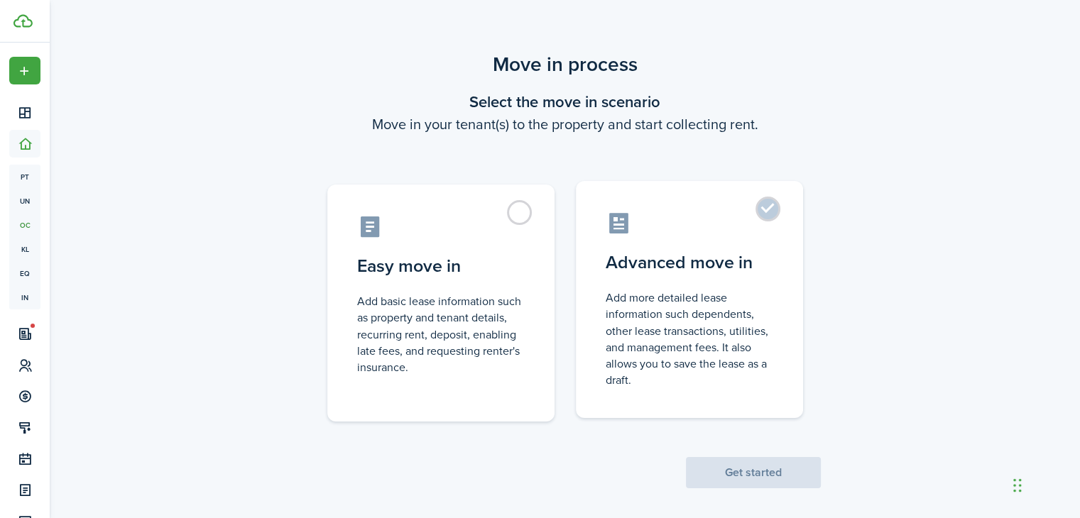
click at [756, 233] on control-radio-card-icon at bounding box center [690, 223] width 168 height 25
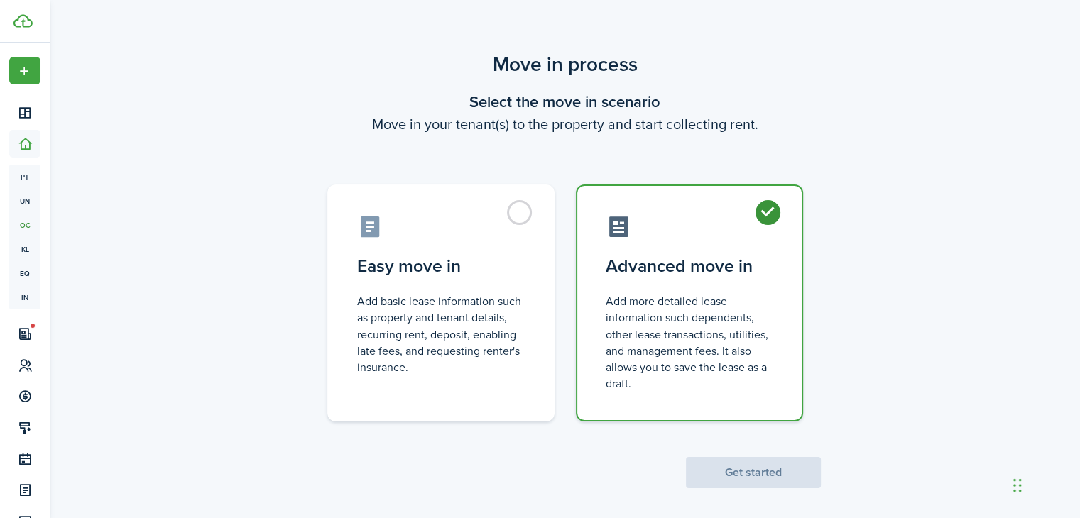
radio input "true"
click at [730, 469] on button "Get started" at bounding box center [753, 472] width 135 height 31
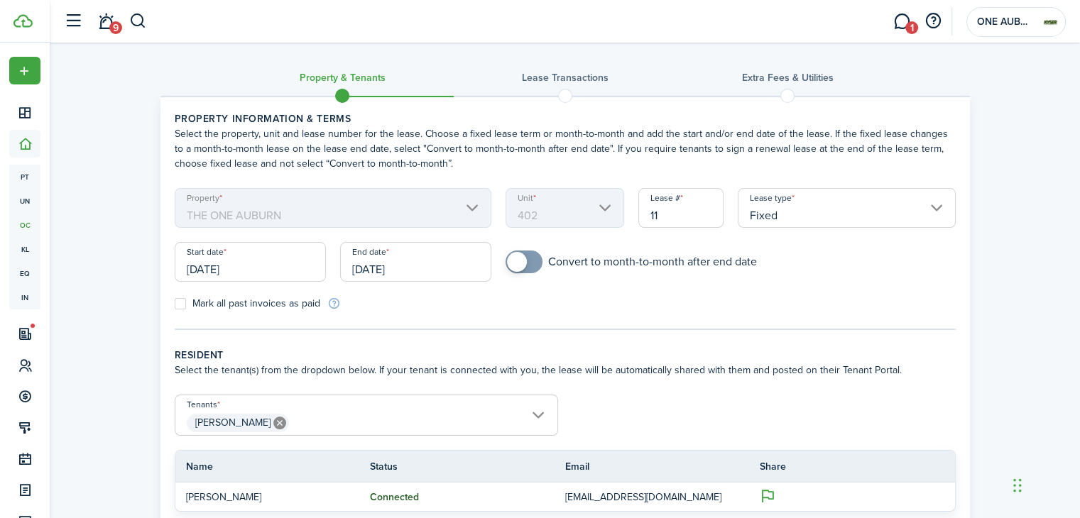
click at [602, 208] on mbsc-scroller "Unit 402" at bounding box center [565, 208] width 119 height 40
click at [609, 205] on mbsc-scroller "Unit 402" at bounding box center [565, 208] width 119 height 40
click at [70, 23] on button "button" at bounding box center [73, 21] width 27 height 27
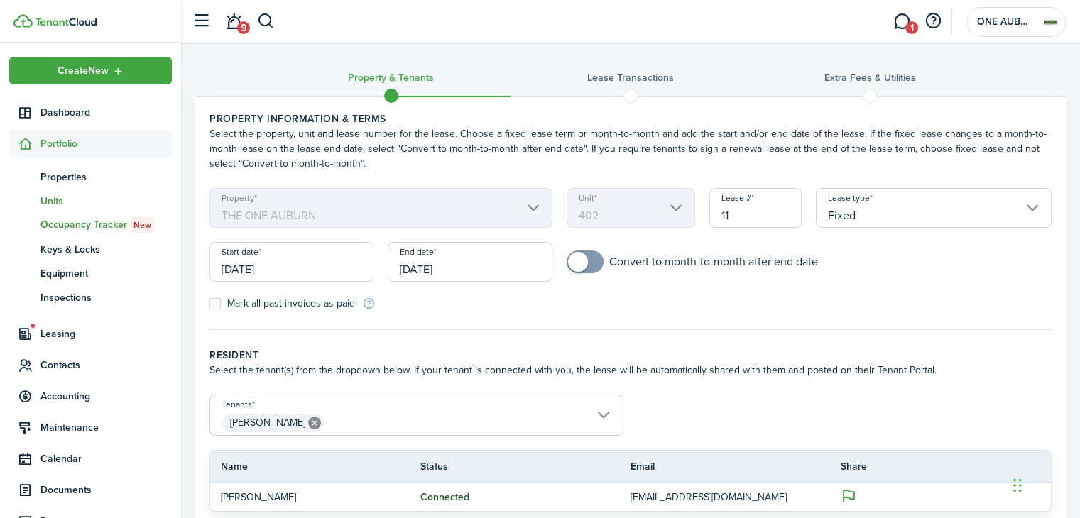
click at [58, 192] on link "un Units" at bounding box center [90, 201] width 163 height 24
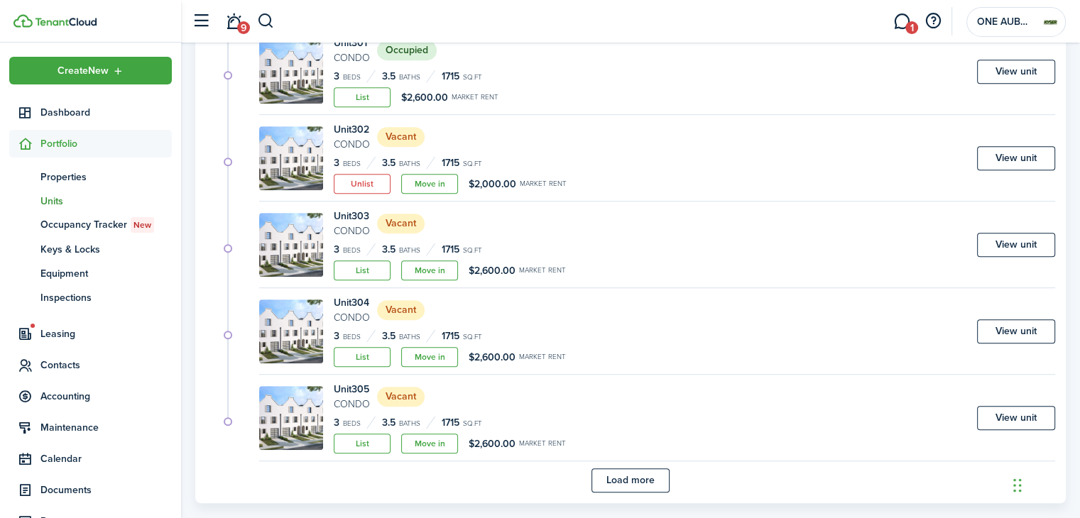
scroll to position [840, 0]
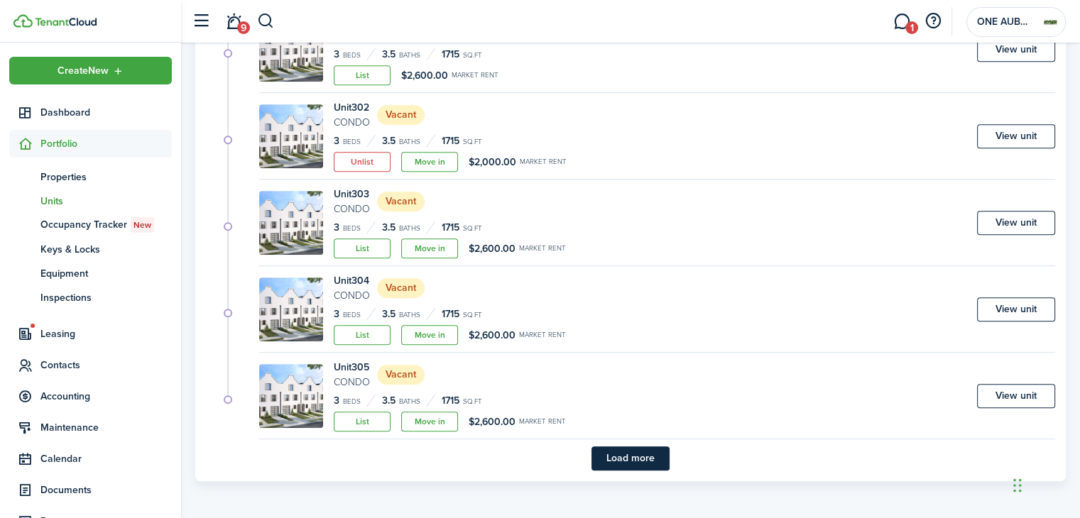
click at [631, 454] on button "Load more" at bounding box center [630, 459] width 78 height 24
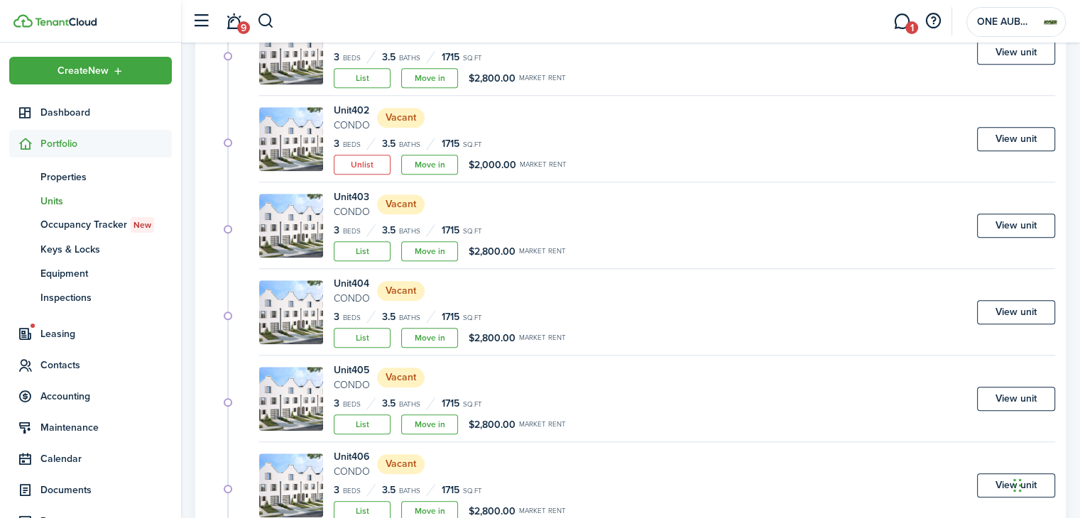
scroll to position [1096, 0]
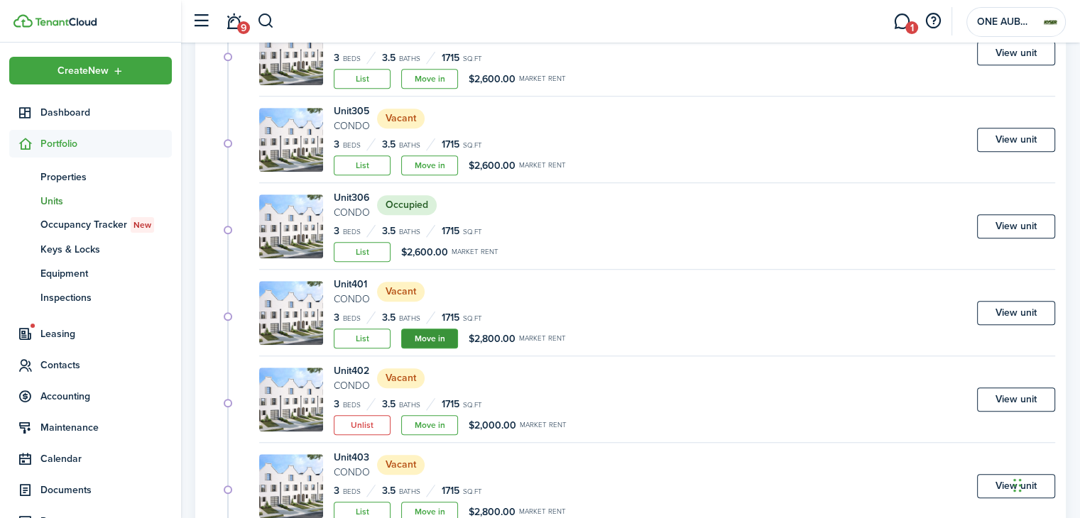
click at [428, 334] on link "Move in" at bounding box center [429, 339] width 57 height 20
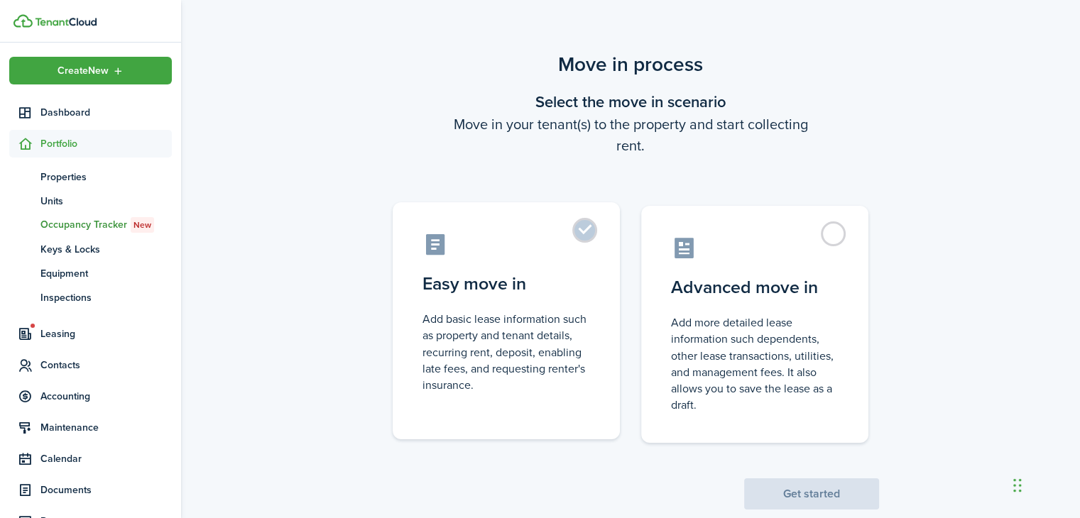
click at [503, 292] on control-radio-card-title "Easy move in" at bounding box center [506, 284] width 168 height 26
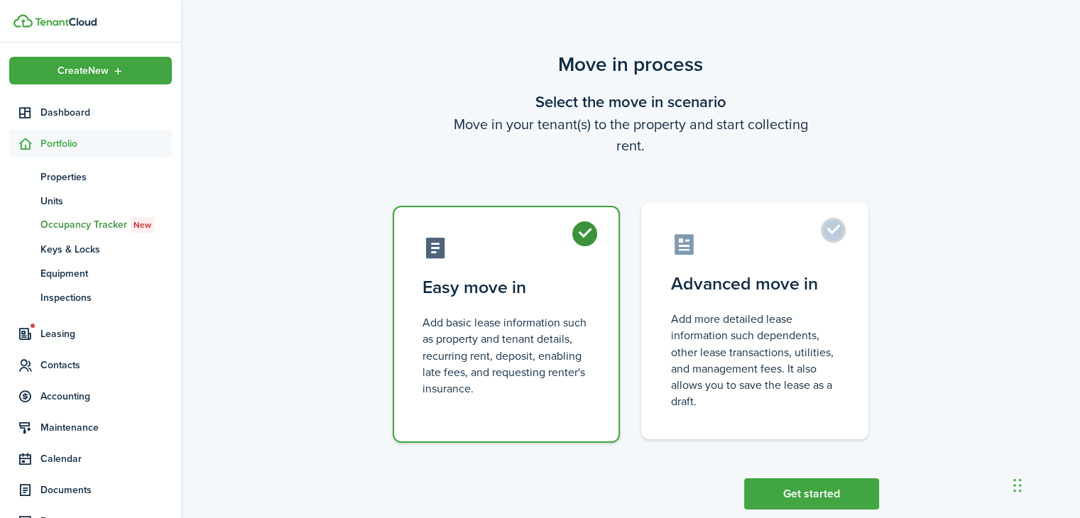
click at [789, 282] on control-radio-card-title "Advanced move in" at bounding box center [755, 284] width 168 height 26
radio input "false"
radio input "true"
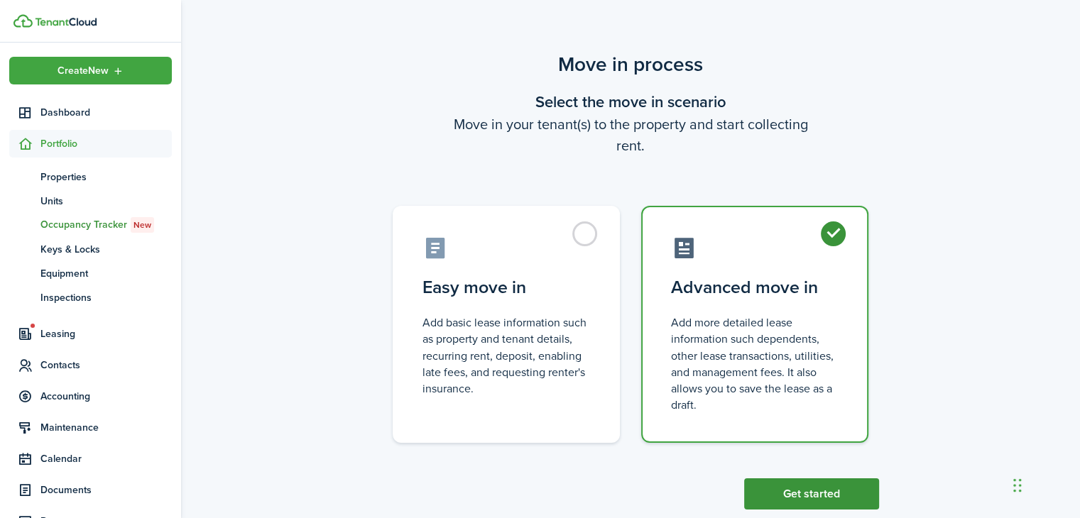
click at [783, 486] on button "Get started" at bounding box center [811, 494] width 135 height 31
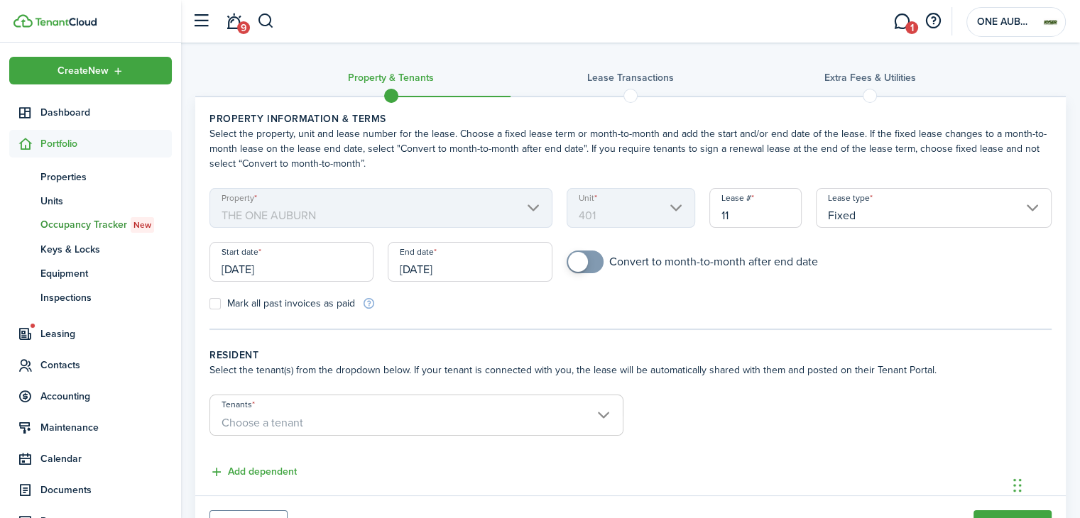
scroll to position [68, 0]
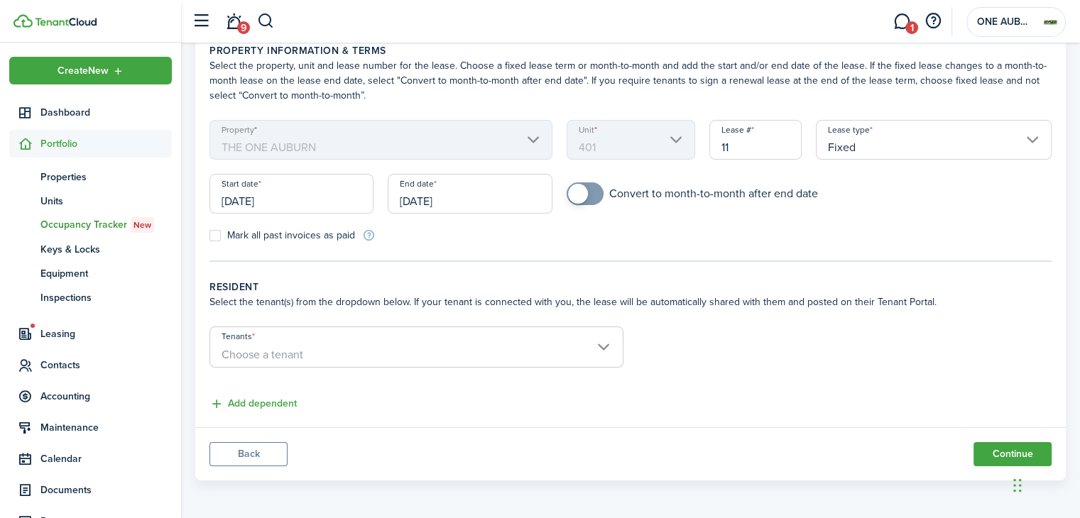
click at [374, 349] on span "Choose a tenant" at bounding box center [416, 355] width 413 height 24
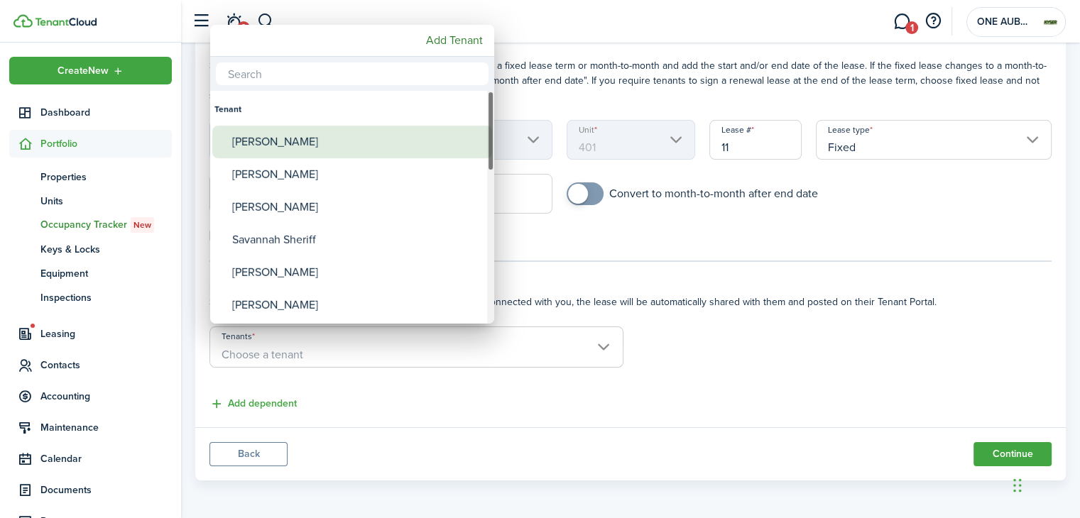
click at [315, 148] on div "[PERSON_NAME]" at bounding box center [357, 142] width 251 height 33
type input "[PERSON_NAME]"
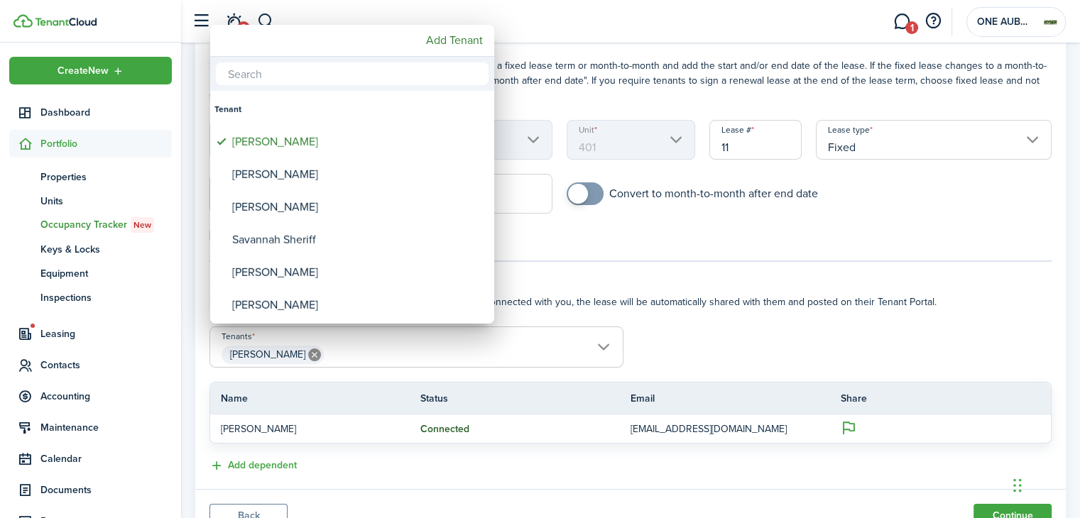
click at [728, 320] on div at bounding box center [539, 259] width 1307 height 746
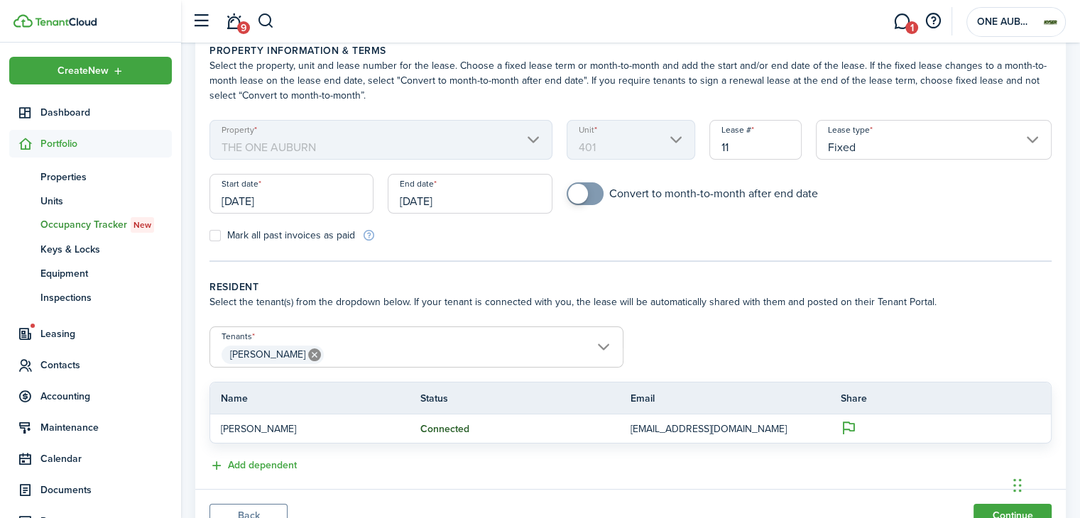
click at [861, 140] on input "Fixed" at bounding box center [934, 140] width 236 height 40
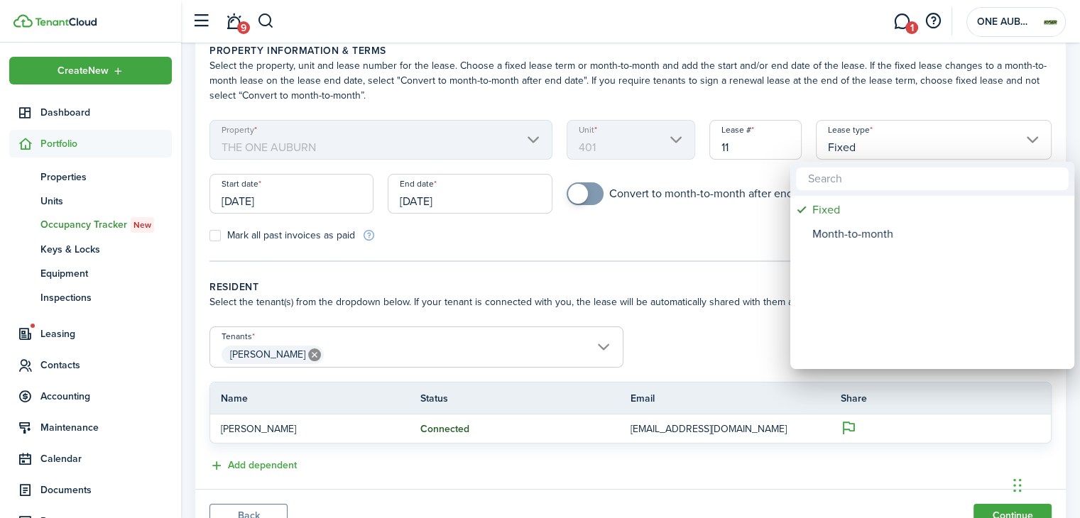
click at [677, 259] on div at bounding box center [539, 259] width 1307 height 746
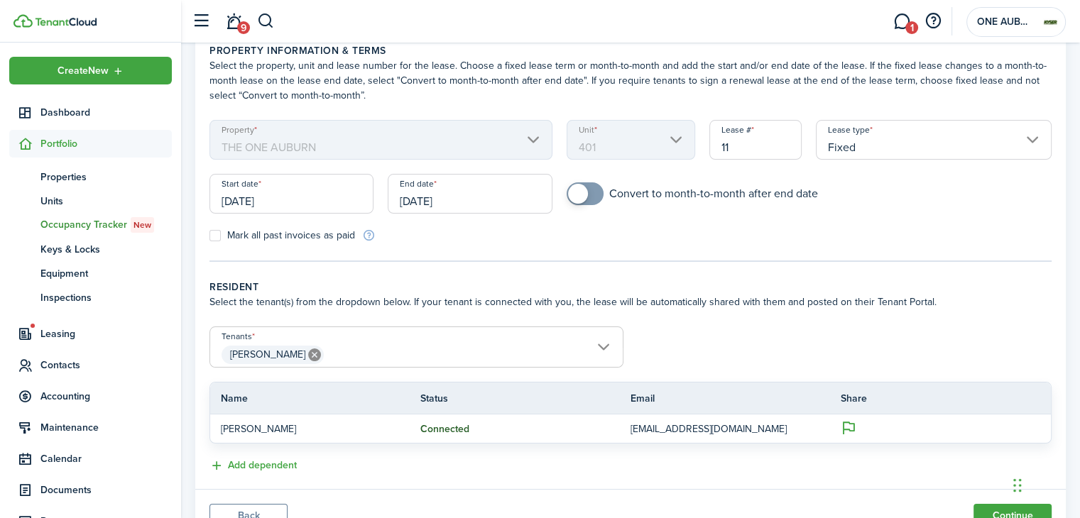
click at [247, 200] on input "[DATE]" at bounding box center [291, 194] width 164 height 40
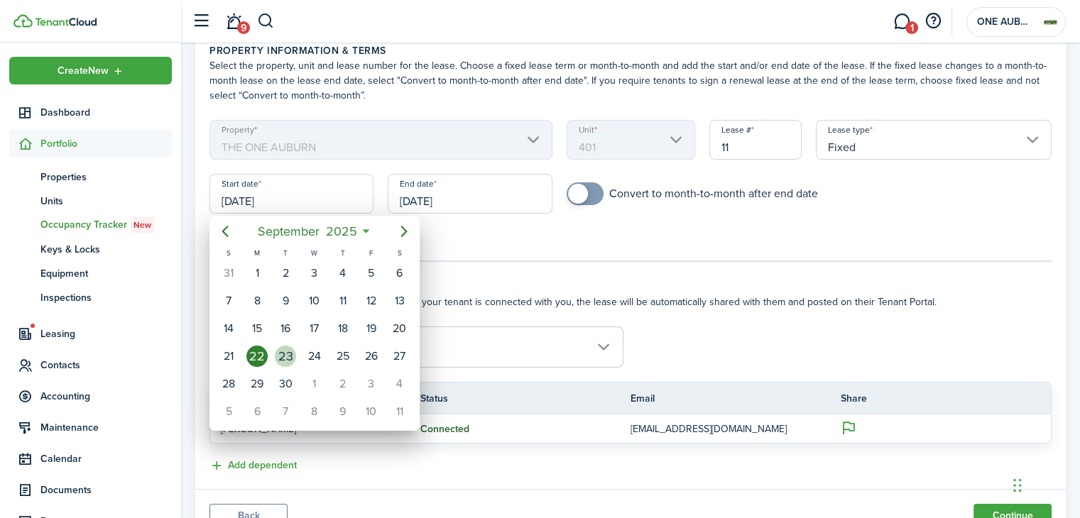
click at [285, 350] on div "23" at bounding box center [285, 356] width 21 height 21
type input "[DATE]"
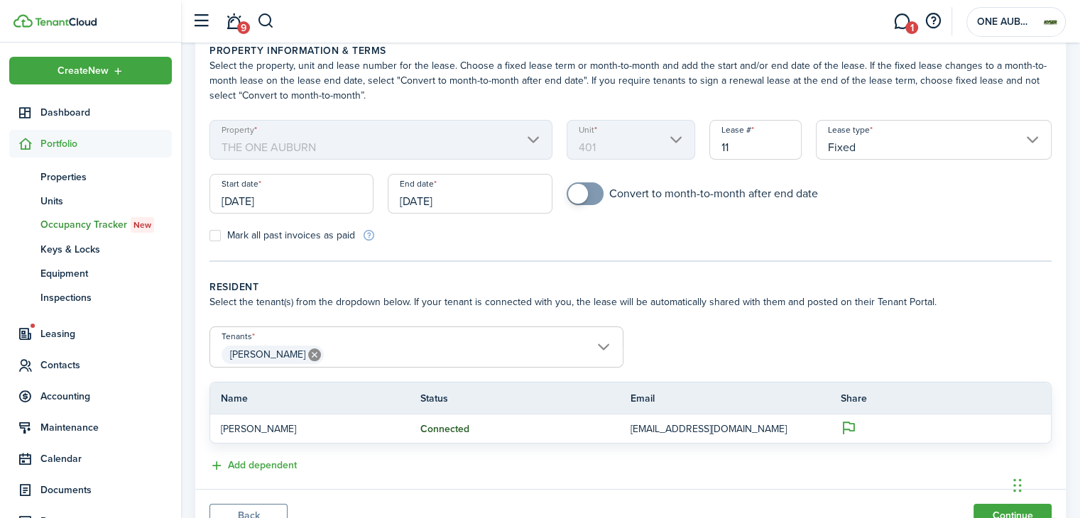
click at [436, 200] on input "[DATE]" at bounding box center [470, 194] width 164 height 40
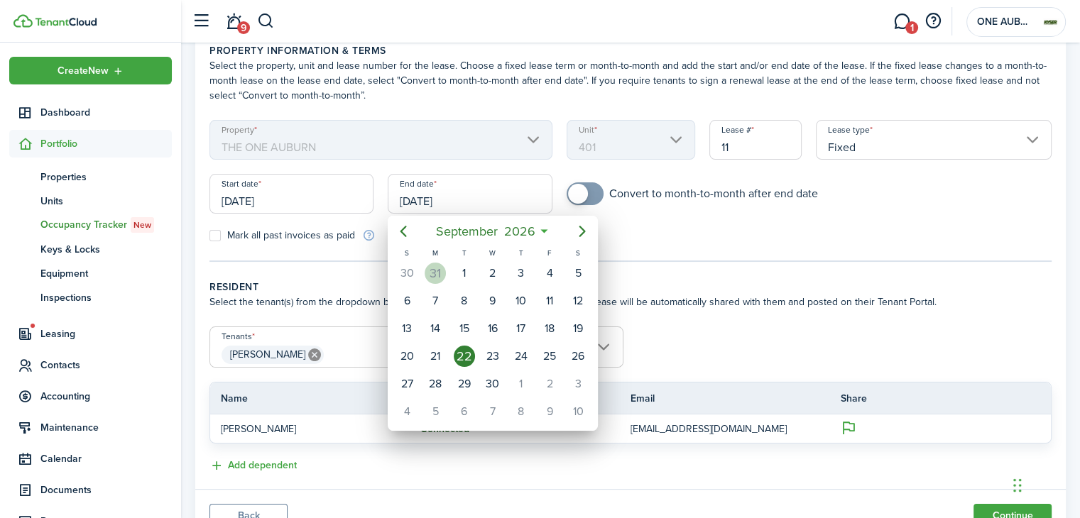
click at [440, 275] on div "31" at bounding box center [435, 273] width 21 height 21
type input "[DATE]"
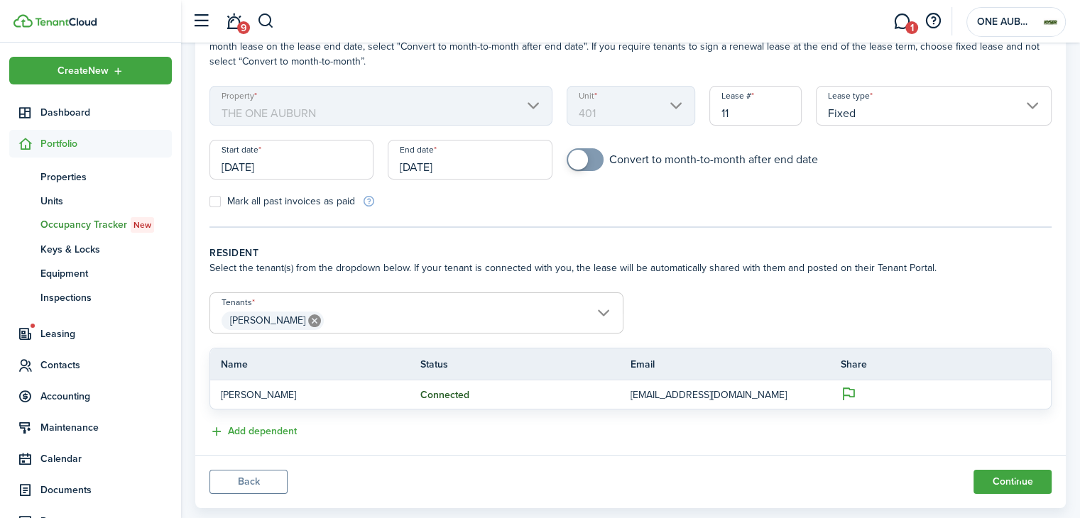
scroll to position [130, 0]
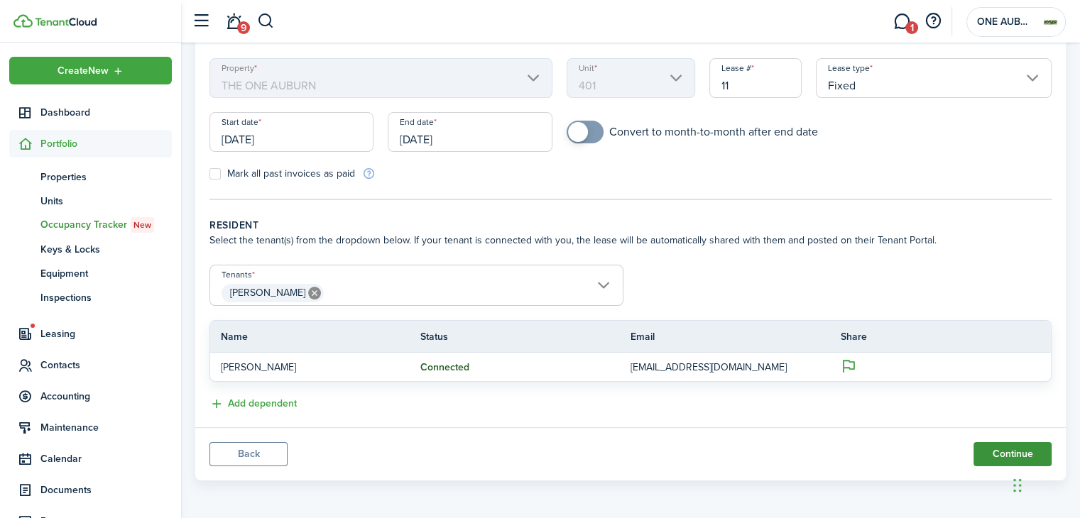
click at [989, 447] on button "Continue" at bounding box center [1013, 454] width 78 height 24
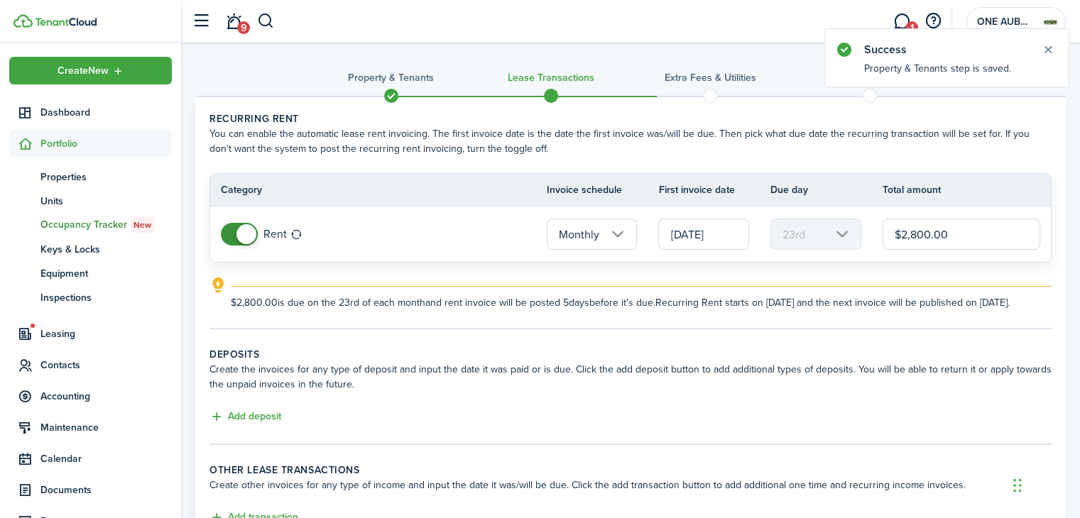
drag, startPoint x: 956, startPoint y: 235, endPoint x: 910, endPoint y: 236, distance: 46.2
click at [910, 236] on input "$2,800.00" at bounding box center [962, 234] width 158 height 31
type input "$2,000.00"
click at [905, 278] on explanation "$2,000.00 is due on the 23rd of each month and rent invoice will be posted 5 da…" at bounding box center [630, 293] width 842 height 33
click at [705, 231] on input "[DATE]" at bounding box center [703, 234] width 91 height 31
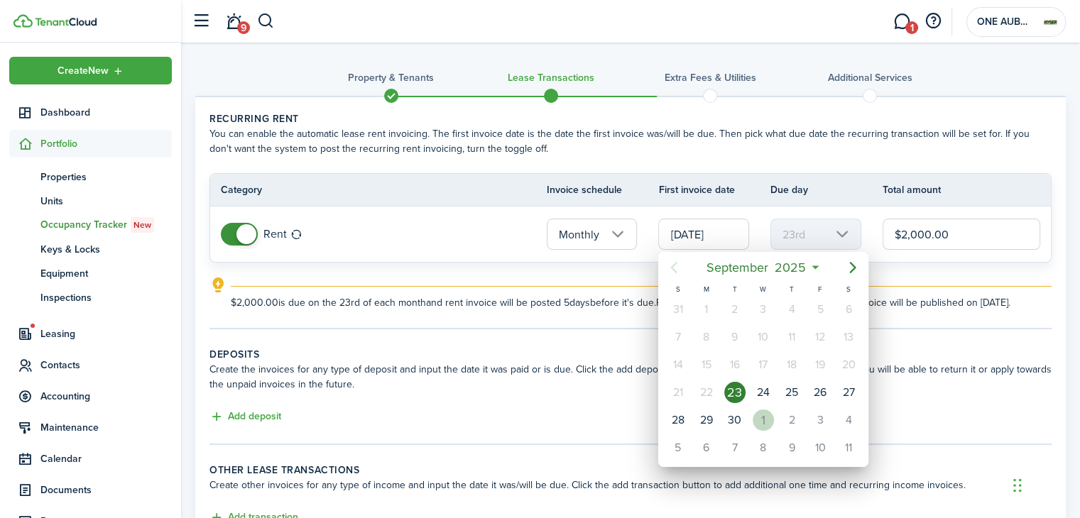
click at [766, 416] on div "1" at bounding box center [763, 420] width 21 height 21
type input "[DATE]"
type input "1st"
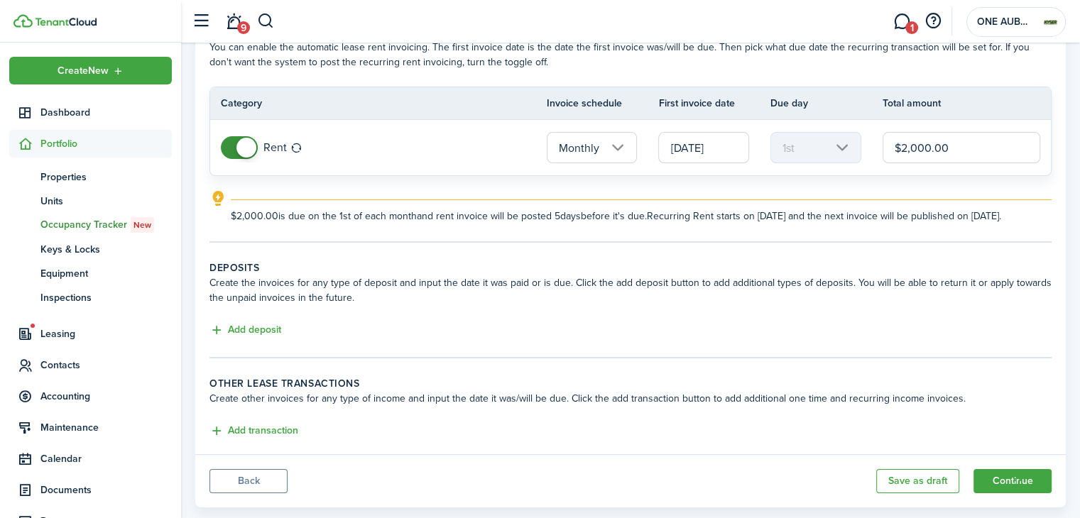
scroll to position [128, 0]
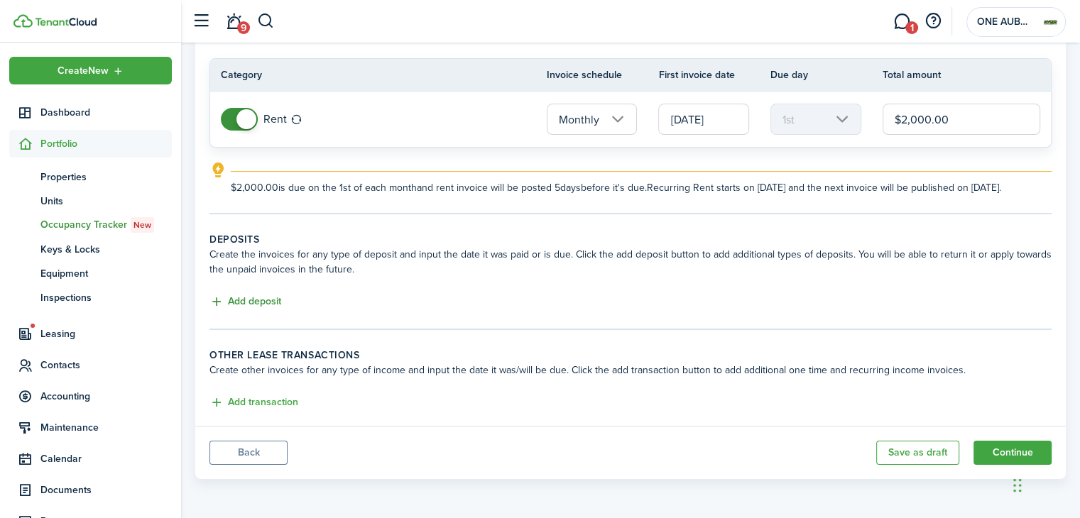
click at [239, 304] on button "Add deposit" at bounding box center [245, 302] width 72 height 16
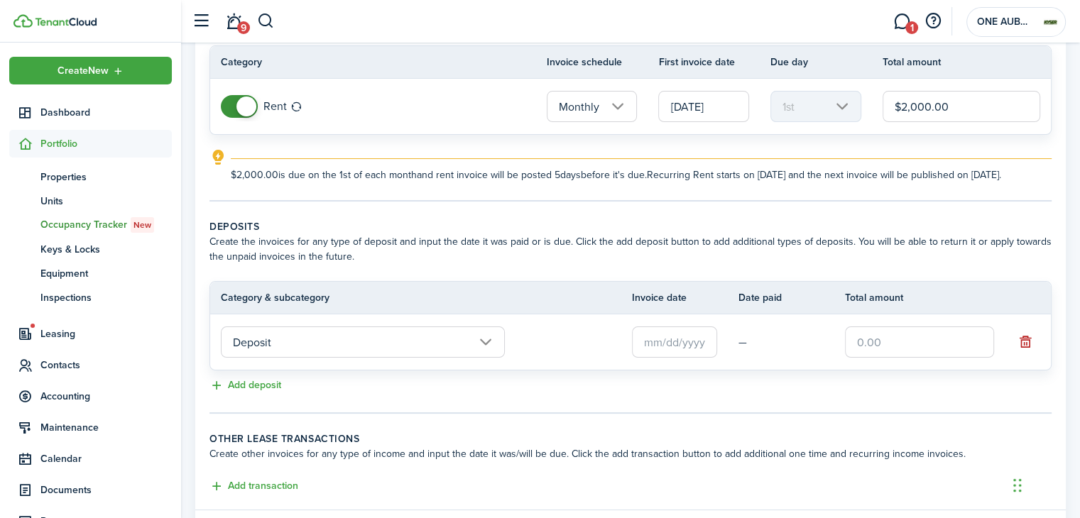
click at [403, 356] on input "Deposit" at bounding box center [363, 342] width 284 height 31
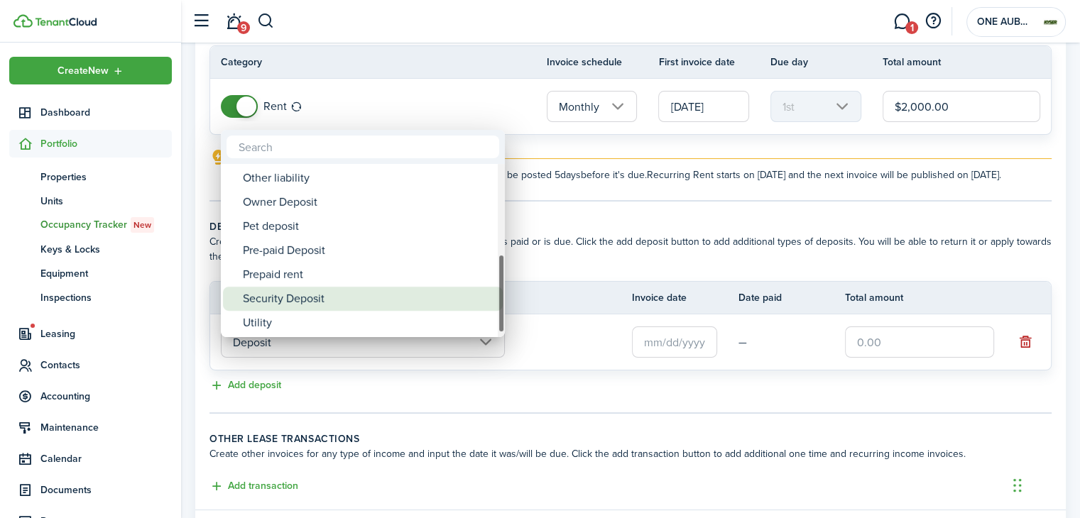
click at [318, 293] on div "Security Deposit" at bounding box center [368, 299] width 251 height 24
type input "Deposit / Security Deposit"
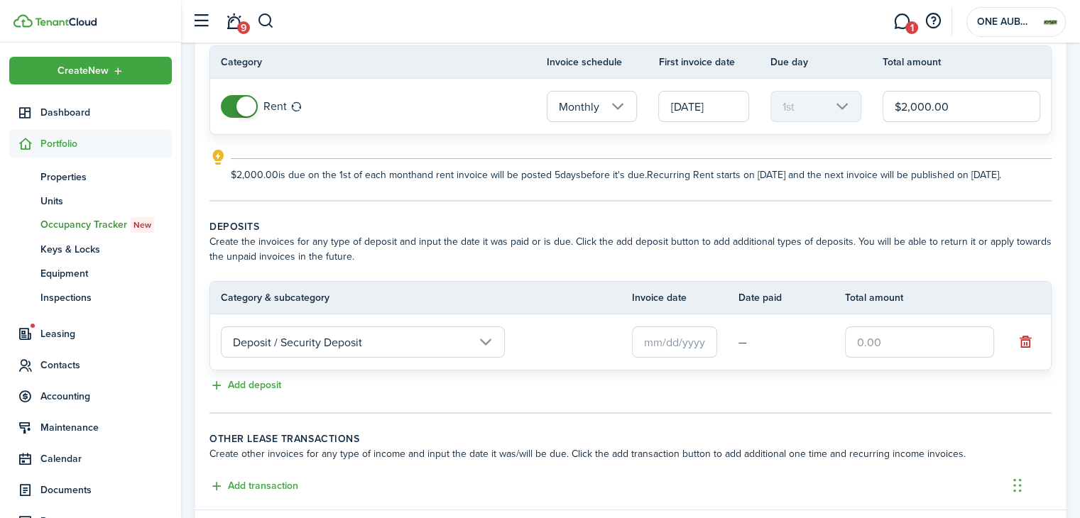
click at [671, 350] on input "text" at bounding box center [674, 342] width 85 height 31
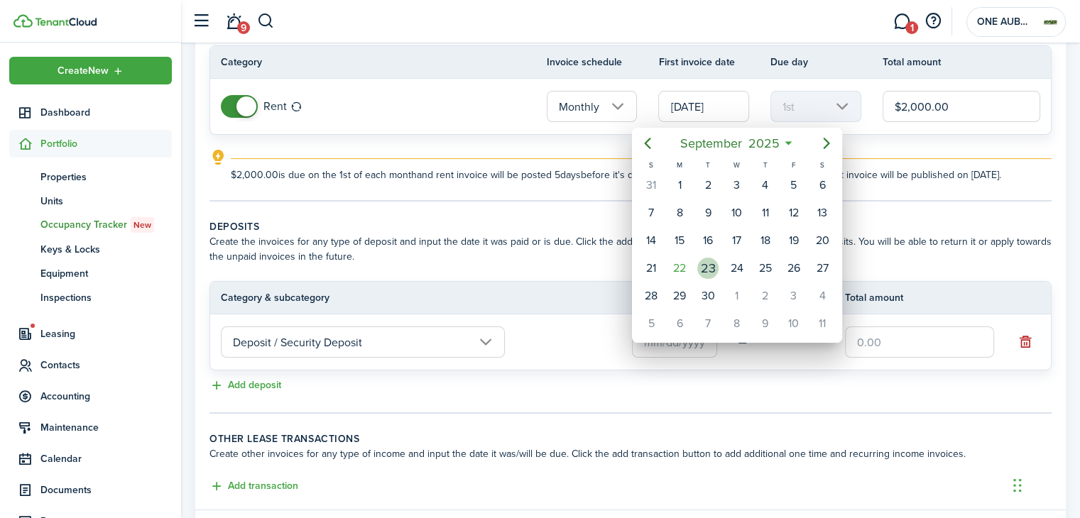
click at [707, 266] on div "23" at bounding box center [707, 268] width 21 height 21
type input "[DATE]"
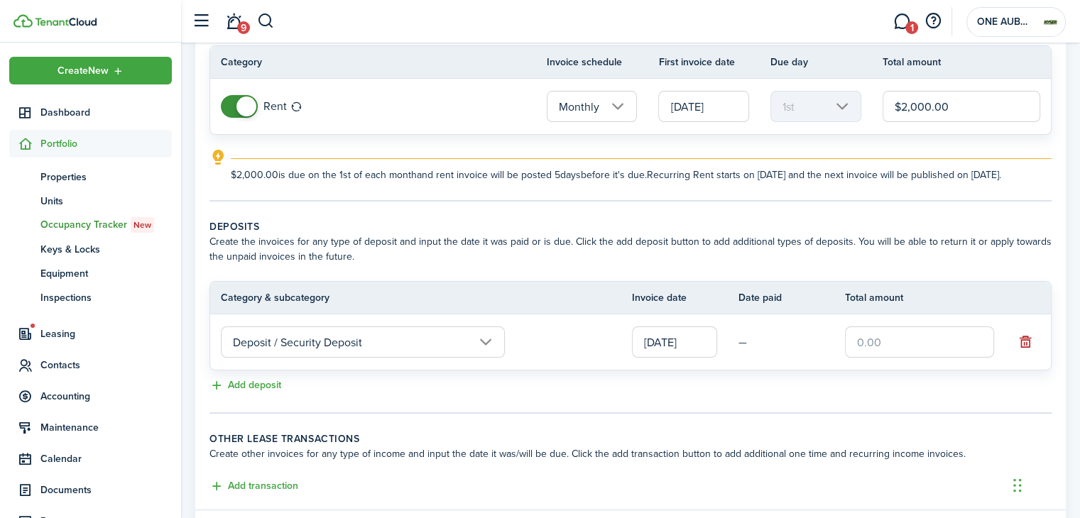
drag, startPoint x: 881, startPoint y: 351, endPoint x: 873, endPoint y: 373, distance: 23.6
click at [881, 351] on input "text" at bounding box center [919, 342] width 149 height 31
type input "$1,000.00"
click at [861, 370] on tr "Deposit / Security Deposit [DATE] — $1,000.00" at bounding box center [630, 342] width 841 height 55
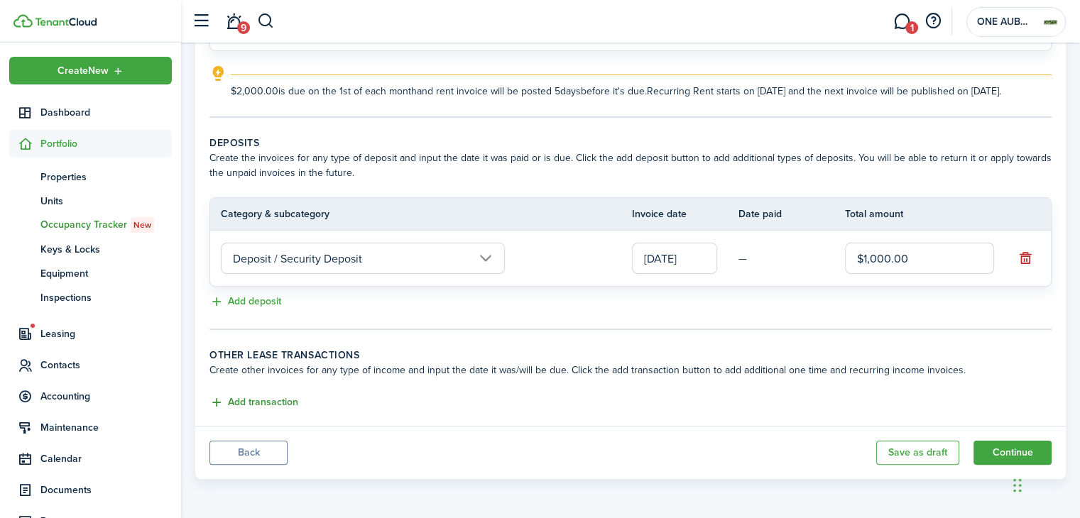
click at [258, 403] on button "Add transaction" at bounding box center [253, 403] width 89 height 16
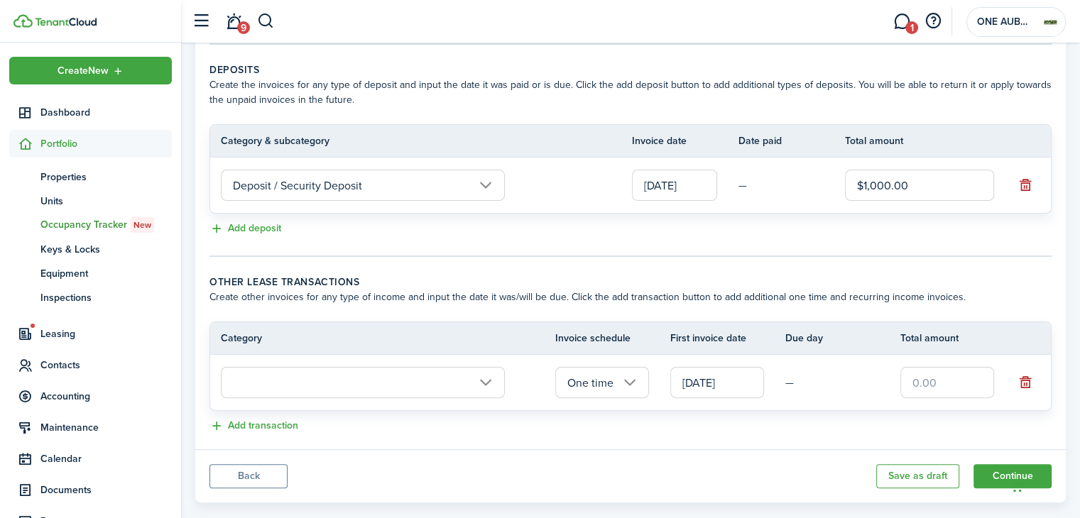
scroll to position [320, 0]
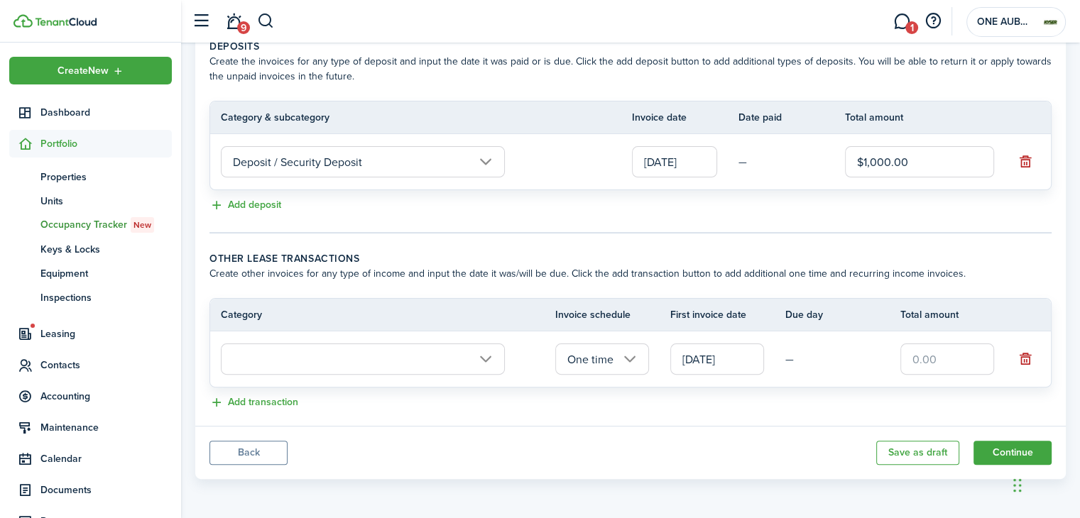
click at [427, 356] on input "text" at bounding box center [363, 359] width 284 height 31
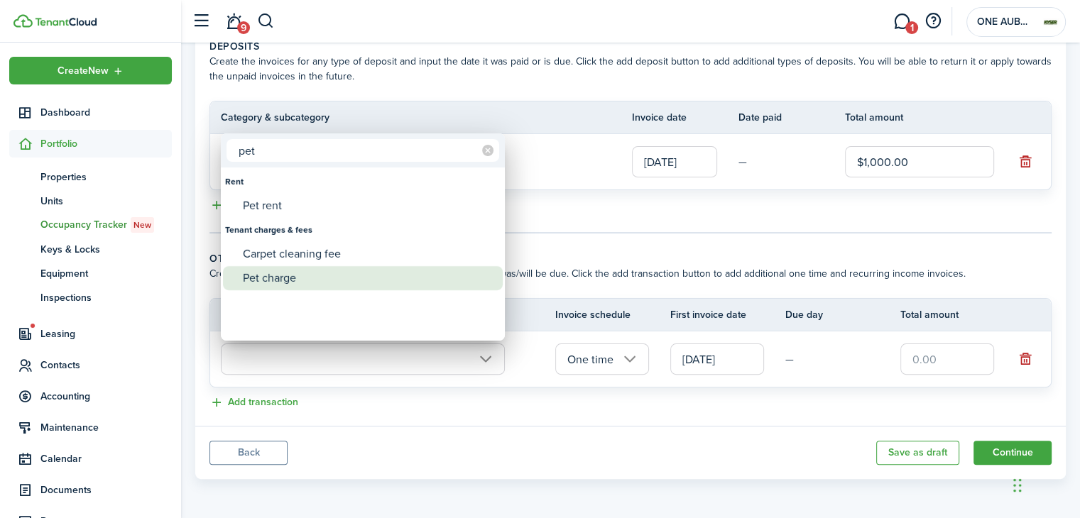
type input "pet"
click at [293, 275] on div "Pet charge" at bounding box center [368, 278] width 251 height 24
type input "Tenant charges & fees / Pet charge"
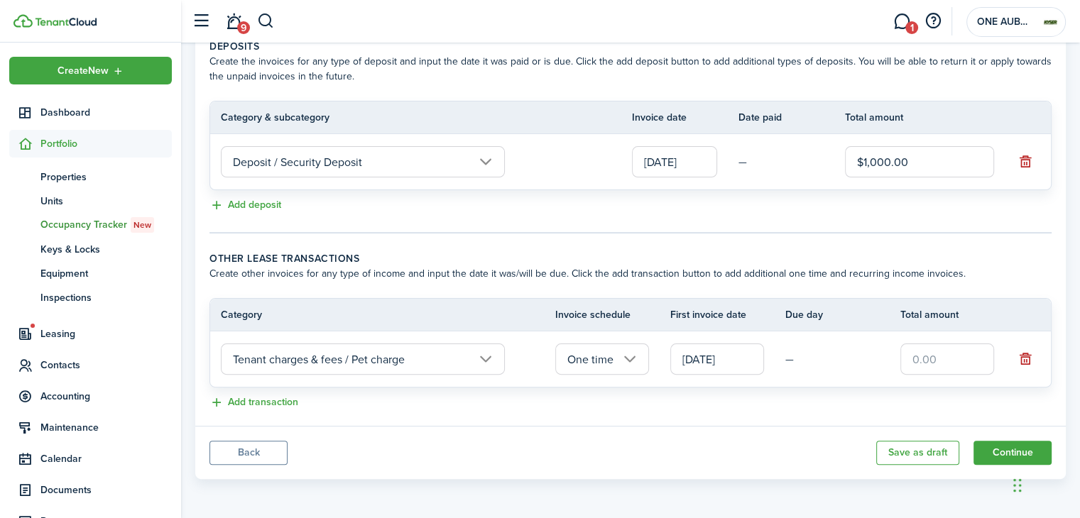
click at [929, 364] on input "text" at bounding box center [947, 359] width 94 height 31
type input "$500.00"
drag, startPoint x: 870, startPoint y: 391, endPoint x: 886, endPoint y: 393, distance: 16.5
click at [870, 391] on lease-classic-other-transaction "Other lease transactions Create other invoices for any type of income and input…" at bounding box center [630, 331] width 842 height 160
click at [257, 405] on button "Add transaction" at bounding box center [253, 403] width 89 height 16
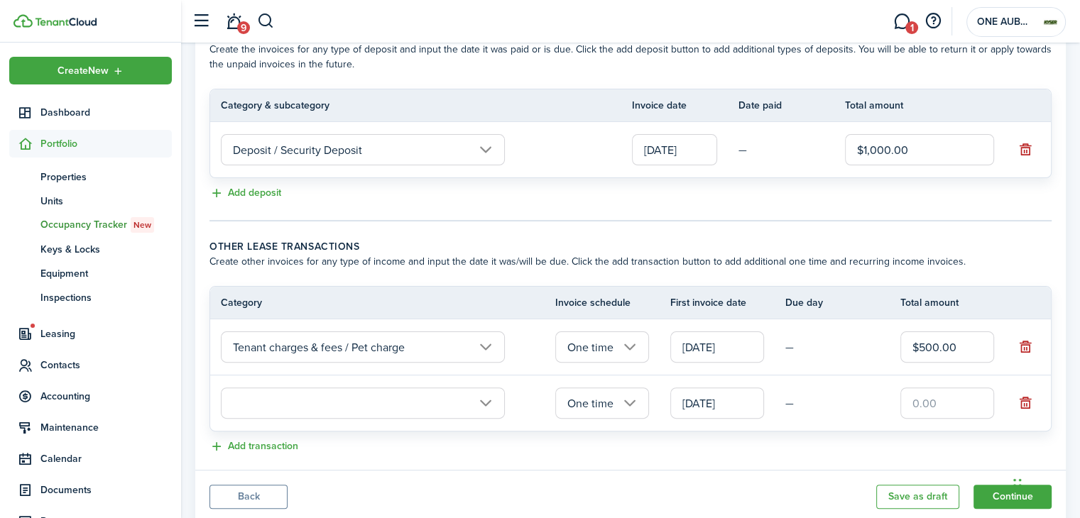
click at [295, 419] on input "text" at bounding box center [363, 403] width 284 height 31
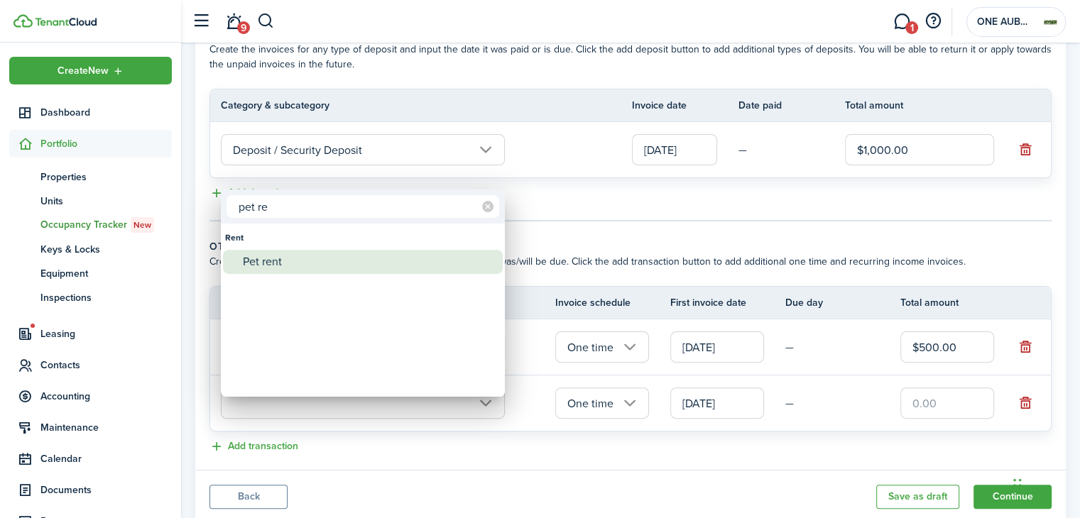
type input "pet re"
click at [284, 263] on div "Pet rent" at bounding box center [368, 262] width 251 height 24
type input "Rent / Pet rent"
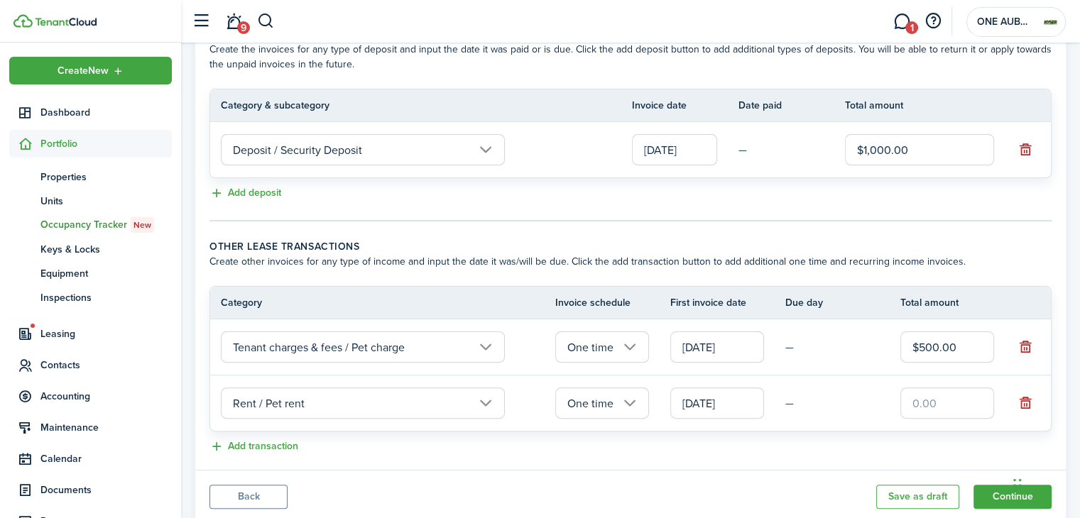
click at [719, 410] on input "[DATE]" at bounding box center [717, 403] width 94 height 31
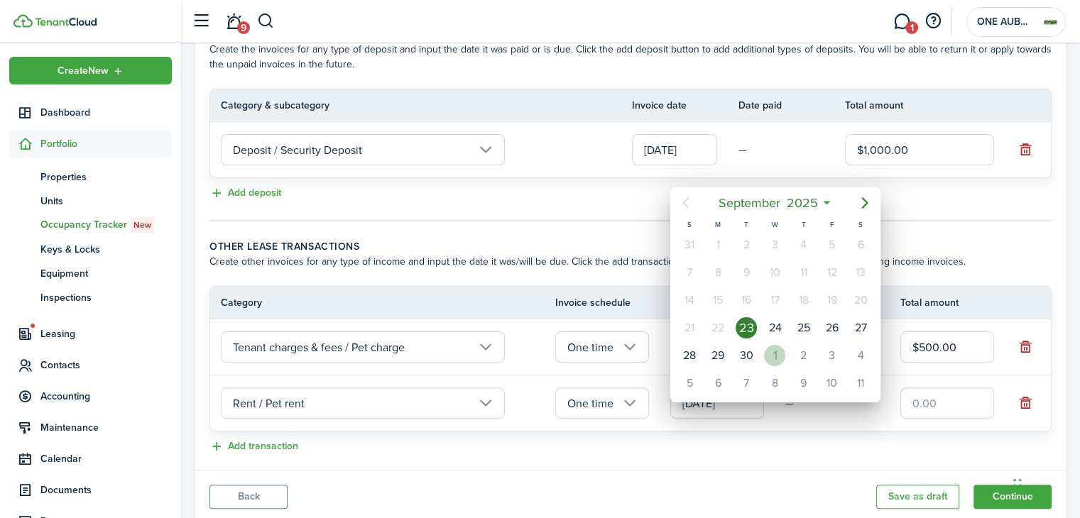
click at [775, 354] on div "1" at bounding box center [774, 355] width 21 height 21
type input "[DATE]"
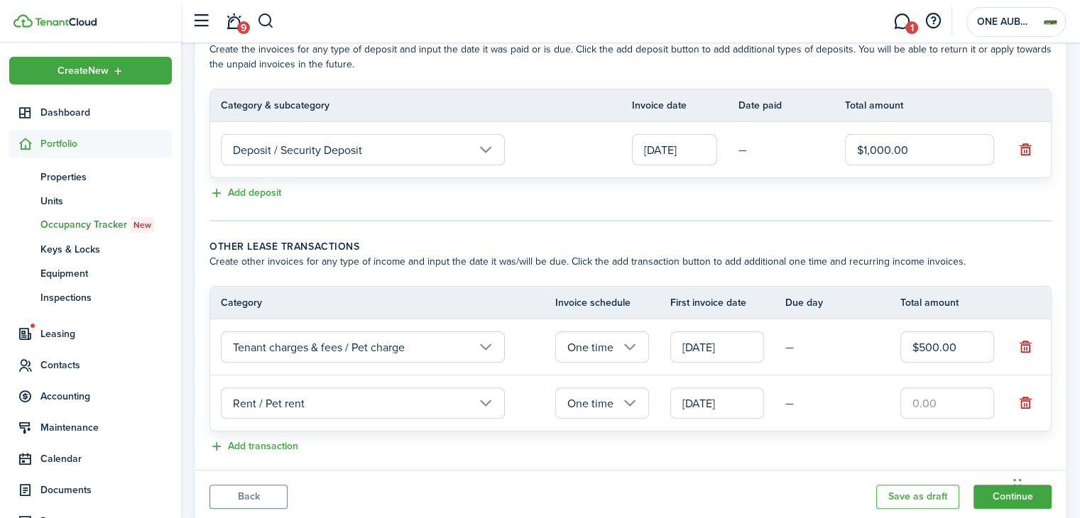
click at [589, 419] on input "One time" at bounding box center [602, 403] width 94 height 31
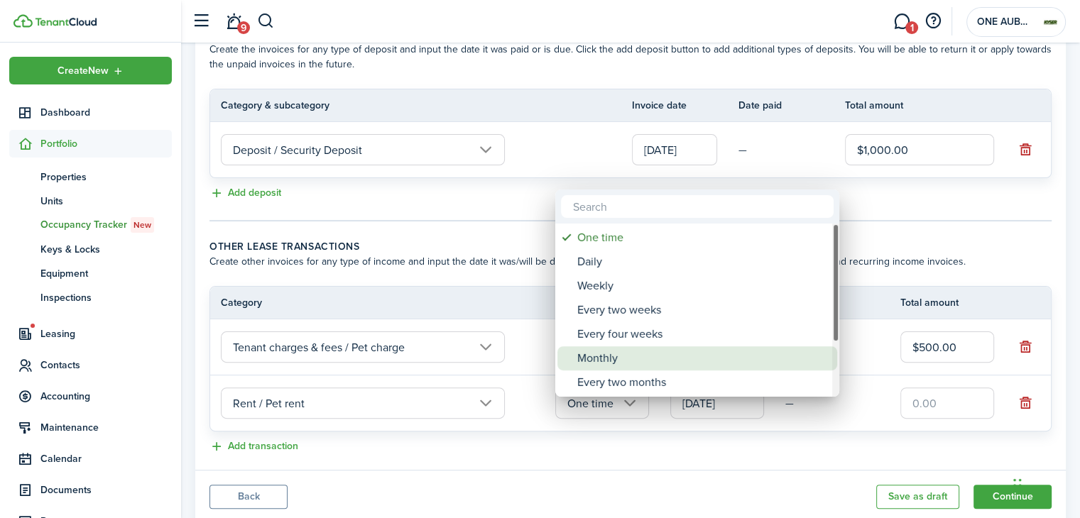
click at [628, 348] on div "Monthly" at bounding box center [702, 359] width 251 height 24
type input "Monthly"
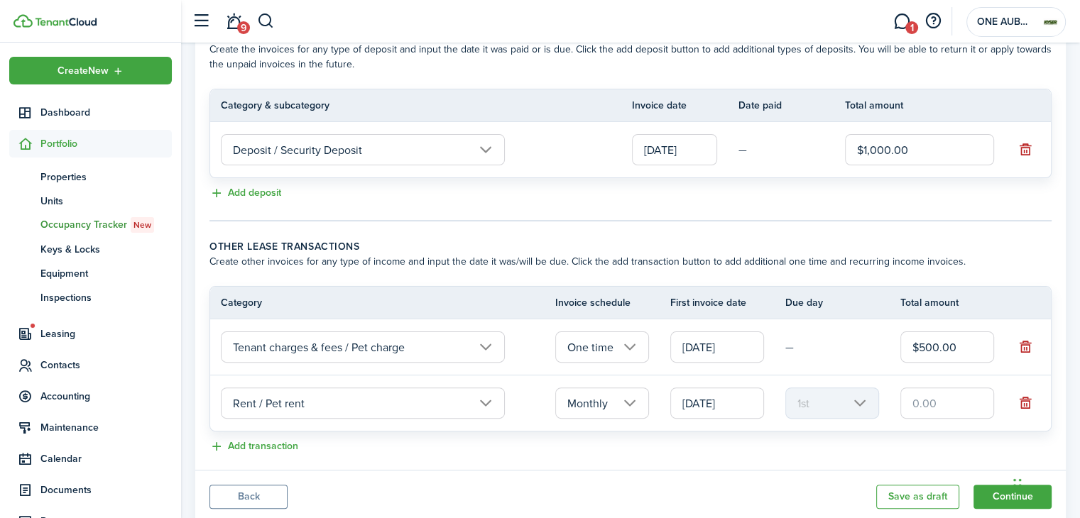
click at [926, 412] on input "text" at bounding box center [947, 403] width 94 height 31
type input "$25.00"
click at [676, 254] on wizard-step-header-title "Other lease transactions" at bounding box center [630, 246] width 842 height 15
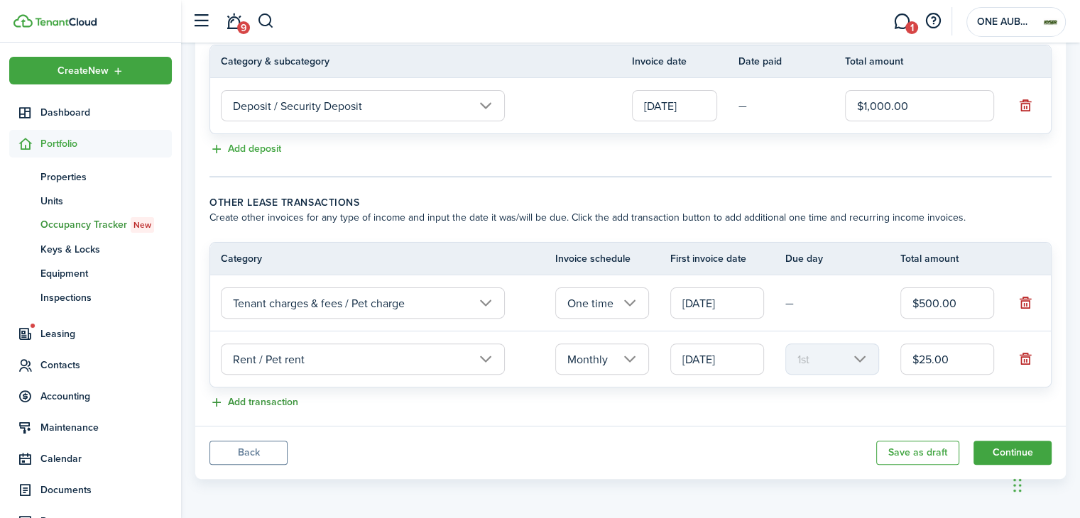
click at [284, 396] on button "Add transaction" at bounding box center [253, 403] width 89 height 16
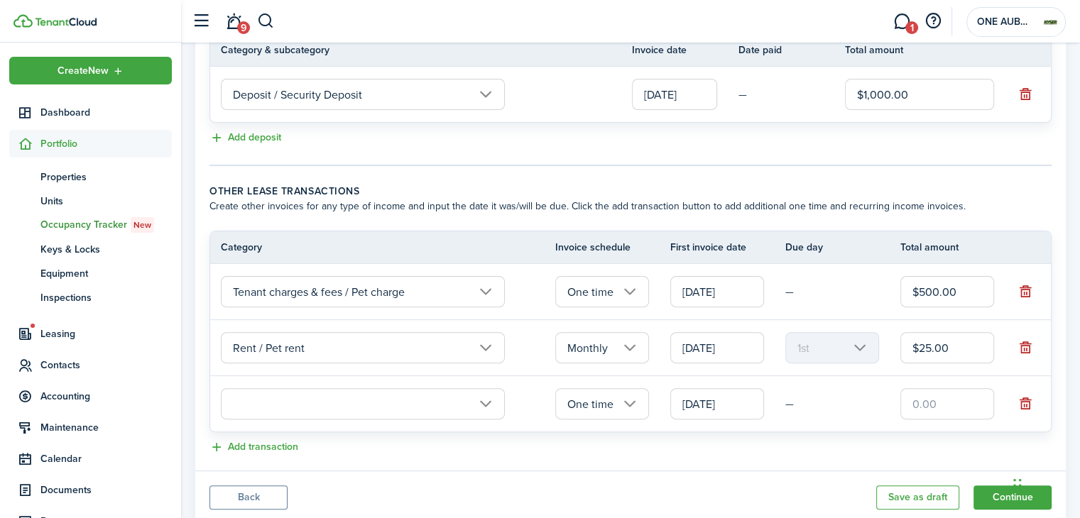
click at [287, 413] on input "text" at bounding box center [363, 403] width 284 height 31
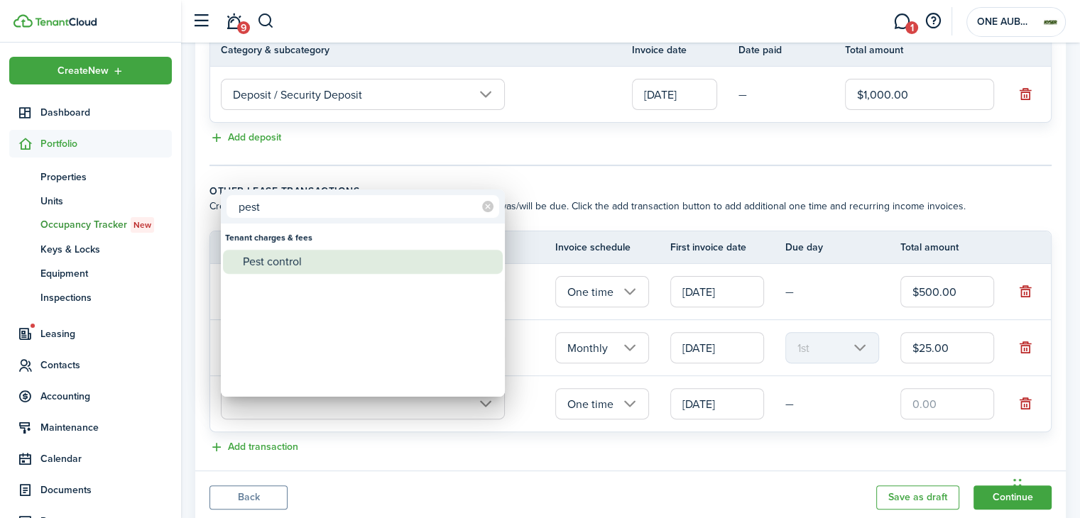
type input "pest"
click at [300, 265] on div "Pest control" at bounding box center [368, 262] width 251 height 24
type input "Tenant charges & fees / Pest control"
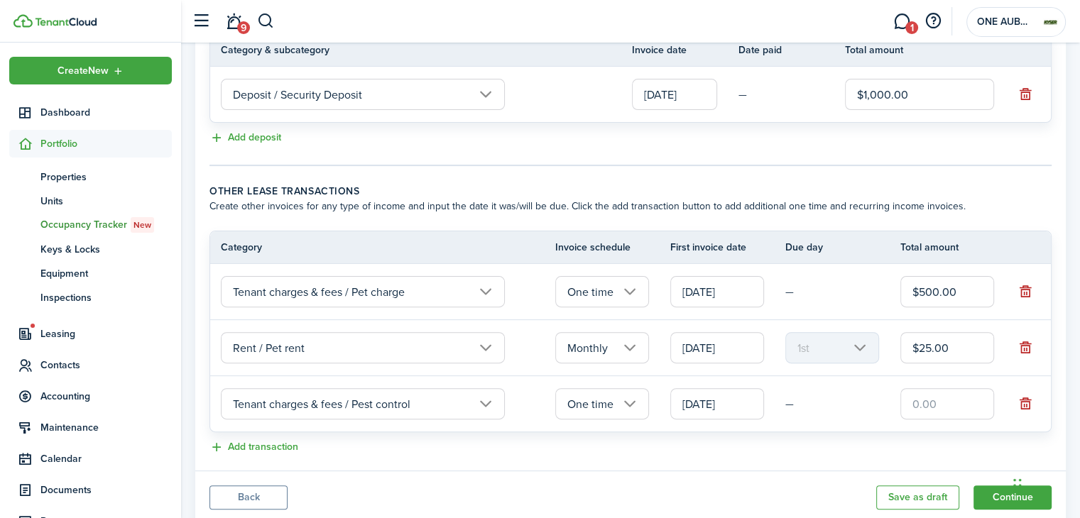
click at [630, 413] on input "One time" at bounding box center [602, 403] width 94 height 31
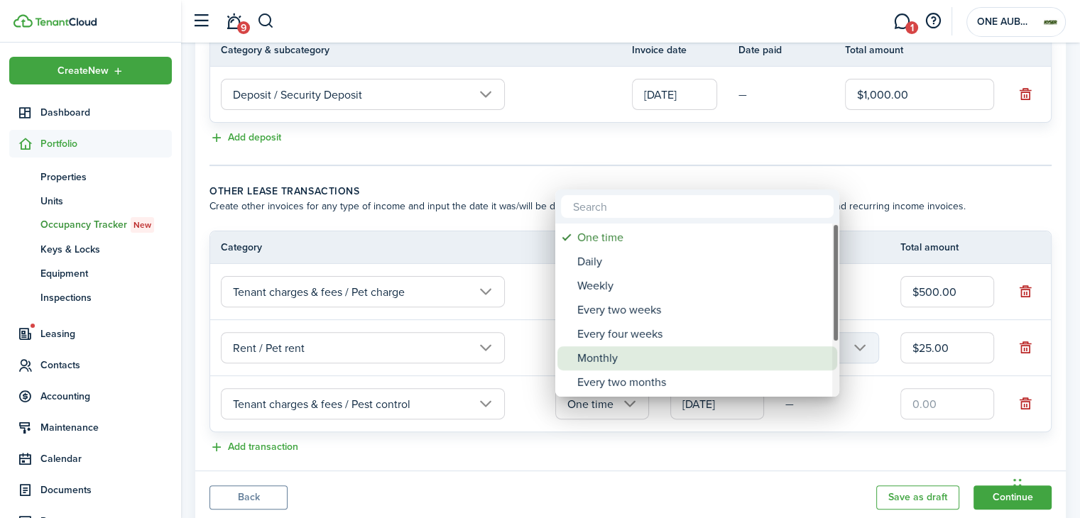
click at [622, 351] on div "Monthly" at bounding box center [702, 359] width 251 height 24
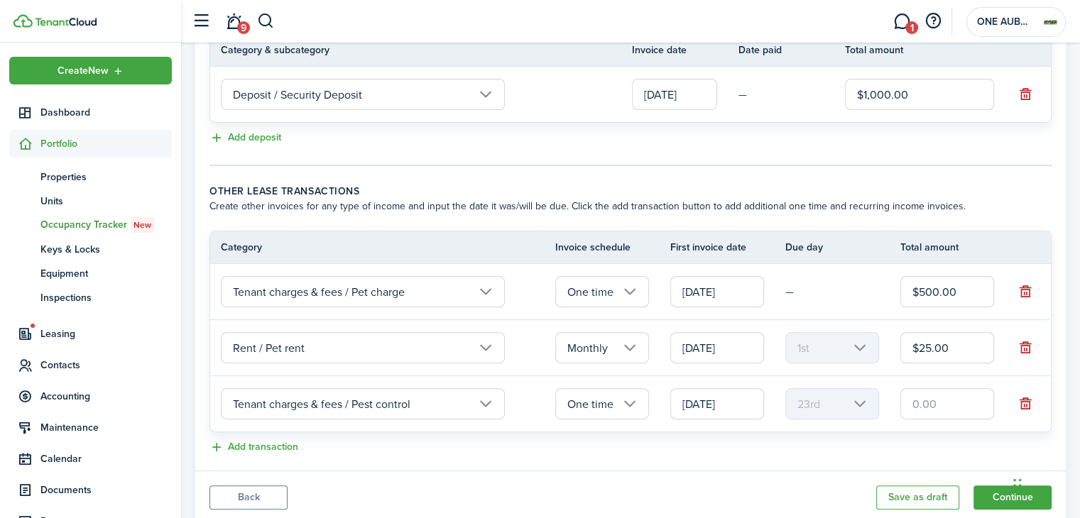
type input "Monthly"
click at [732, 415] on input "[DATE]" at bounding box center [717, 403] width 94 height 31
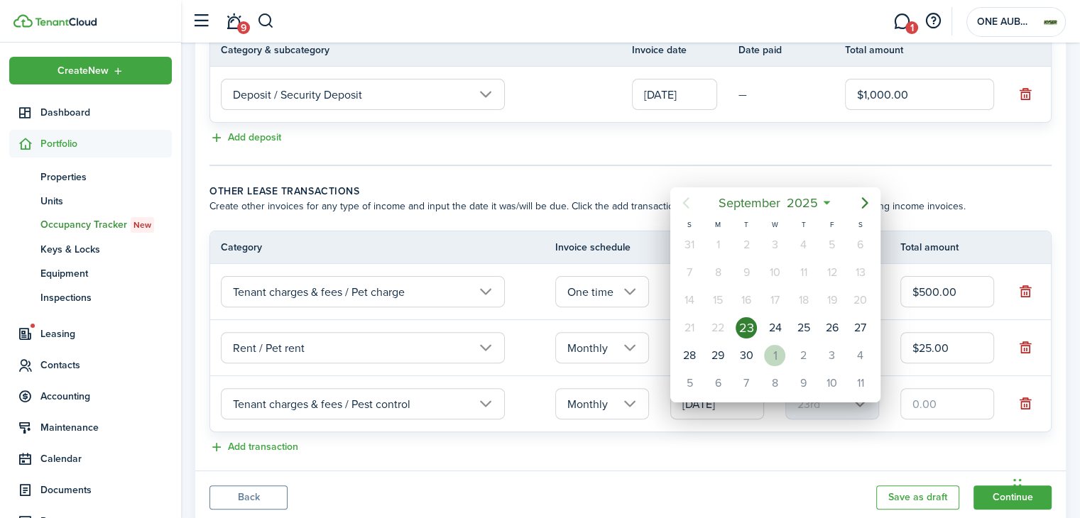
click at [775, 350] on div "1" at bounding box center [774, 355] width 21 height 21
type input "[DATE]"
type input "1st"
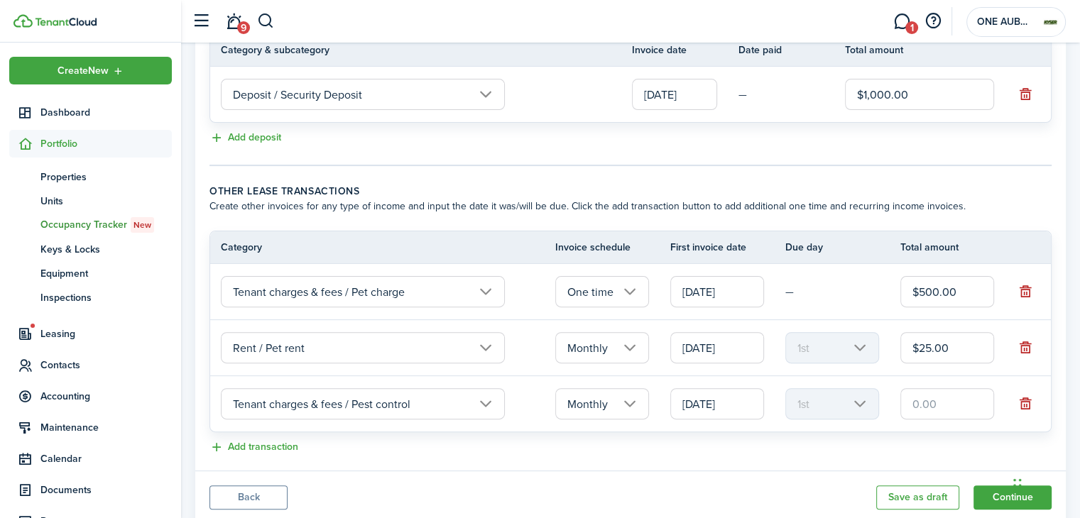
scroll to position [0, 0]
click at [937, 413] on input "text" at bounding box center [947, 403] width 94 height 31
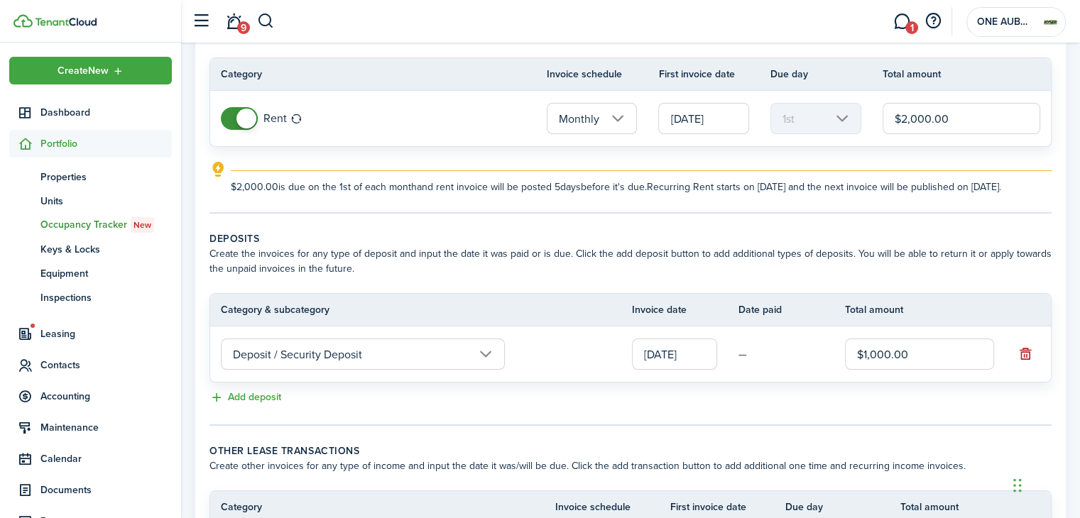
scroll to position [376, 0]
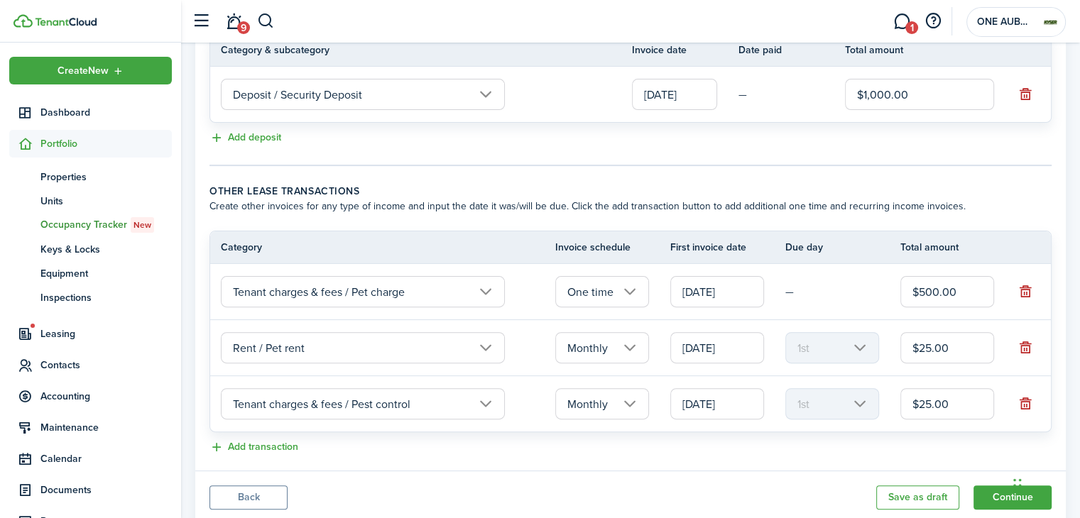
click at [526, 187] on panel-main-body "Recurring rent You can enable the automatic lease rent invoicing. The first inv…" at bounding box center [630, 96] width 871 height 749
drag, startPoint x: 971, startPoint y: 412, endPoint x: 883, endPoint y: 413, distance: 88.1
click at [883, 413] on tr "Tenant charges & fees / Pest control Monthly [DATE] 1st $25.00" at bounding box center [630, 403] width 841 height 55
type input "$10.00"
click at [868, 457] on div "Add transaction" at bounding box center [630, 448] width 842 height 17
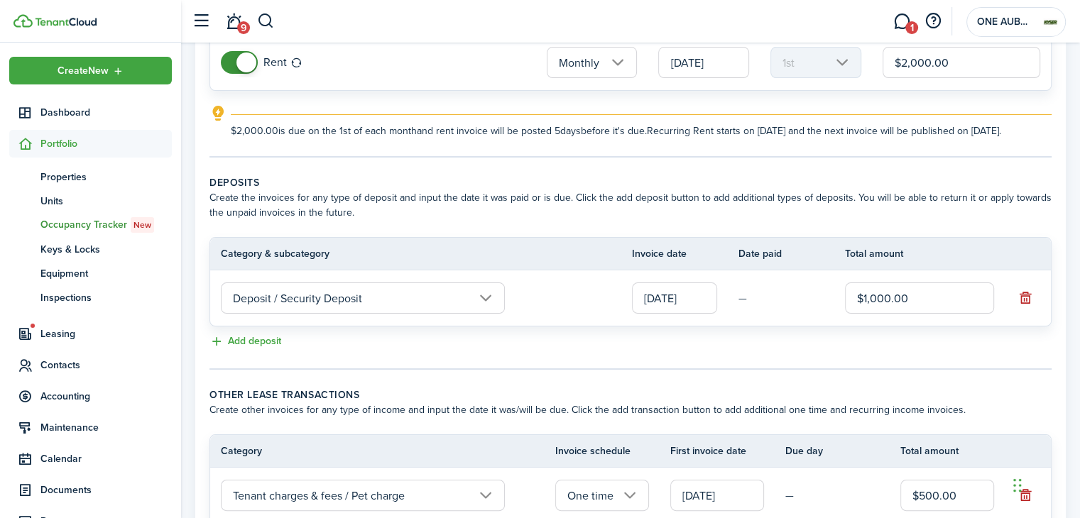
scroll to position [432, 0]
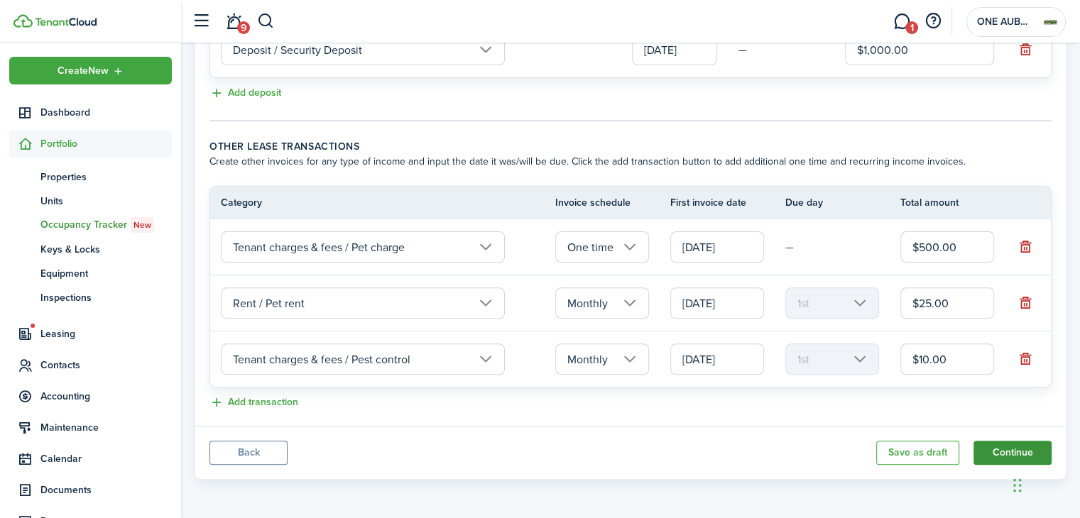
click at [996, 450] on button "Continue" at bounding box center [1013, 453] width 78 height 24
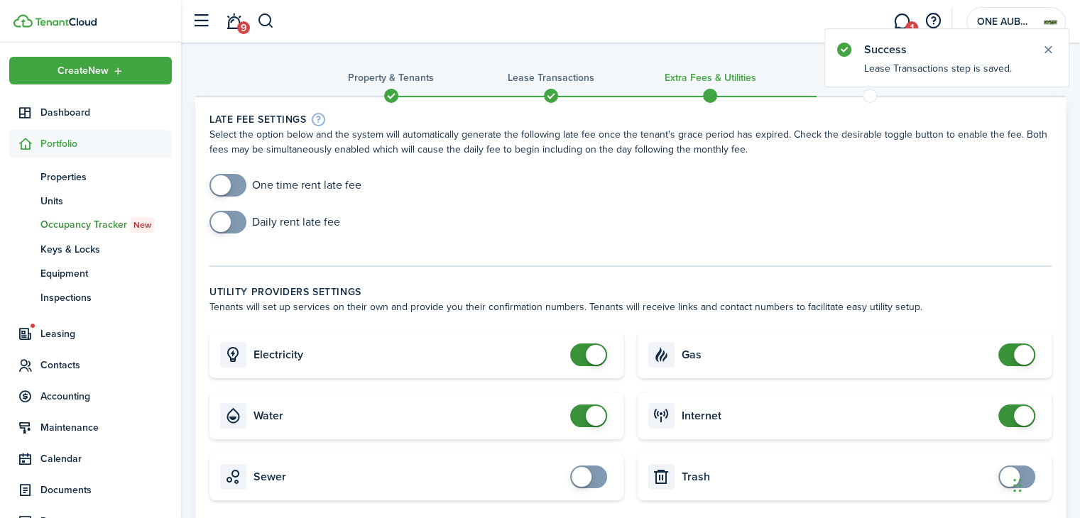
checkbox input "true"
click at [230, 181] on span at bounding box center [228, 185] width 14 height 23
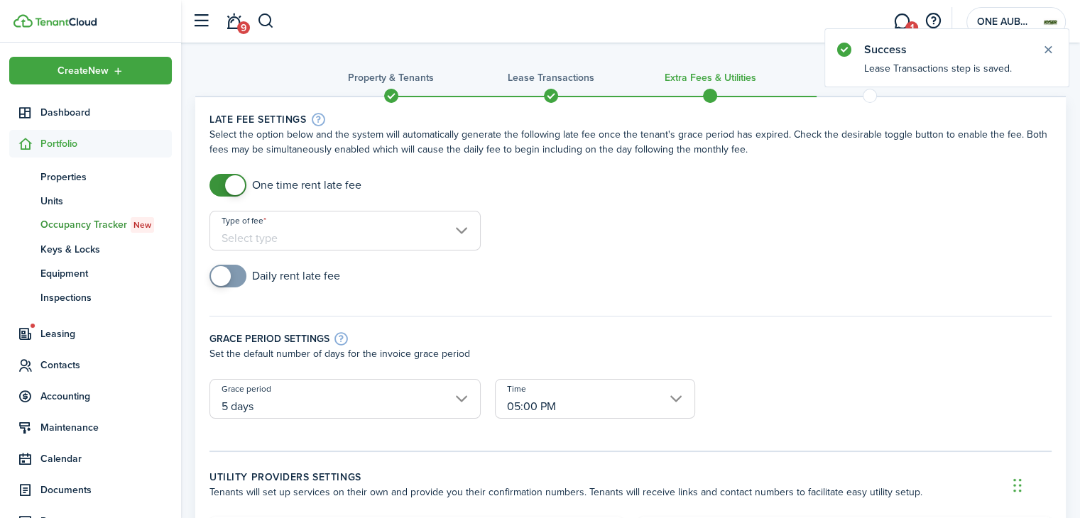
click at [349, 242] on input "Type of fee" at bounding box center [344, 231] width 271 height 40
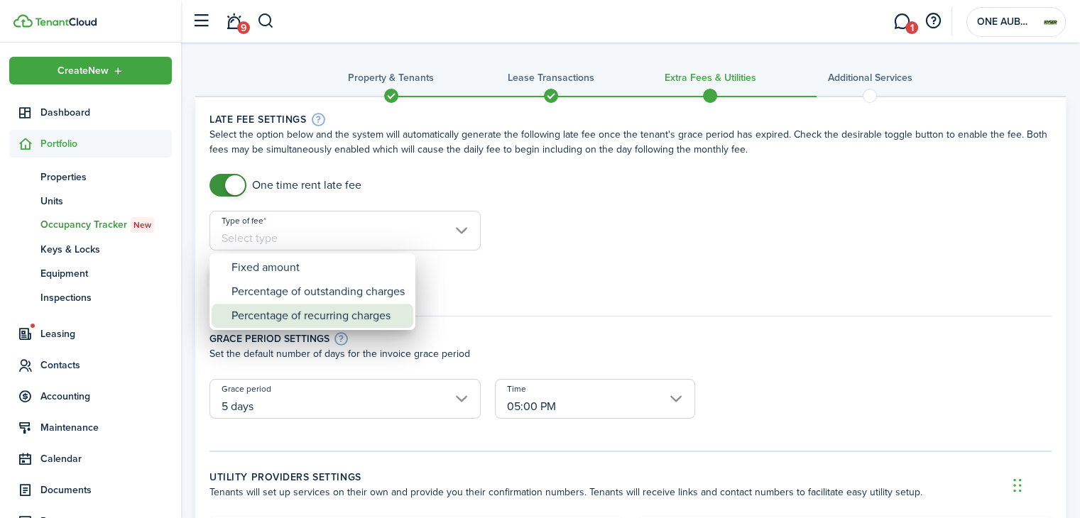
click at [332, 313] on div "Percentage of recurring charges" at bounding box center [317, 316] width 173 height 24
type input "Percentage of recurring charges"
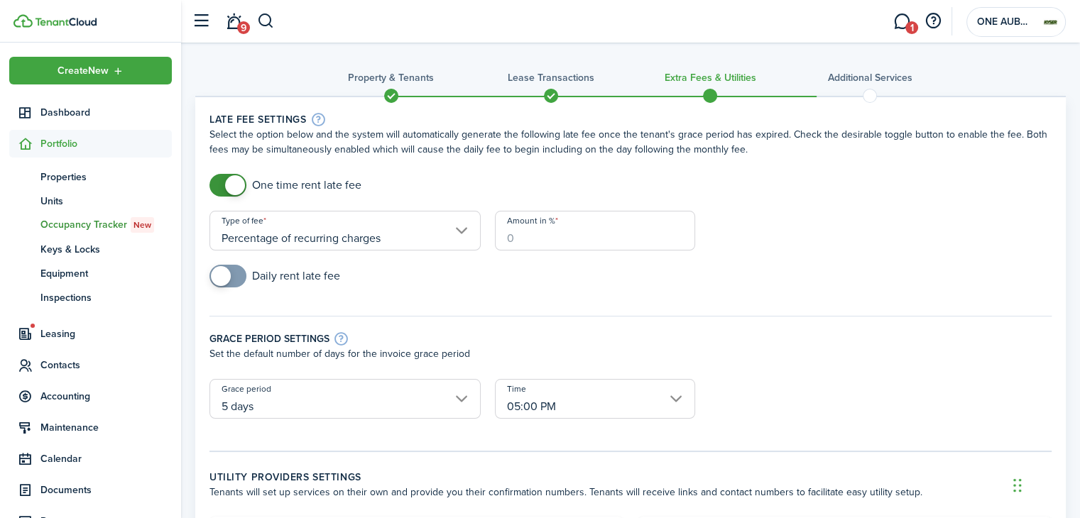
click at [520, 231] on input "Amount in %" at bounding box center [595, 231] width 200 height 40
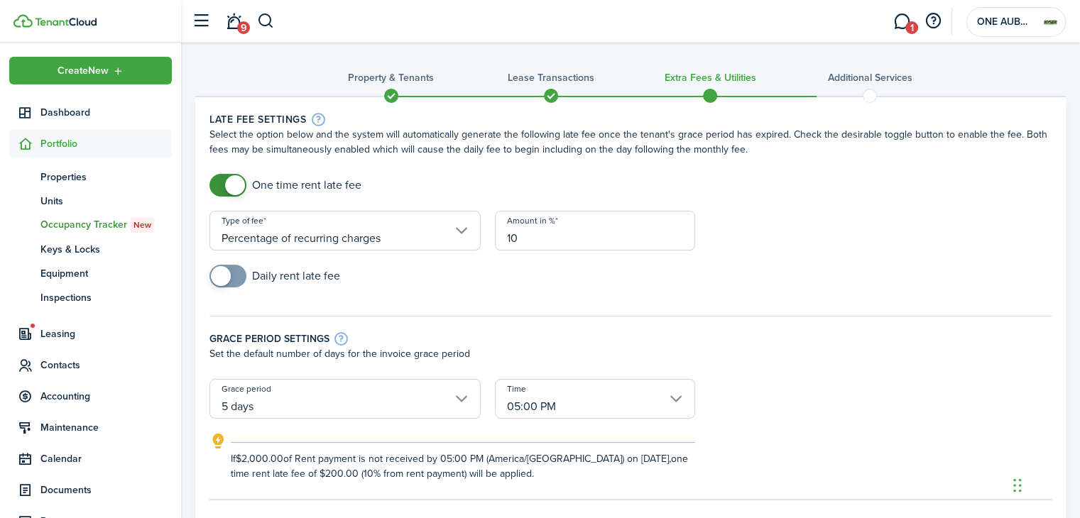
type input "10"
click at [525, 280] on div "Daily rent late fee" at bounding box center [630, 283] width 856 height 37
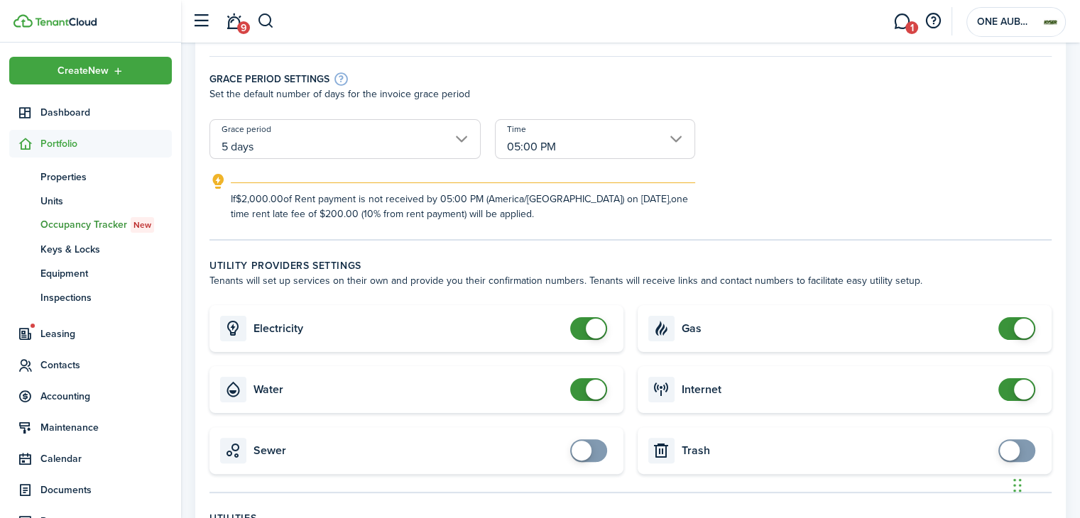
click at [528, 134] on input "05:00 PM" at bounding box center [595, 139] width 200 height 40
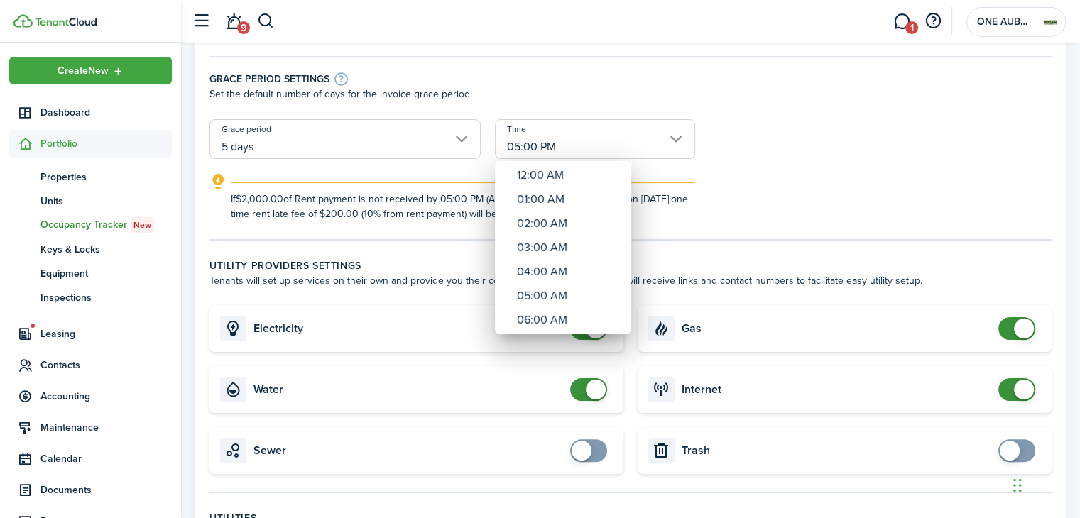
click at [857, 138] on div at bounding box center [539, 259] width 1307 height 746
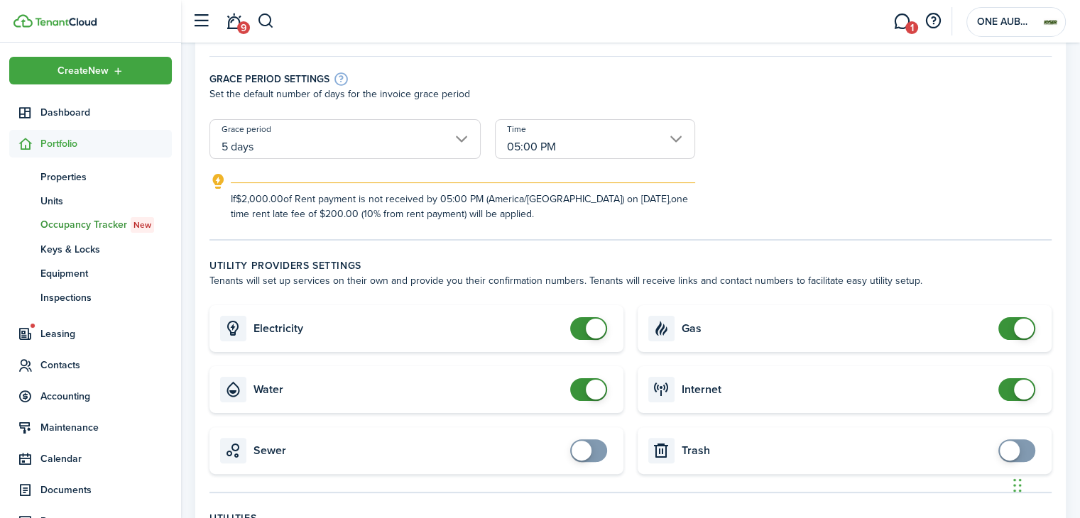
checkbox input "false"
click at [593, 384] on span at bounding box center [596, 390] width 20 height 20
checkbox input "false"
click at [1017, 324] on span at bounding box center [1024, 329] width 20 height 20
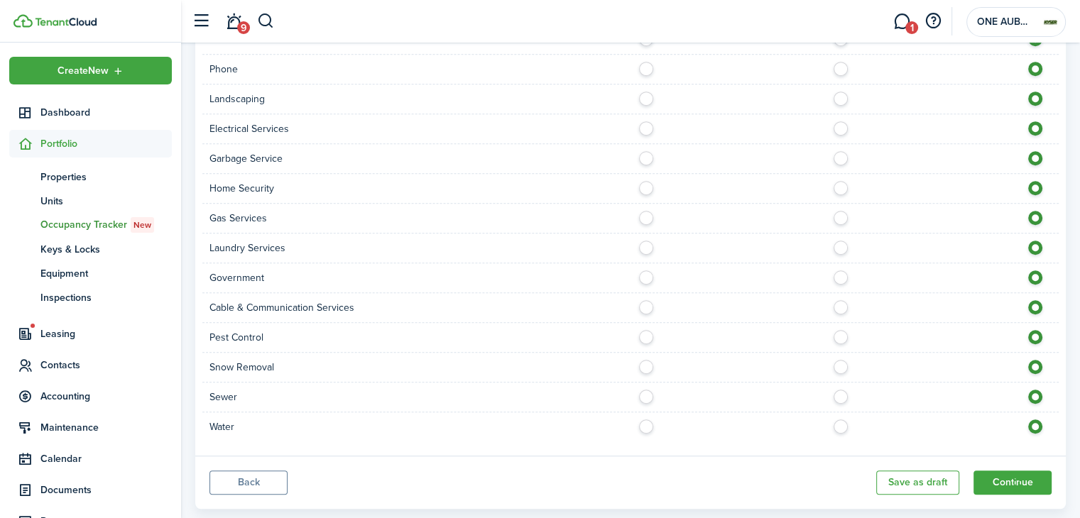
scroll to position [949, 0]
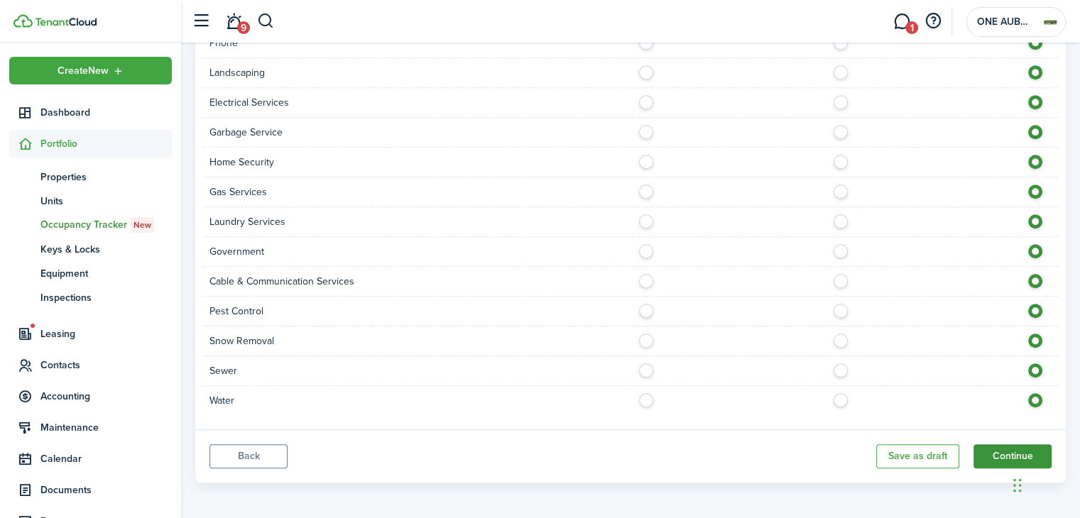
click at [1000, 449] on button "Continue" at bounding box center [1013, 457] width 78 height 24
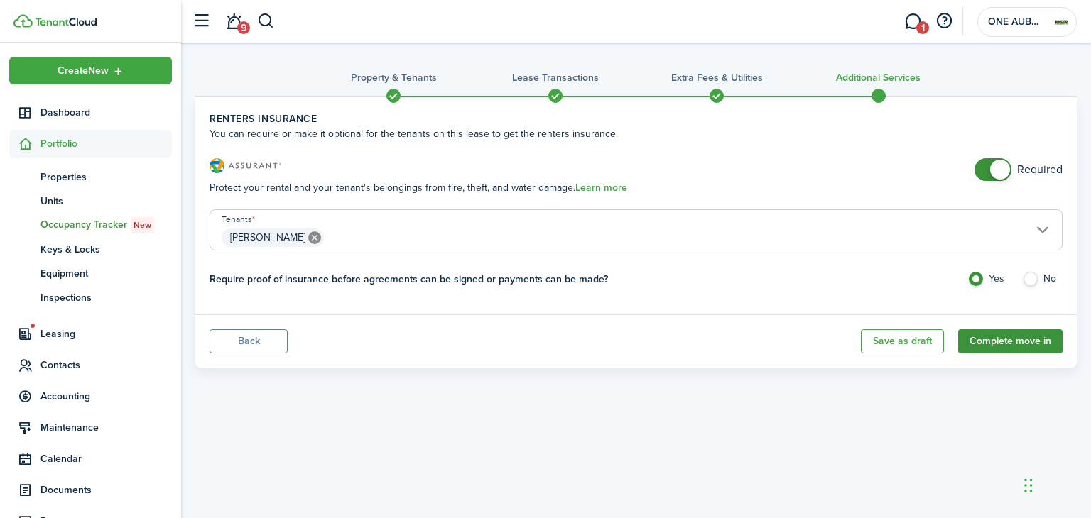
click at [998, 337] on button "Complete move in" at bounding box center [1010, 341] width 104 height 24
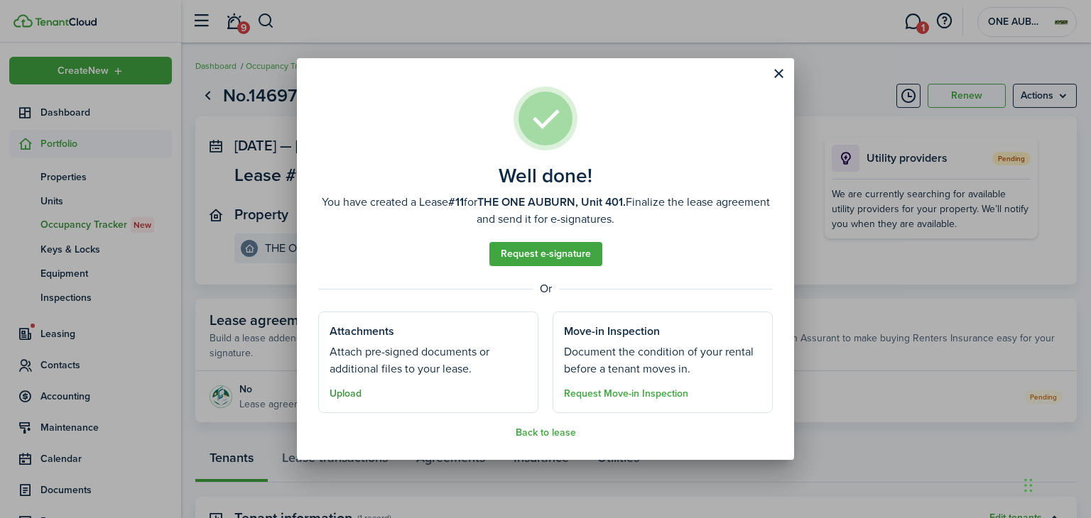
click at [349, 396] on button "Upload" at bounding box center [345, 393] width 32 height 11
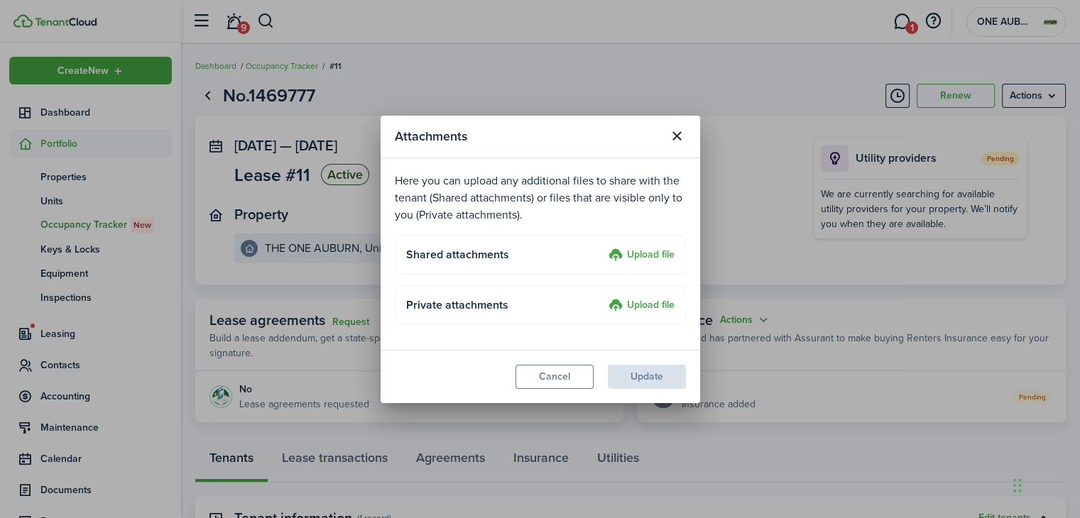
click at [634, 253] on label "Upload file" at bounding box center [642, 255] width 66 height 17
click at [604, 247] on input "Upload file" at bounding box center [604, 247] width 0 height 0
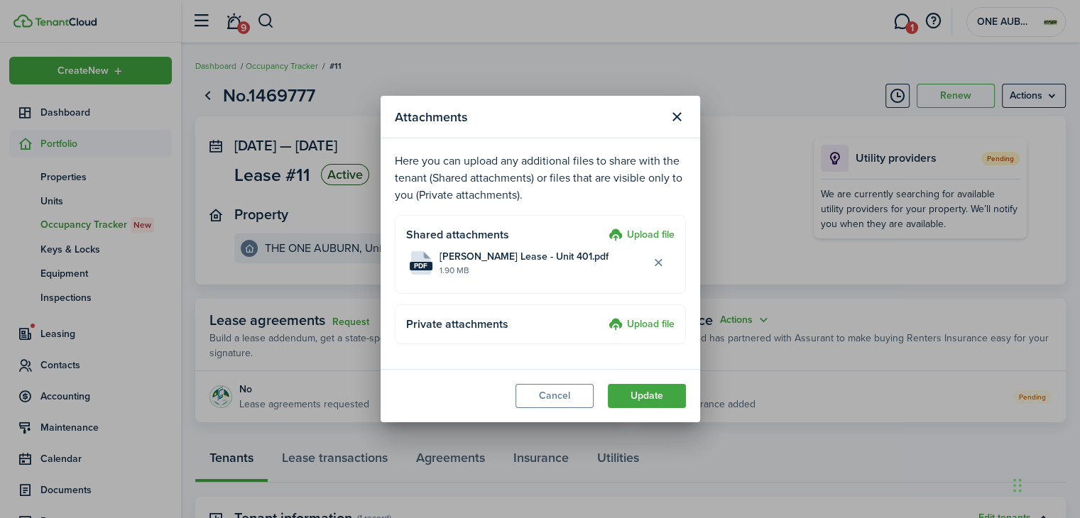
click at [641, 393] on button "Update" at bounding box center [647, 396] width 78 height 24
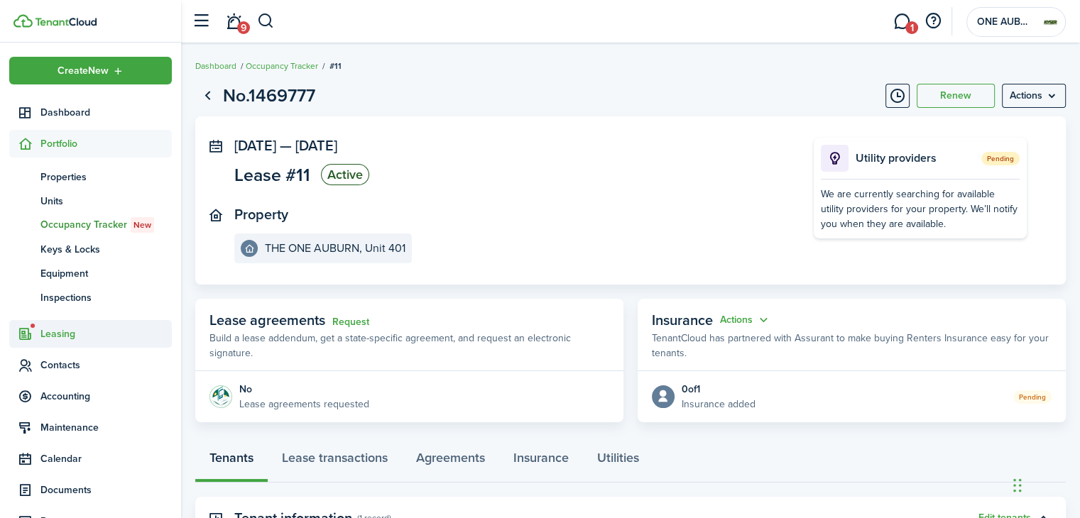
click at [66, 329] on span "Leasing" at bounding box center [105, 334] width 131 height 15
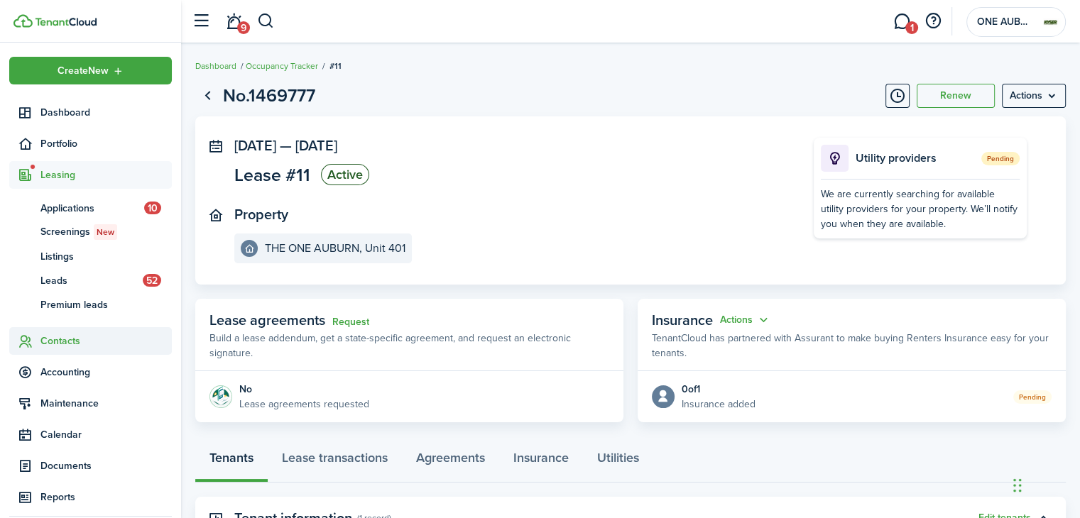
click at [52, 339] on span "Contacts" at bounding box center [105, 341] width 131 height 15
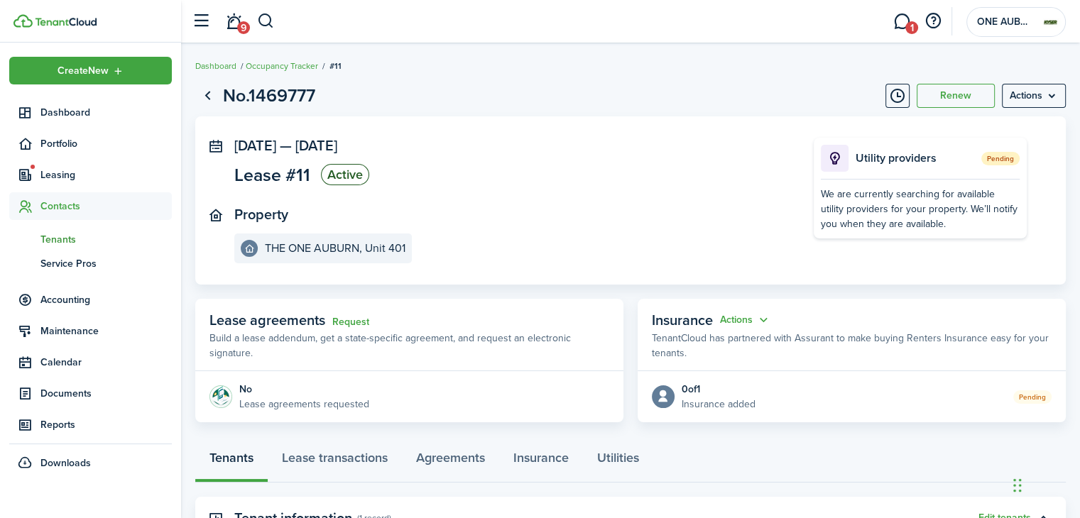
click at [60, 236] on span "Tenants" at bounding box center [105, 239] width 131 height 15
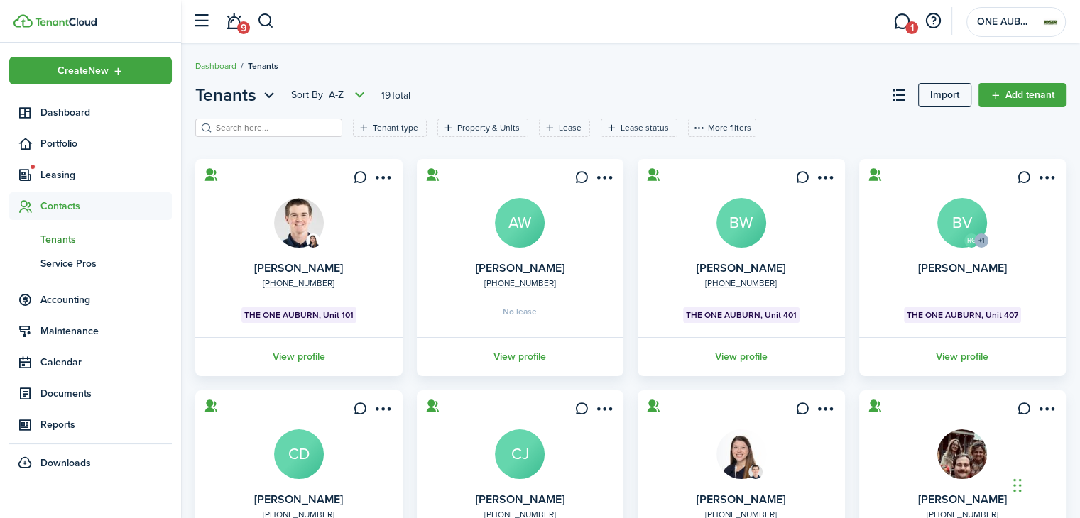
scroll to position [260, 0]
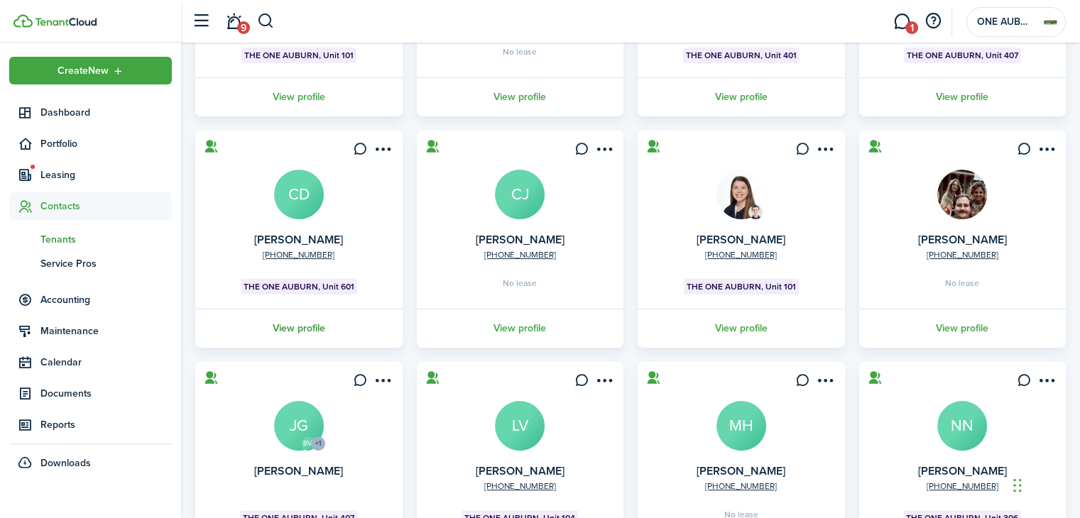
click at [307, 321] on link "View profile" at bounding box center [299, 328] width 212 height 39
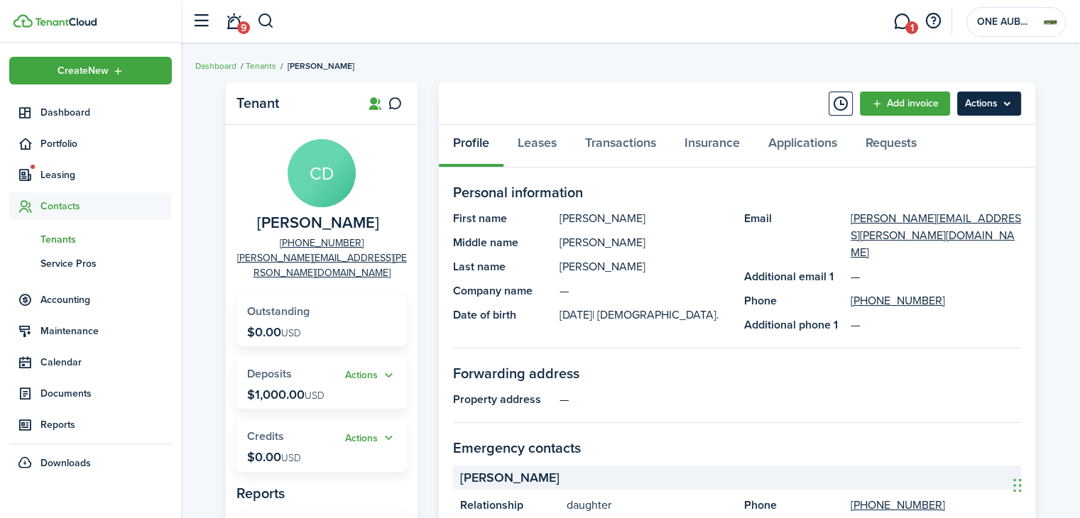
click at [994, 109] on menu-btn "Actions" at bounding box center [989, 104] width 64 height 24
click at [802, 165] on link "Applications" at bounding box center [802, 146] width 97 height 43
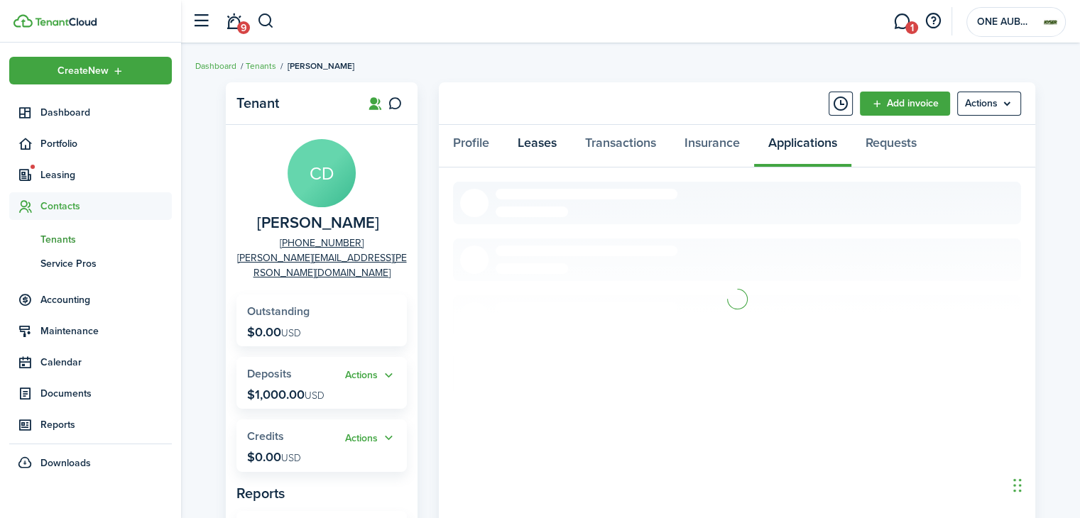
click at [533, 143] on link "Leases" at bounding box center [536, 146] width 67 height 43
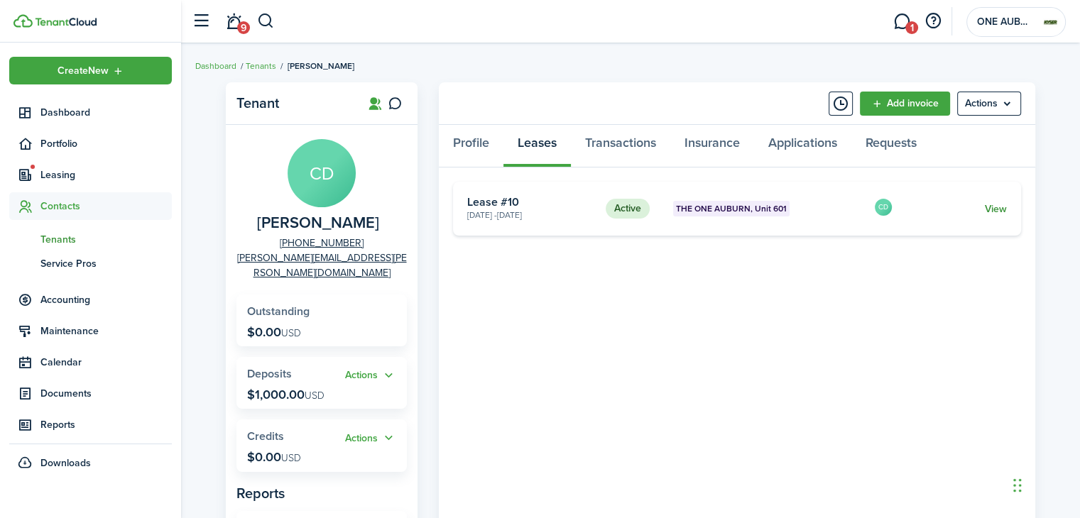
click at [995, 208] on link "View" at bounding box center [996, 209] width 22 height 15
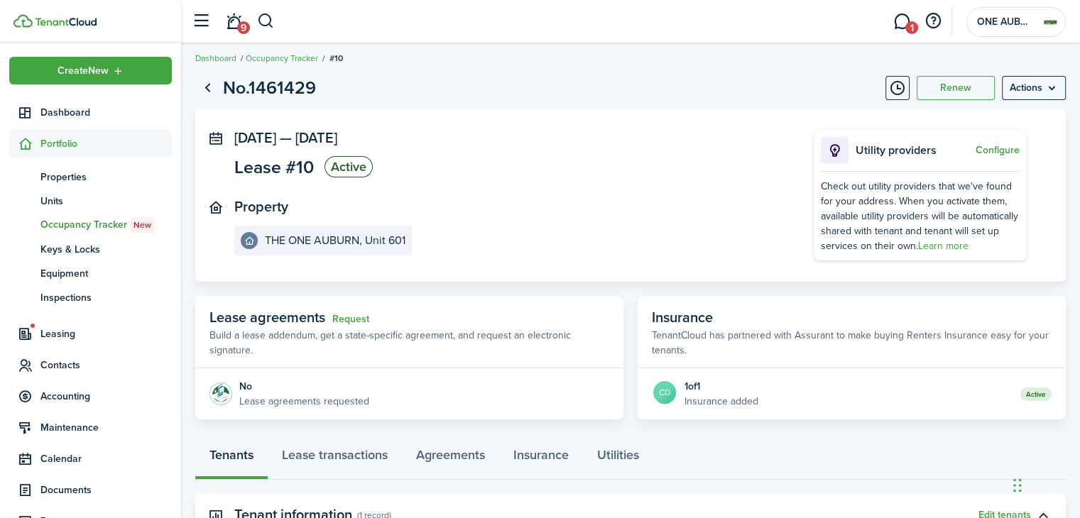
scroll to position [268, 0]
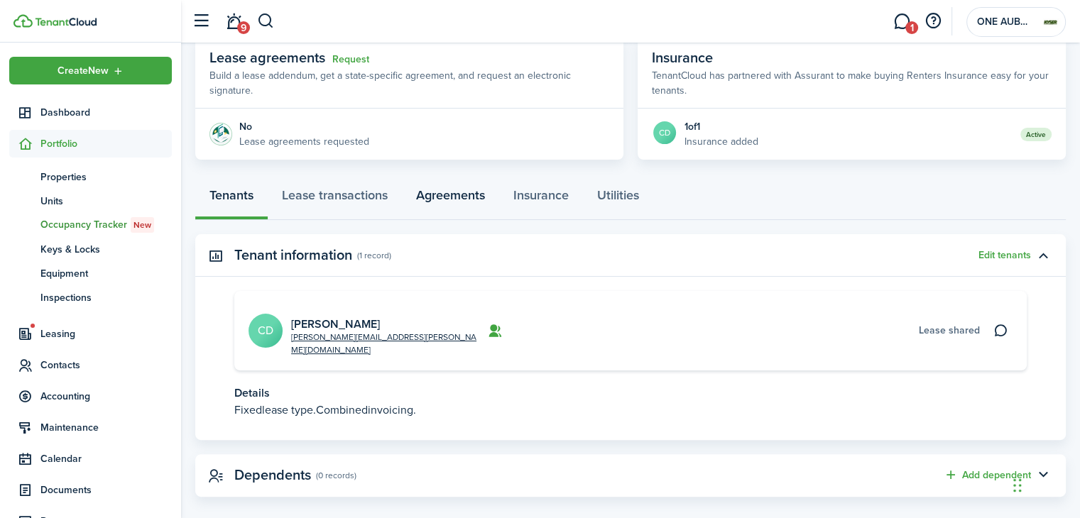
click at [432, 188] on link "Agreements" at bounding box center [450, 199] width 97 height 43
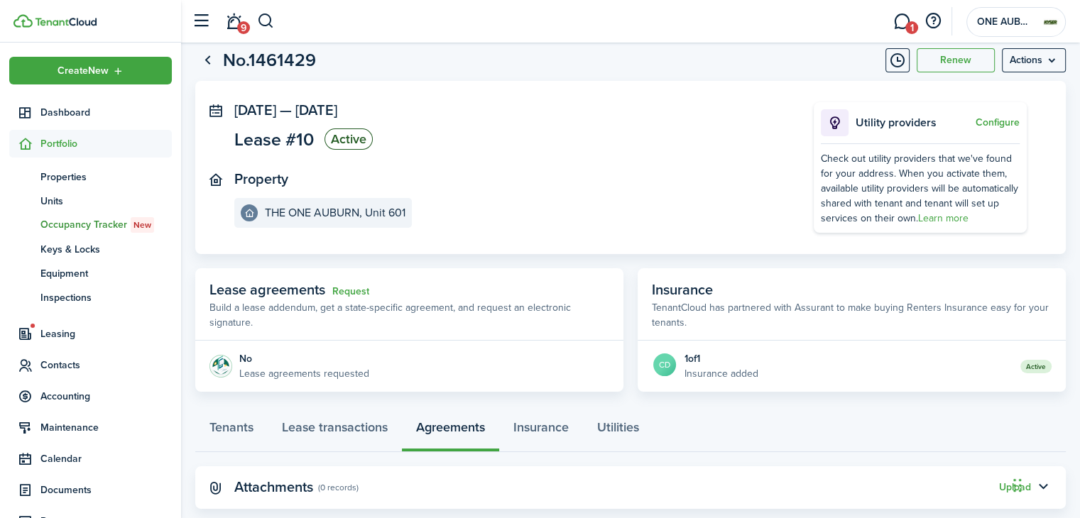
scroll to position [65, 0]
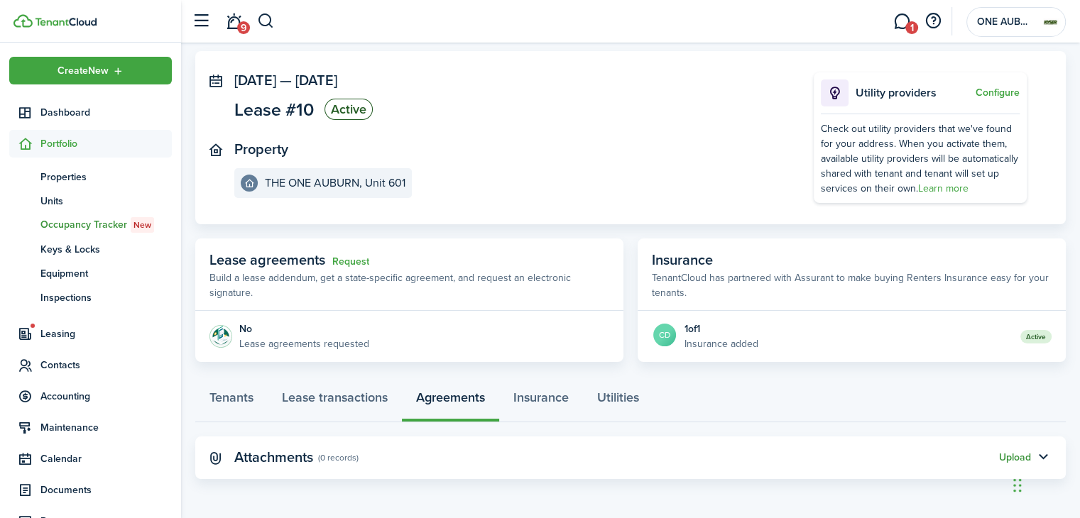
click at [1007, 456] on button "Upload" at bounding box center [1015, 457] width 32 height 11
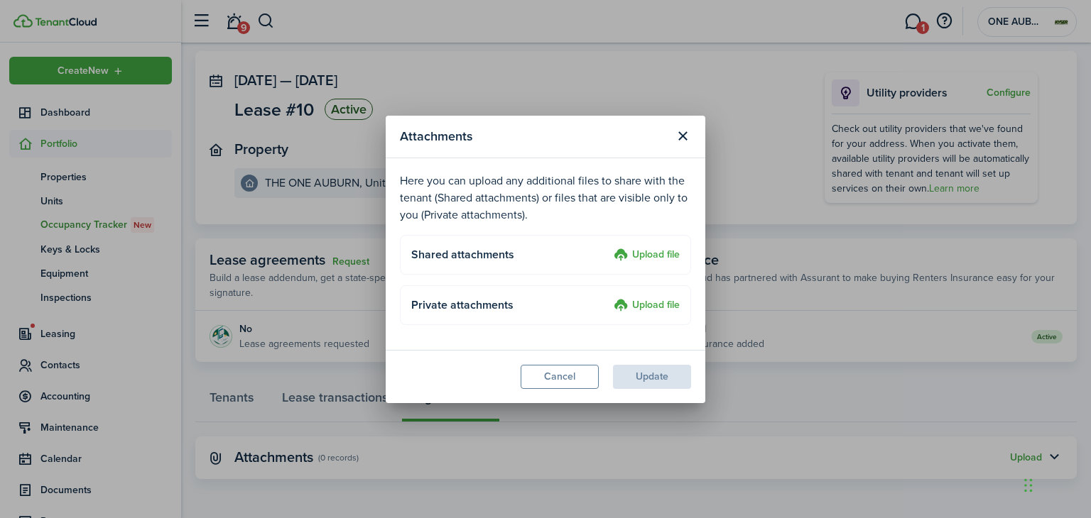
click at [649, 256] on label "Upload file" at bounding box center [647, 255] width 66 height 17
click at [609, 247] on input "Upload file" at bounding box center [609, 247] width 0 height 0
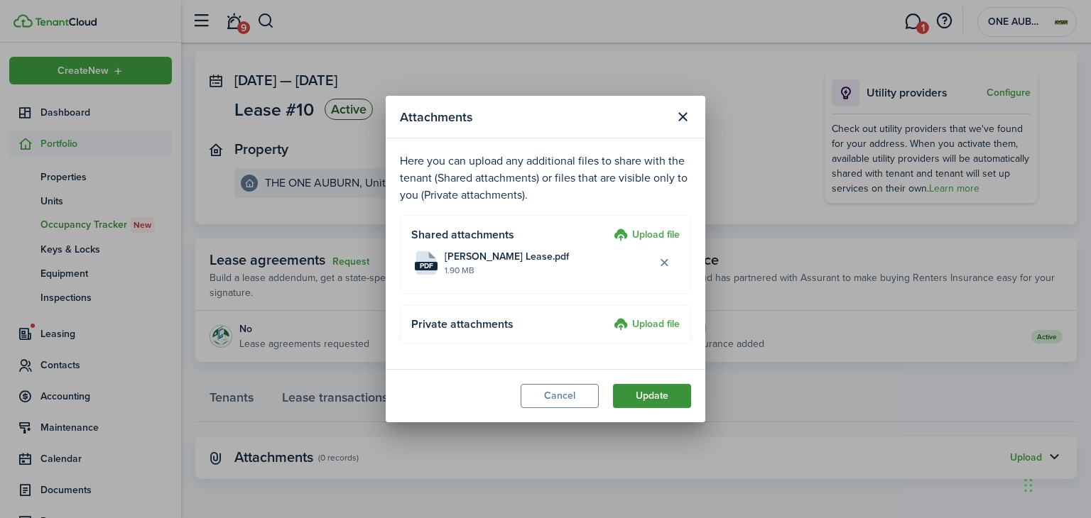
click at [639, 402] on button "Update" at bounding box center [652, 396] width 78 height 24
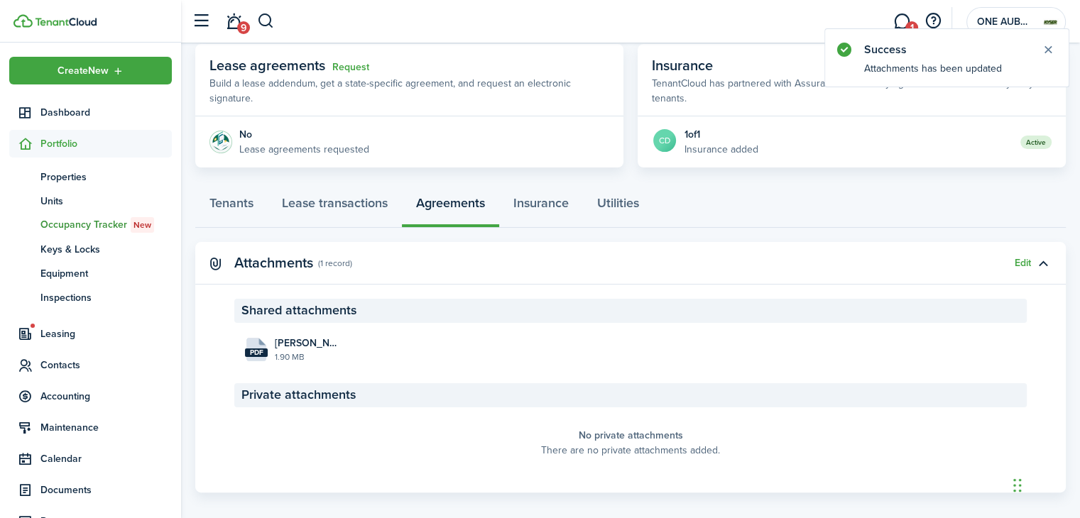
scroll to position [0, 0]
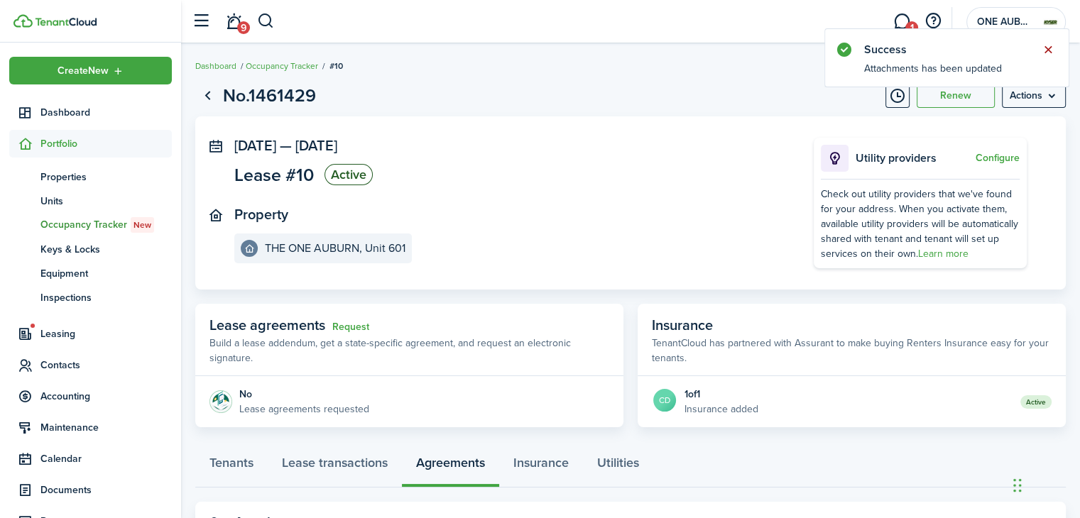
click at [1048, 45] on button "Close notify" at bounding box center [1048, 50] width 20 height 20
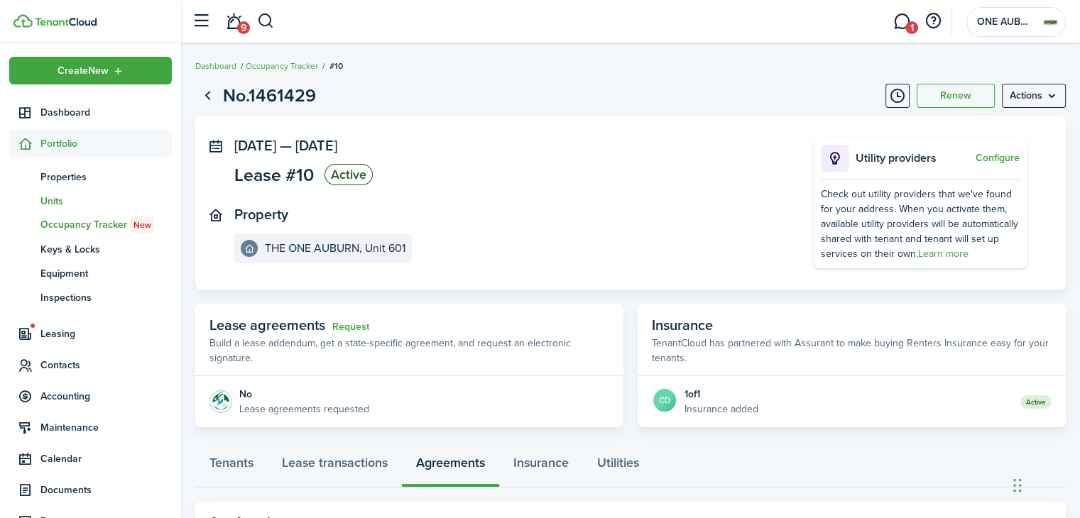
click at [63, 197] on span "Units" at bounding box center [105, 201] width 131 height 15
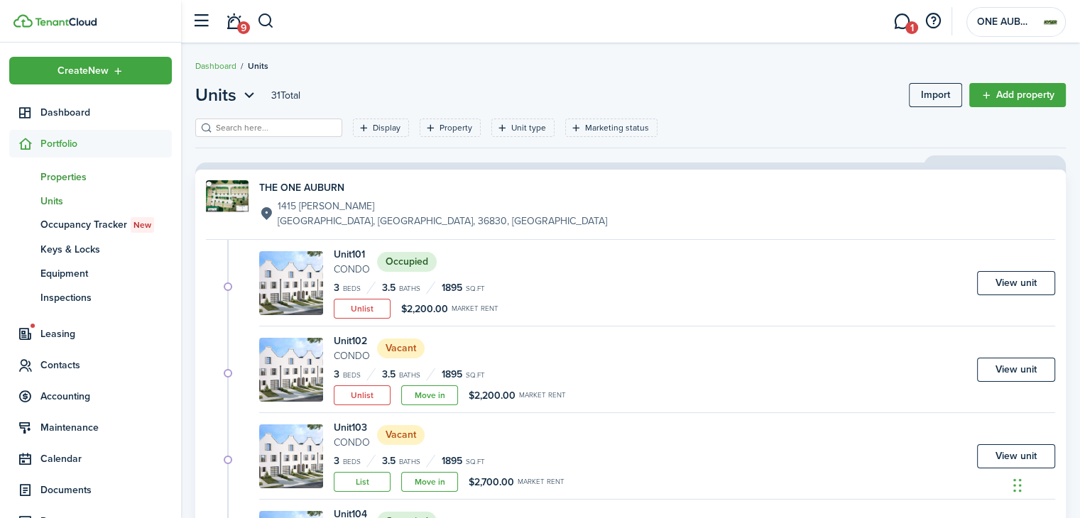
click at [80, 172] on span "Properties" at bounding box center [105, 177] width 131 height 15
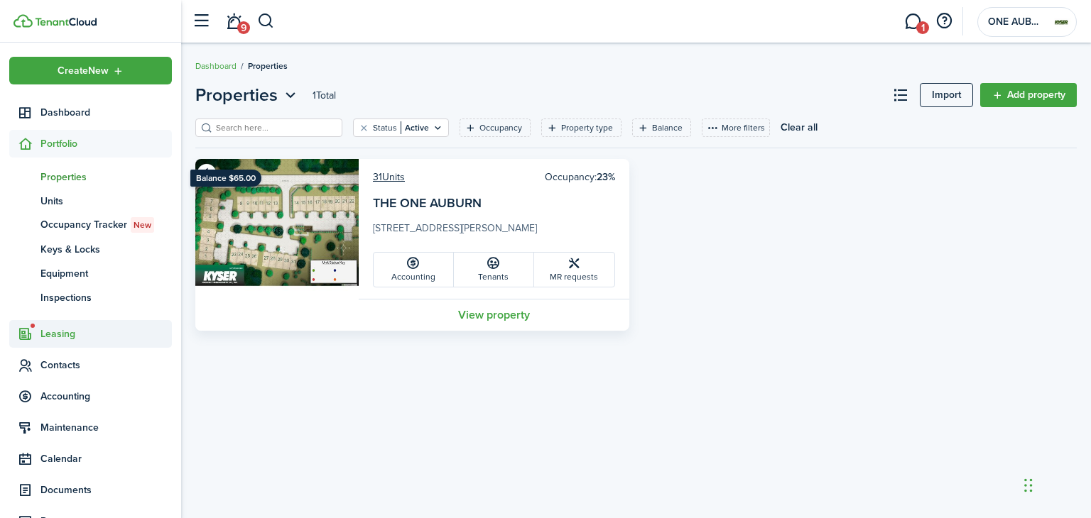
click at [61, 335] on span "Leasing" at bounding box center [105, 334] width 131 height 15
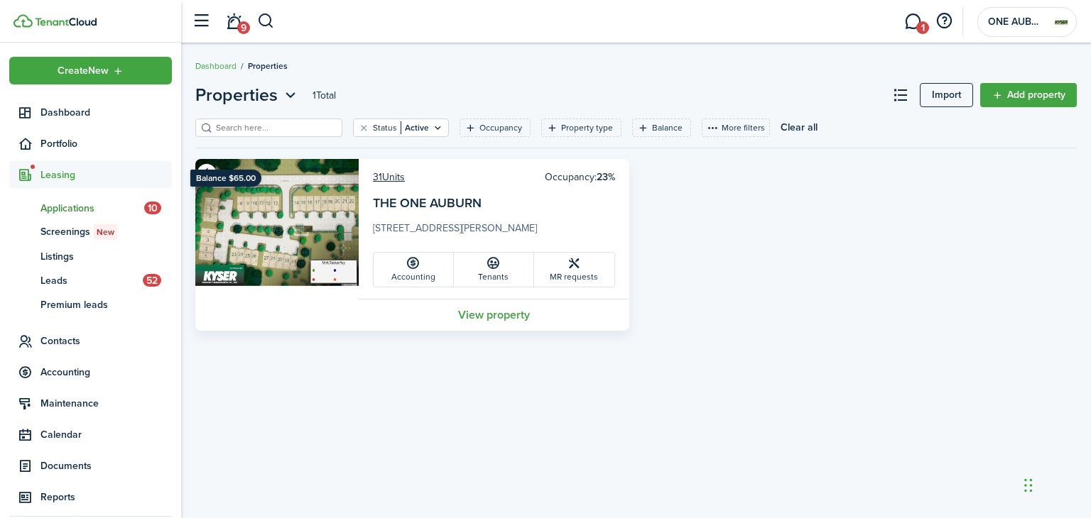
click at [94, 204] on span "Applications" at bounding box center [92, 208] width 104 height 15
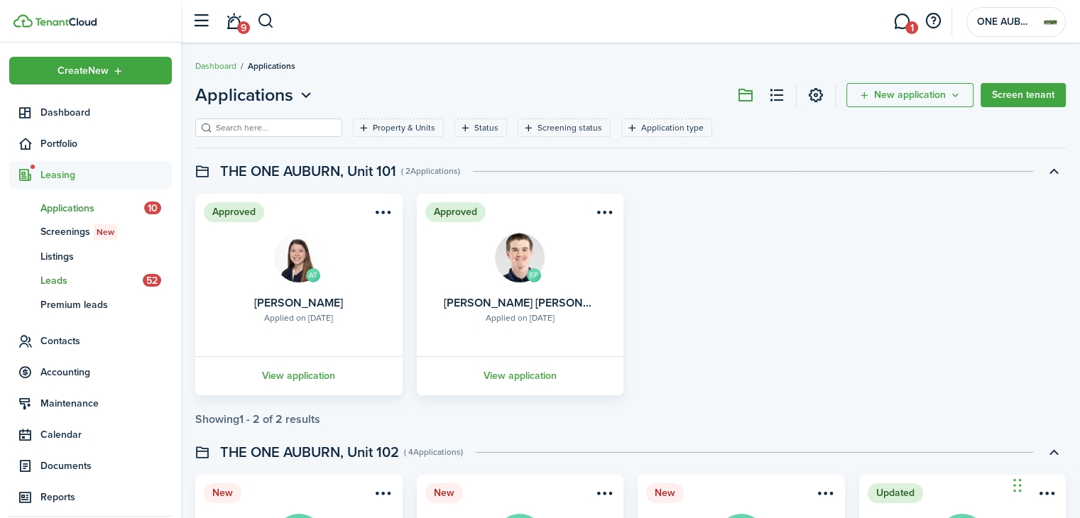
click at [65, 280] on span "Leads" at bounding box center [91, 280] width 102 height 15
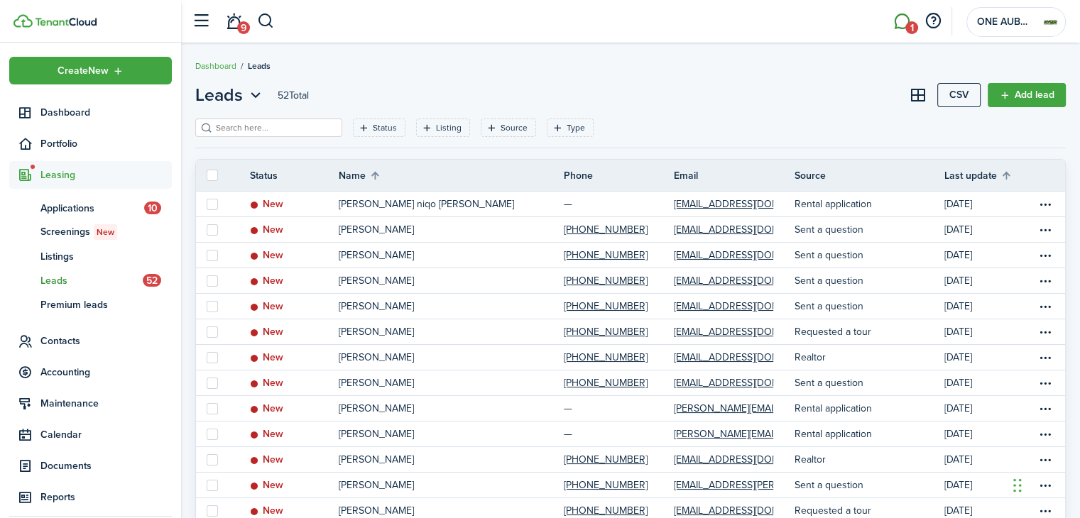
click at [903, 21] on link "1" at bounding box center [901, 22] width 27 height 36
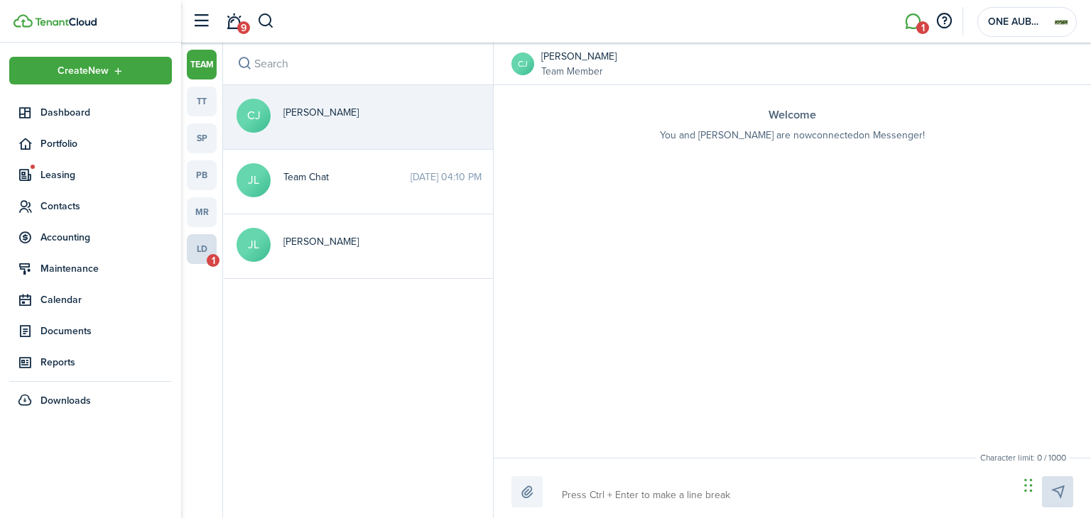
click at [203, 249] on link "ld 1" at bounding box center [202, 249] width 30 height 30
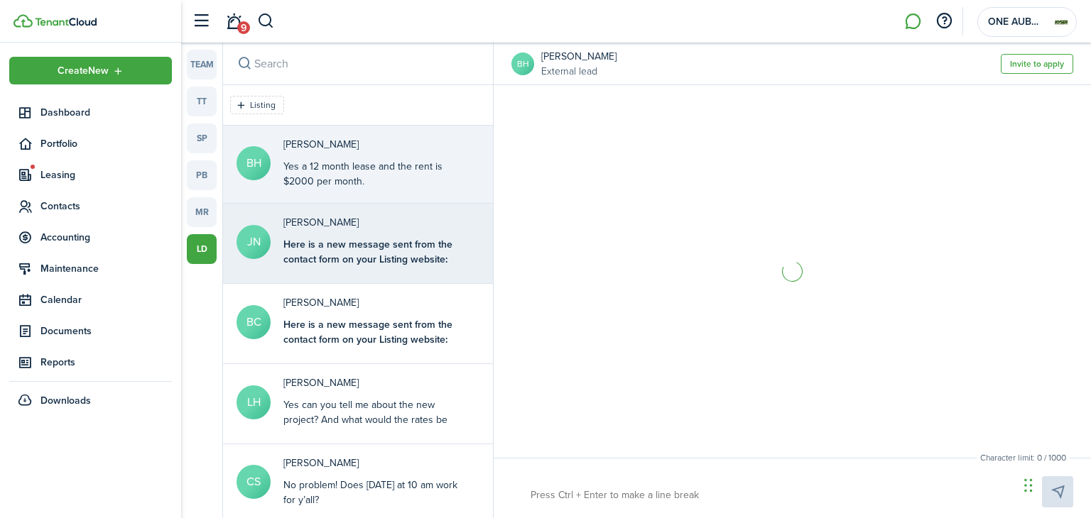
scroll to position [645, 0]
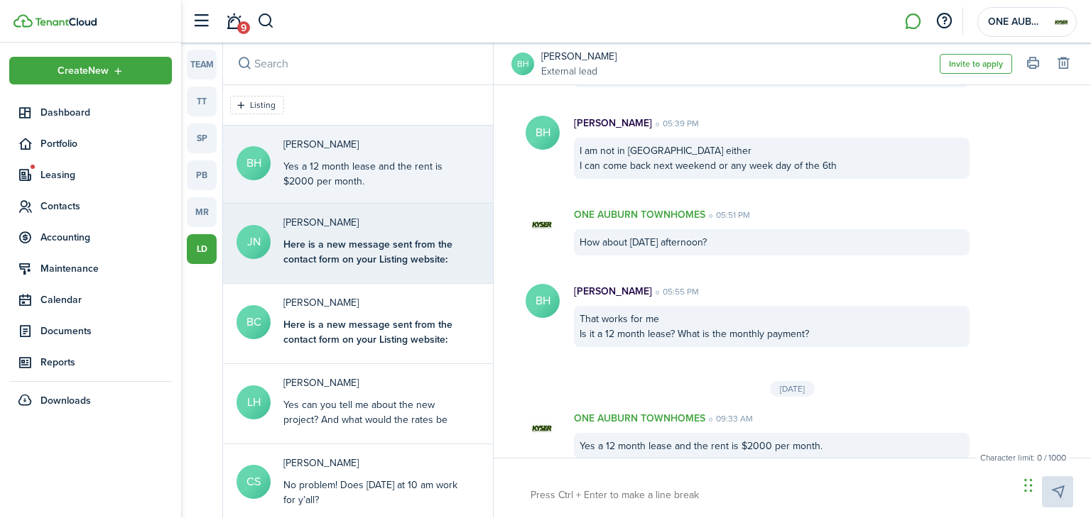
click at [335, 255] on b "Here is a new message sent from the contact form on your Listing website:" at bounding box center [367, 252] width 169 height 30
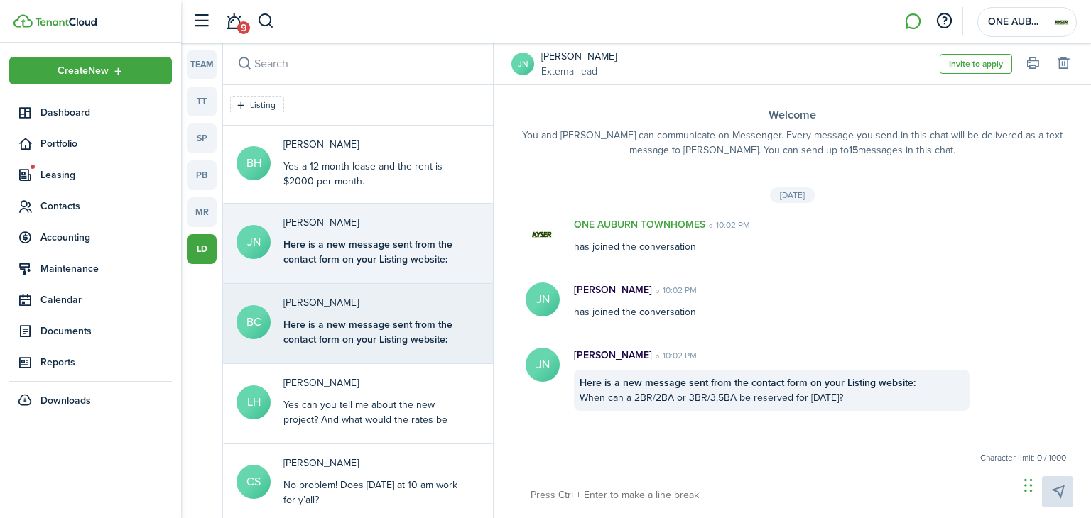
click at [360, 310] on div "[PERSON_NAME] Here is a new message sent from the contact form on your Listing …" at bounding box center [372, 322] width 178 height 54
click at [369, 229] on div "[PERSON_NAME] Here is a new message sent from the contact form on your Listing …" at bounding box center [372, 242] width 178 height 54
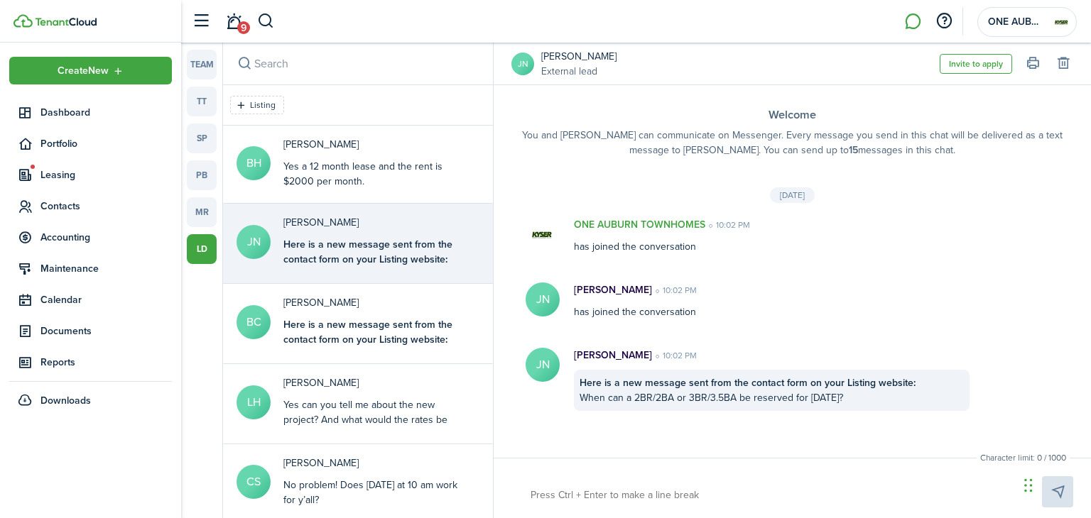
click at [64, 160] on ul "Create New Dashboard Portfolio Leasing Contacts Accounting Maintenance Calendar…" at bounding box center [90, 236] width 163 height 358
click at [68, 170] on span "Leasing" at bounding box center [105, 175] width 131 height 15
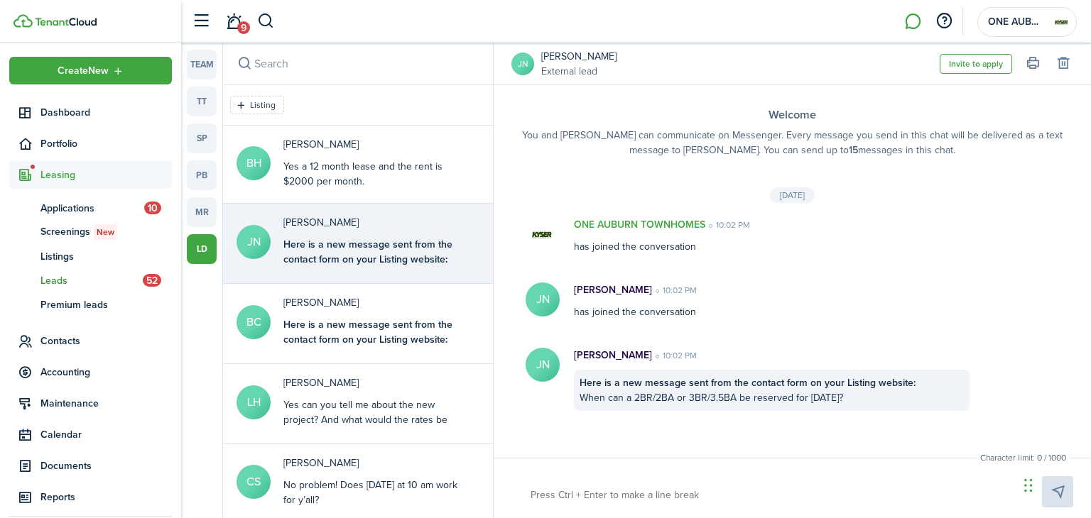
click at [61, 279] on span "Leads" at bounding box center [91, 280] width 102 height 15
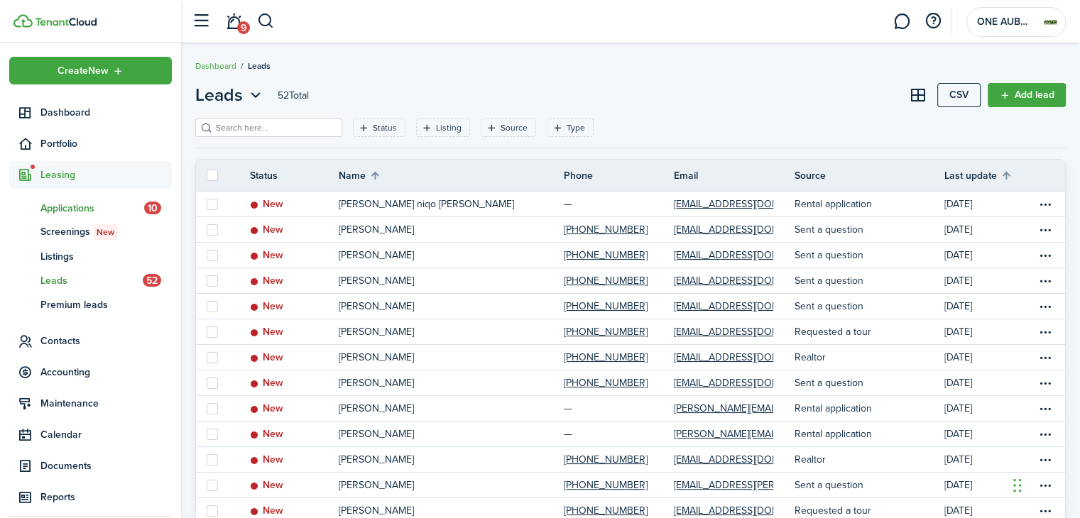
click at [71, 212] on span "Applications" at bounding box center [92, 208] width 104 height 15
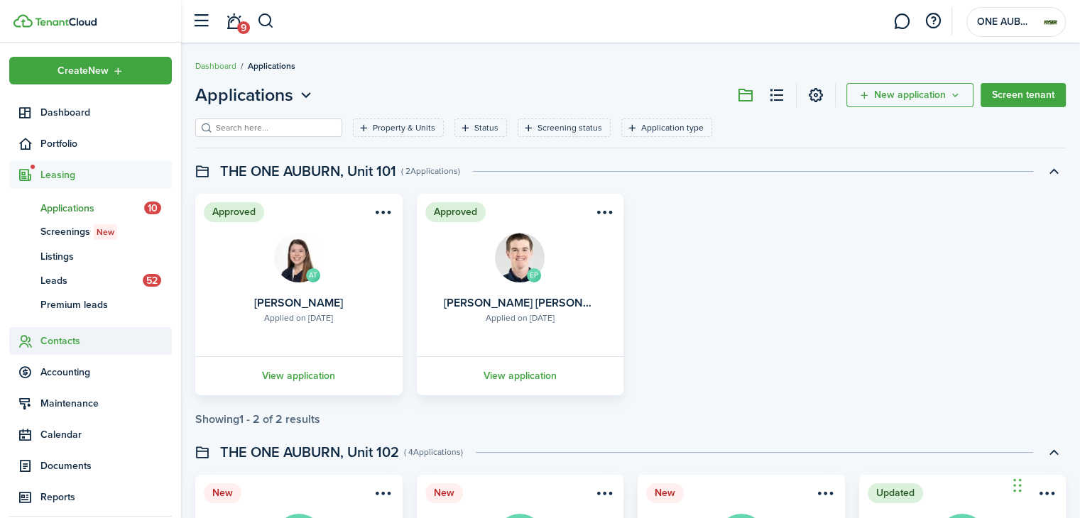
click at [65, 343] on span "Contacts" at bounding box center [105, 341] width 131 height 15
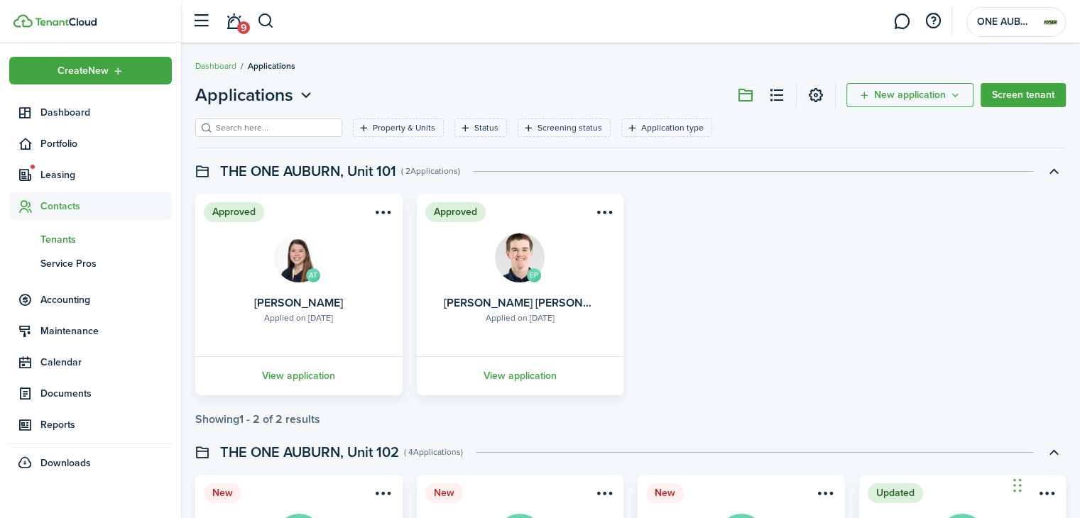
click at [54, 239] on span "Tenants" at bounding box center [105, 239] width 131 height 15
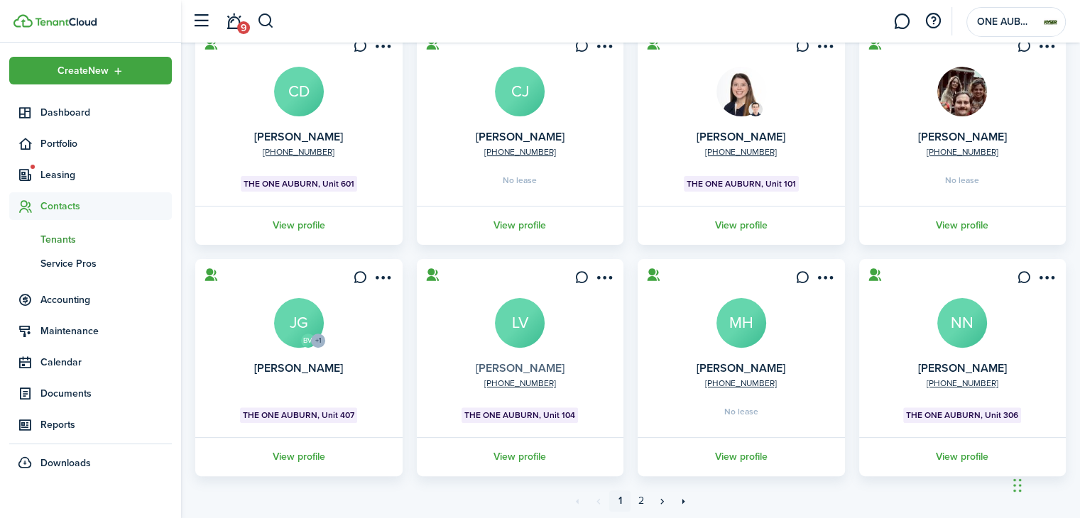
scroll to position [410, 0]
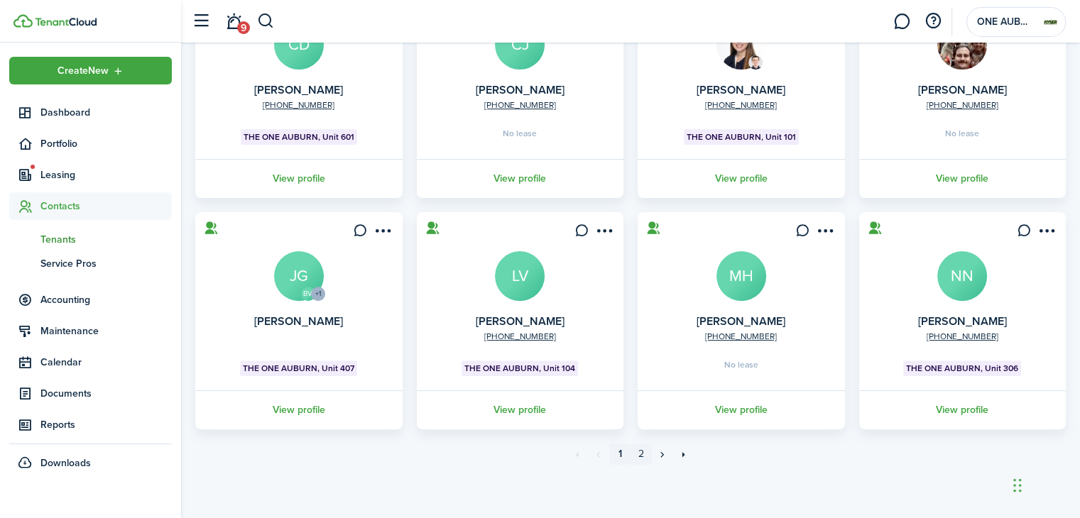
click at [643, 455] on link "2" at bounding box center [641, 454] width 21 height 21
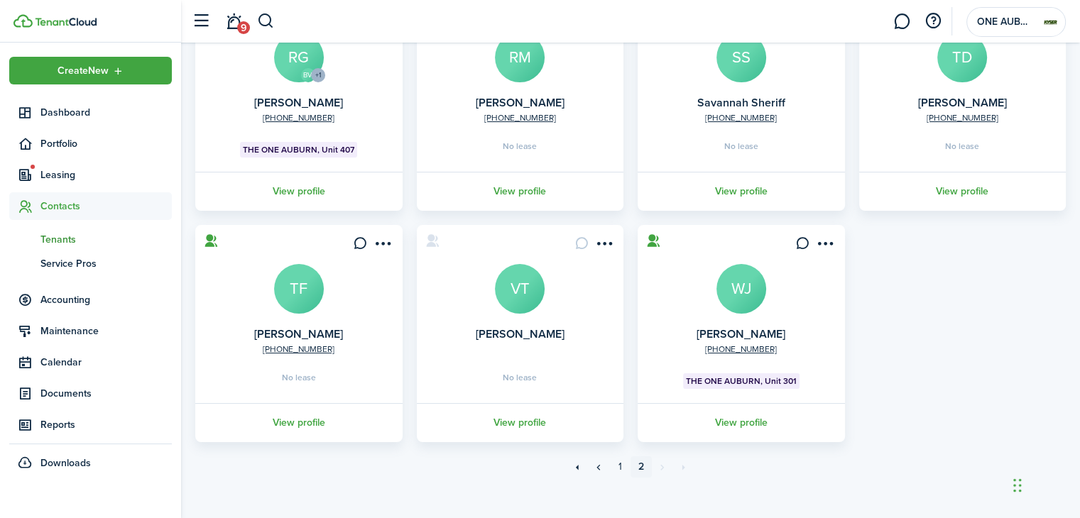
scroll to position [178, 0]
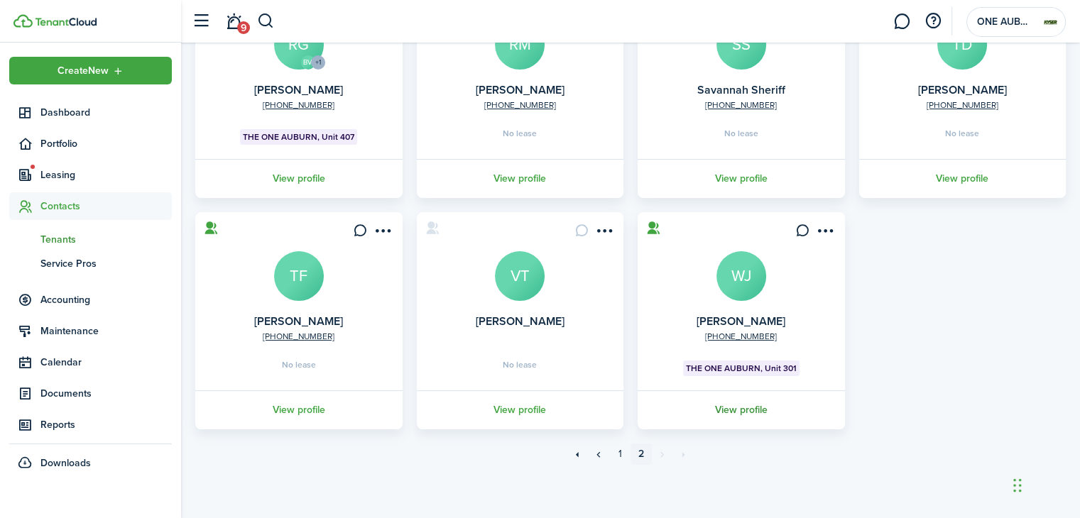
click at [721, 414] on link "View profile" at bounding box center [742, 410] width 212 height 39
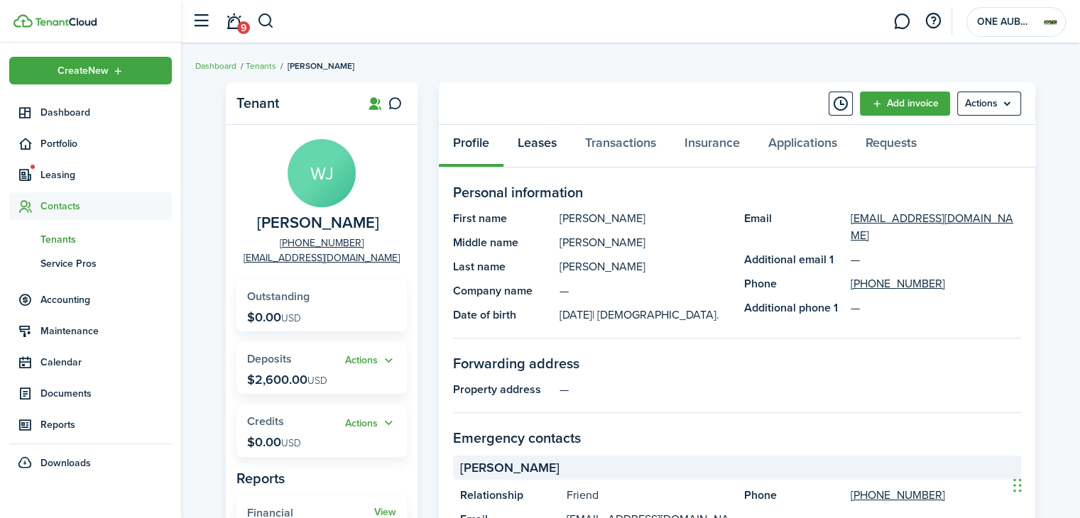
click at [556, 143] on link "Leases" at bounding box center [536, 146] width 67 height 43
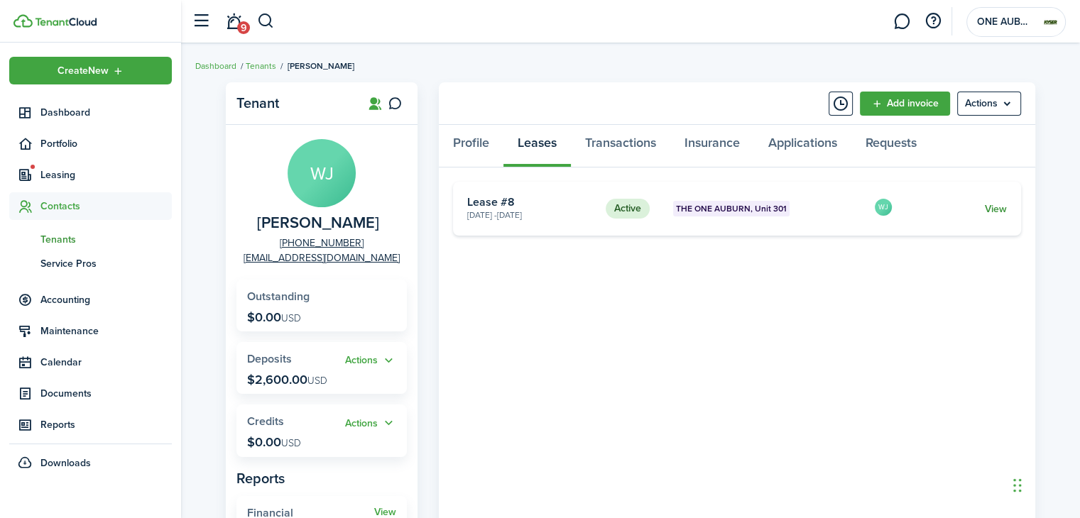
click at [996, 211] on link "View" at bounding box center [996, 209] width 22 height 15
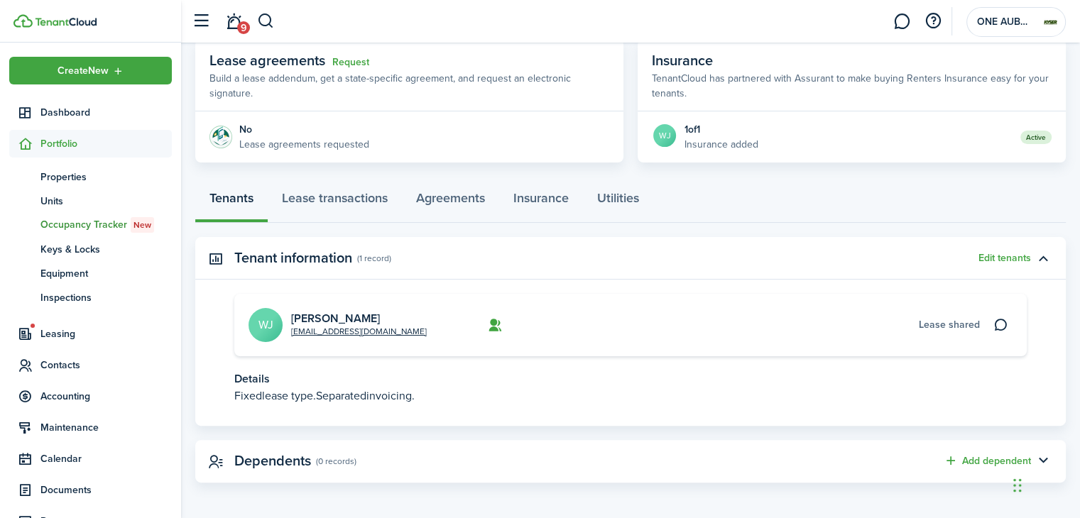
scroll to position [268, 0]
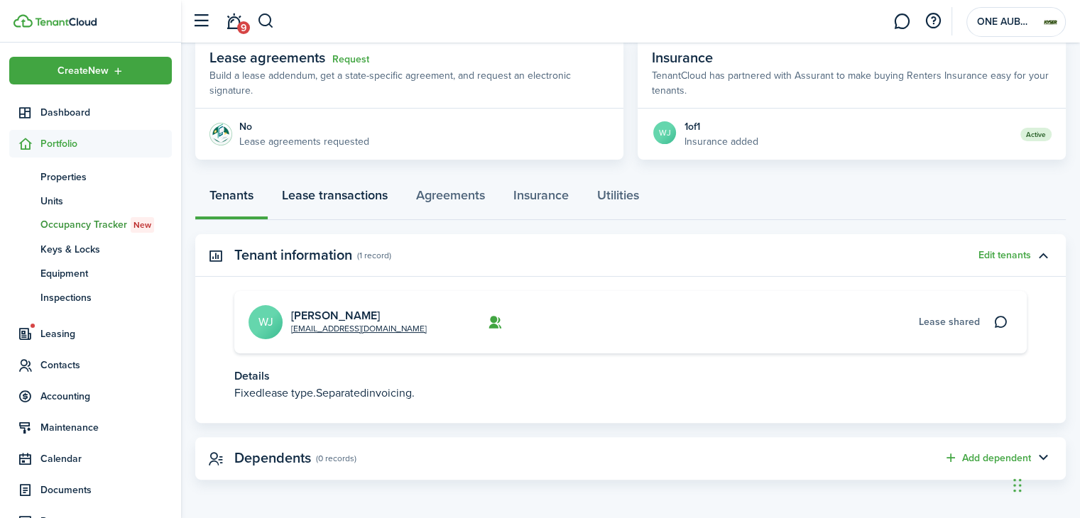
click at [359, 191] on link "Lease transactions" at bounding box center [335, 199] width 134 height 43
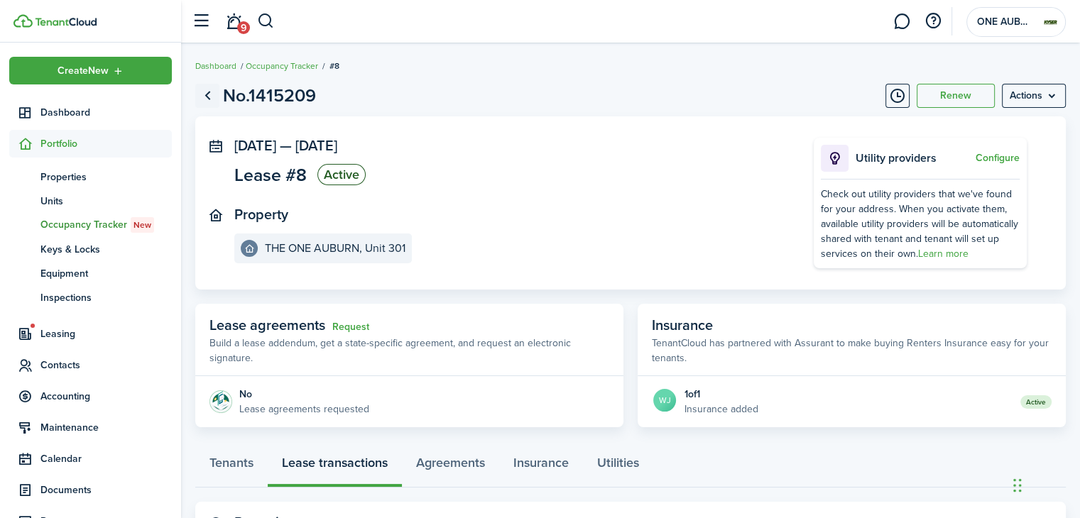
click at [202, 92] on link "Go back" at bounding box center [207, 96] width 24 height 24
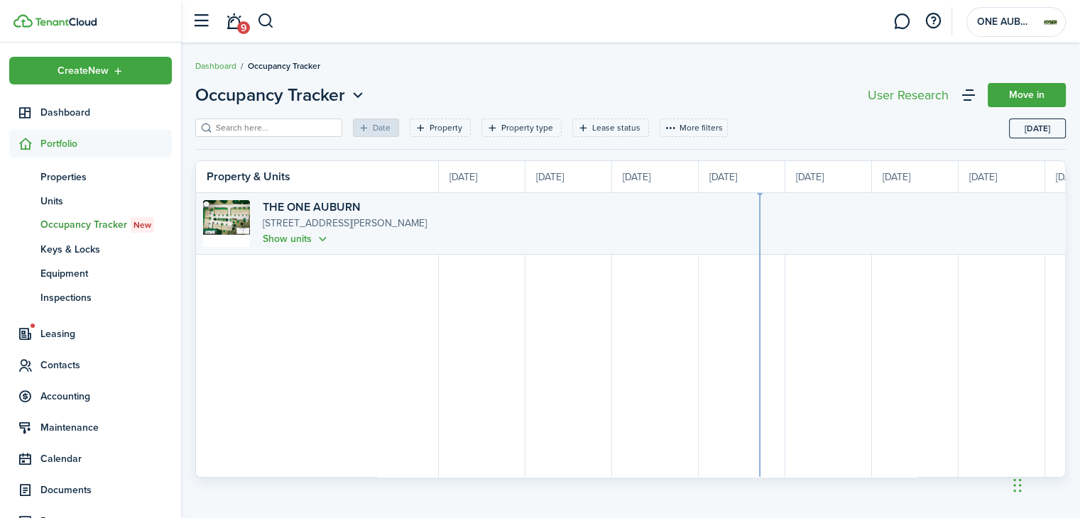
scroll to position [0, 260]
click at [65, 202] on span "Units" at bounding box center [105, 201] width 131 height 15
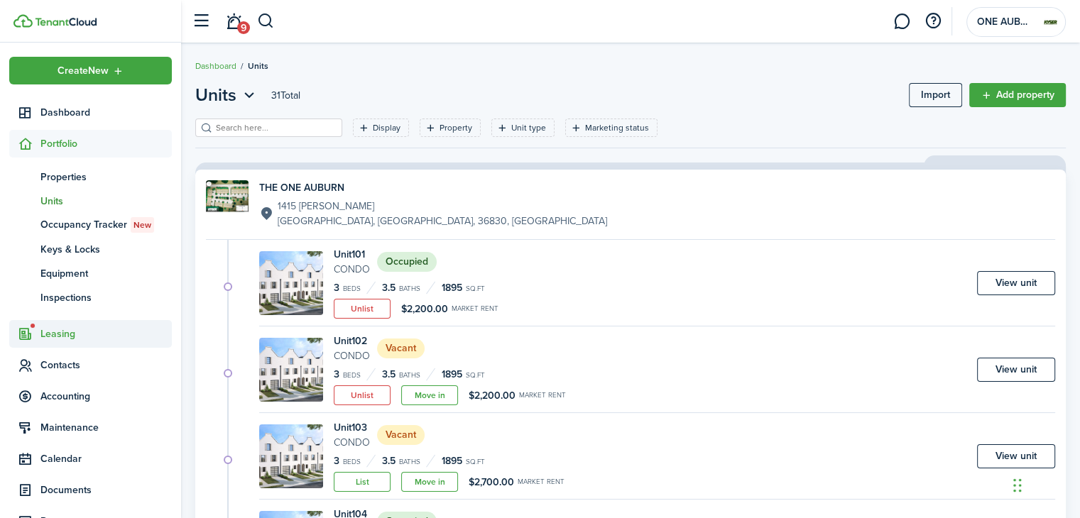
click at [63, 339] on span "Leasing" at bounding box center [105, 334] width 131 height 15
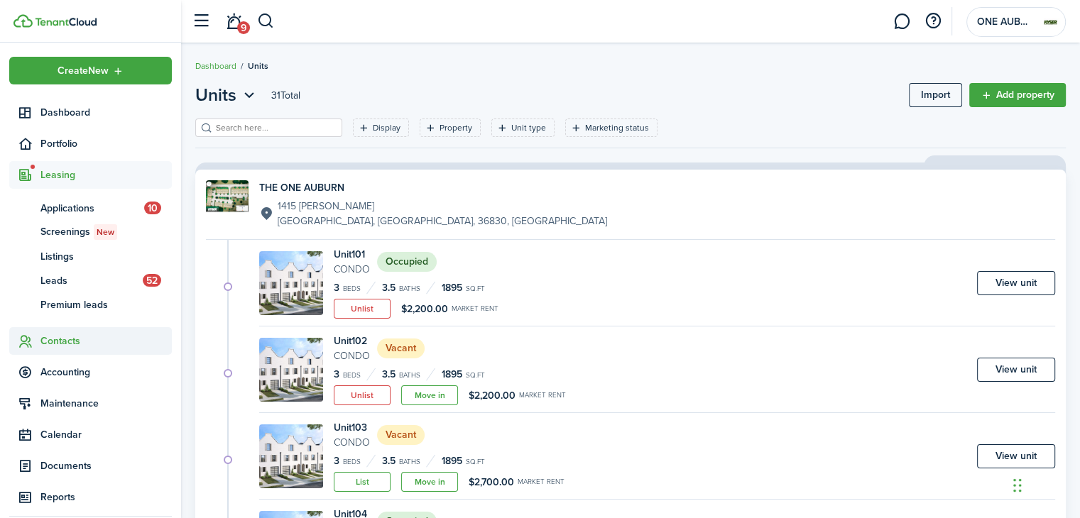
click at [62, 341] on span "Contacts" at bounding box center [105, 341] width 131 height 15
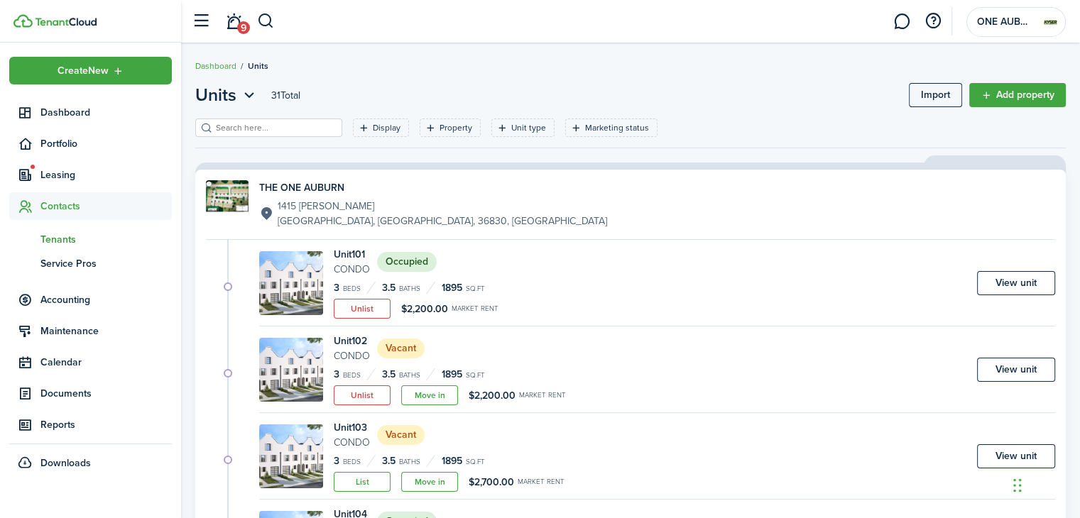
click at [58, 238] on span "Tenants" at bounding box center [105, 239] width 131 height 15
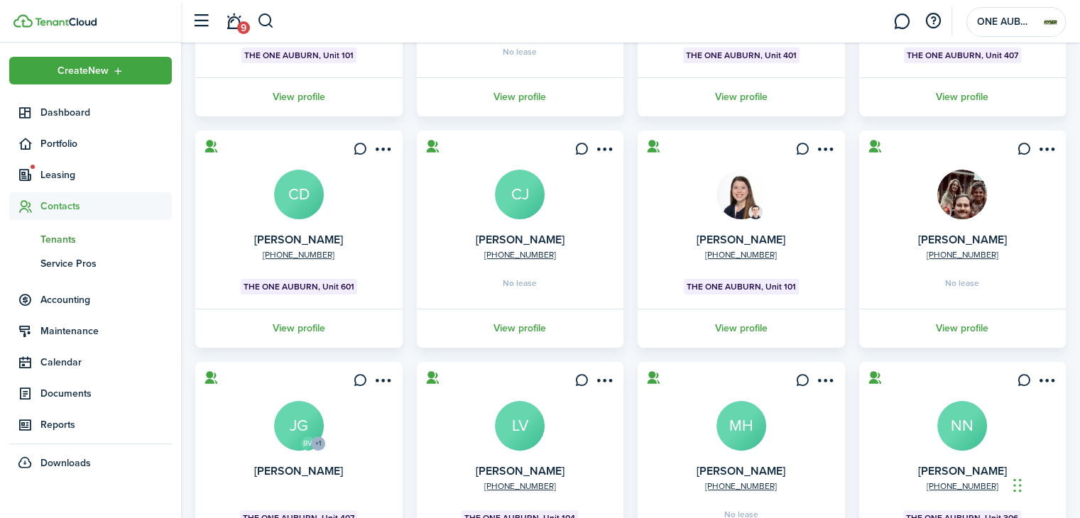
scroll to position [410, 0]
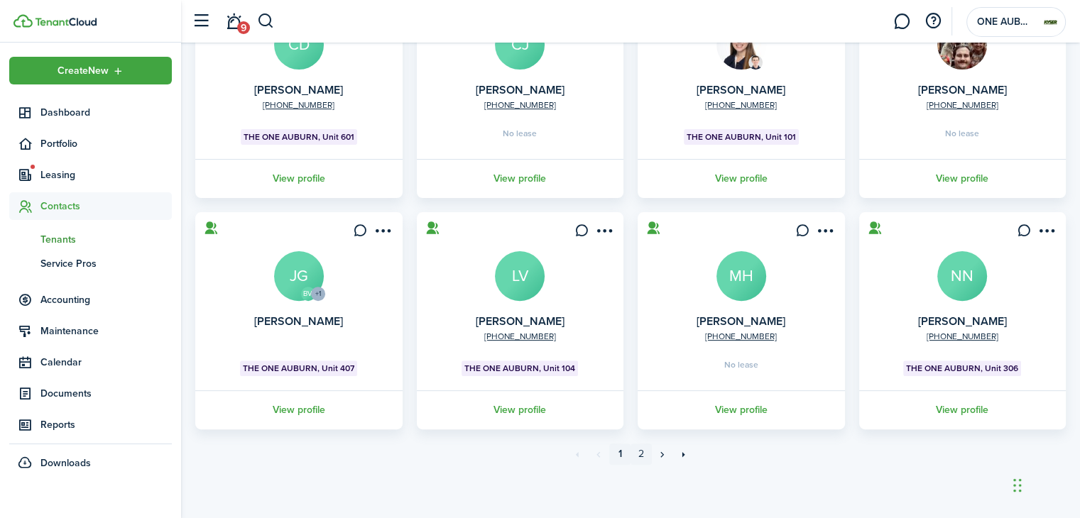
click at [633, 457] on link "2" at bounding box center [641, 454] width 21 height 21
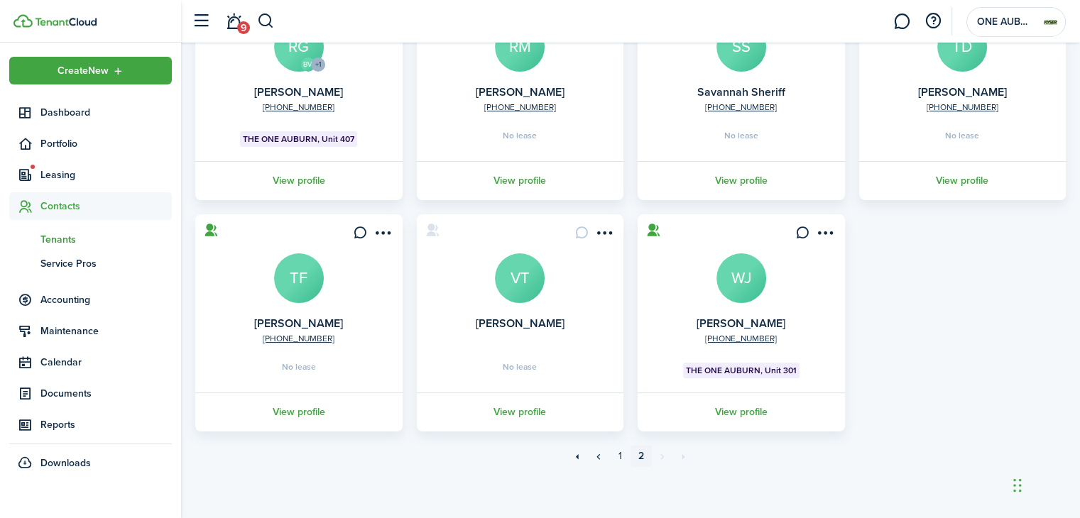
scroll to position [178, 0]
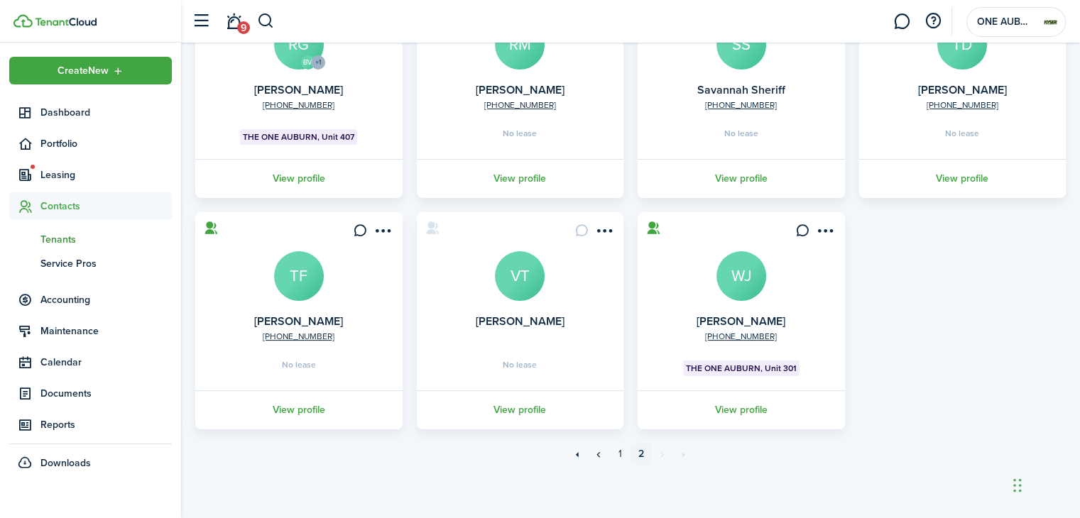
click at [741, 406] on link "View profile" at bounding box center [742, 410] width 212 height 39
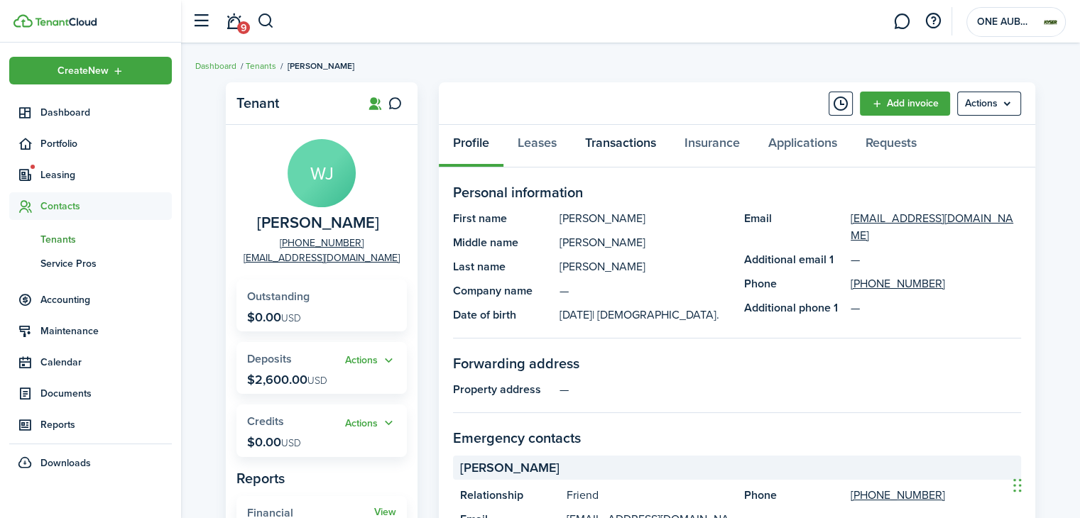
click at [605, 140] on link "Transactions" at bounding box center [620, 146] width 99 height 43
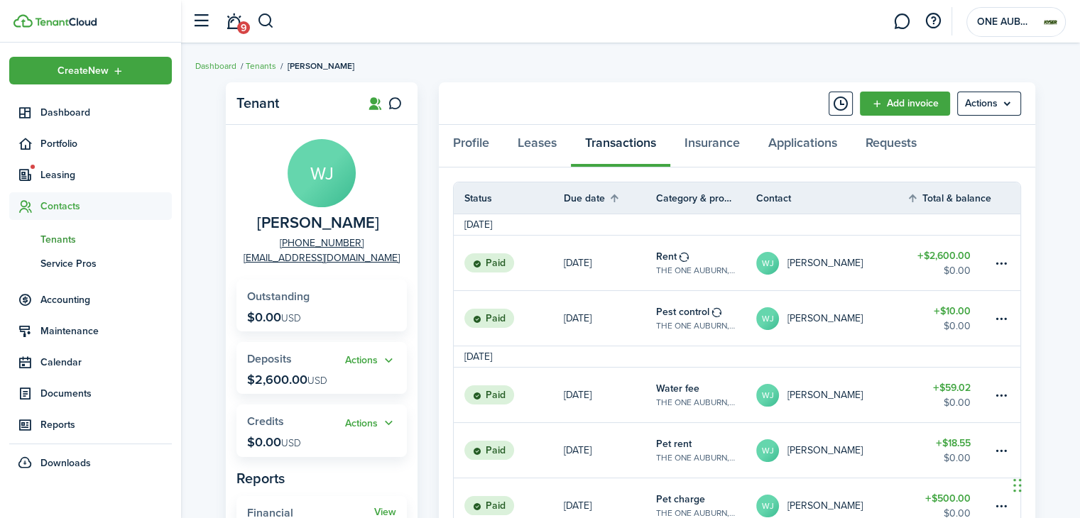
click at [58, 241] on span "Tenants" at bounding box center [105, 239] width 131 height 15
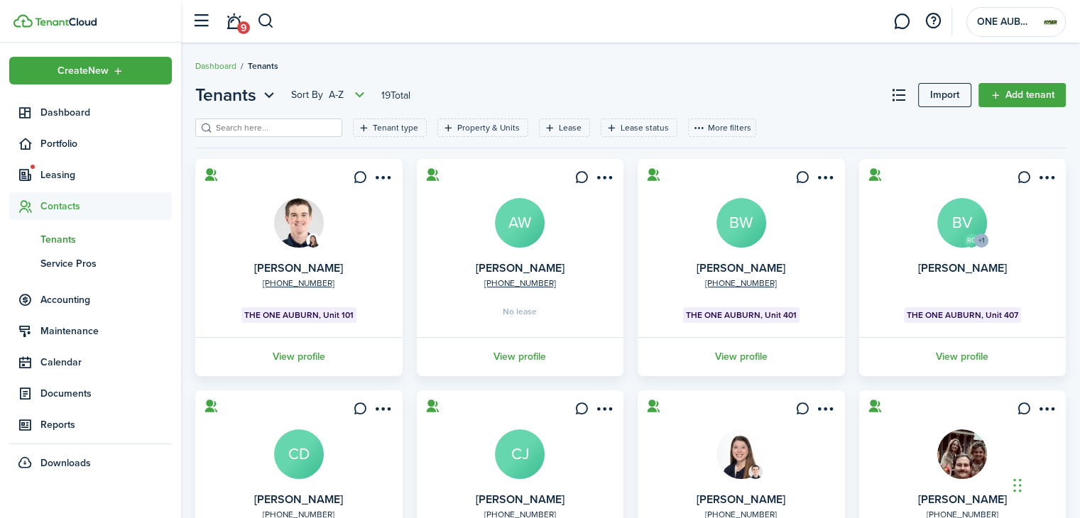
scroll to position [260, 0]
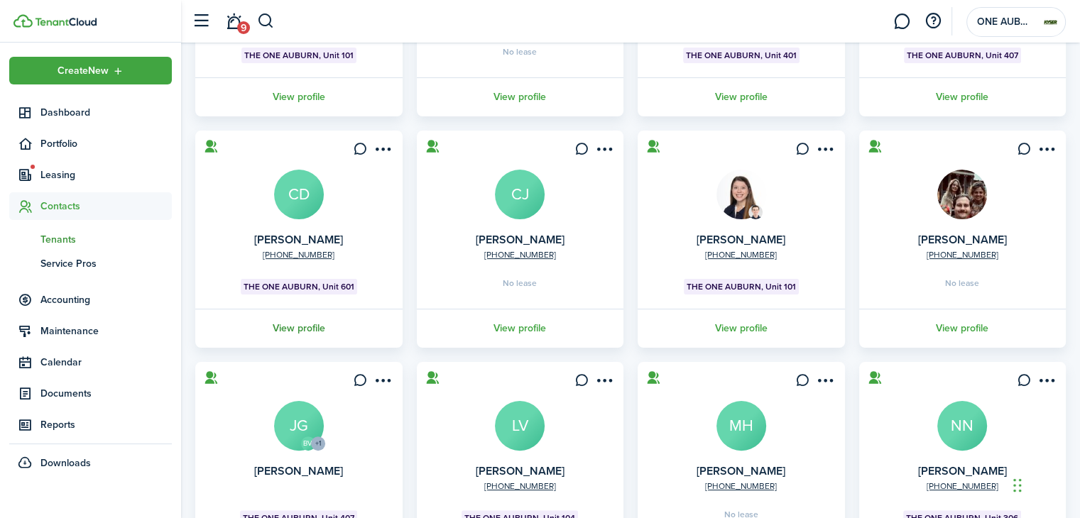
click at [290, 323] on link "View profile" at bounding box center [299, 328] width 212 height 39
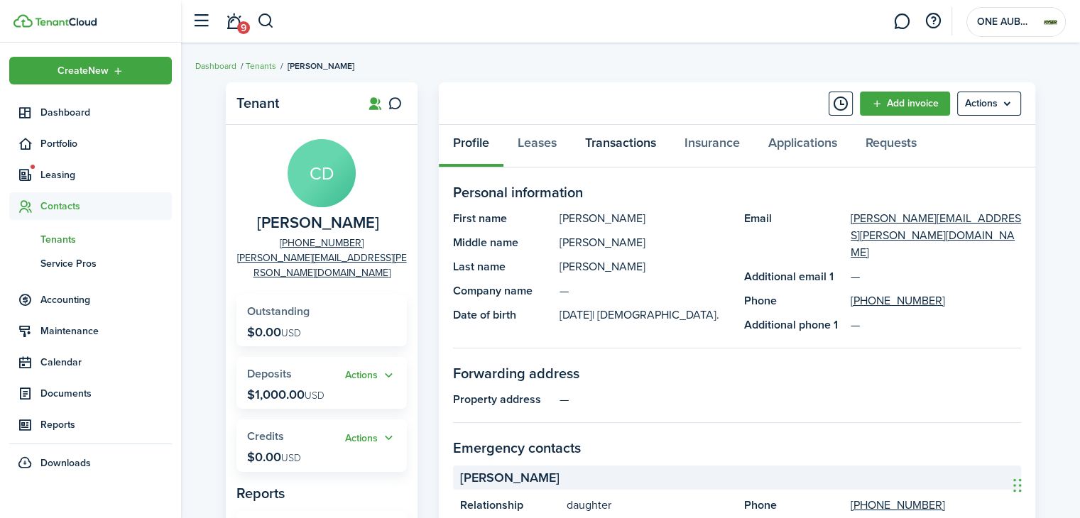
click at [628, 145] on link "Transactions" at bounding box center [620, 146] width 99 height 43
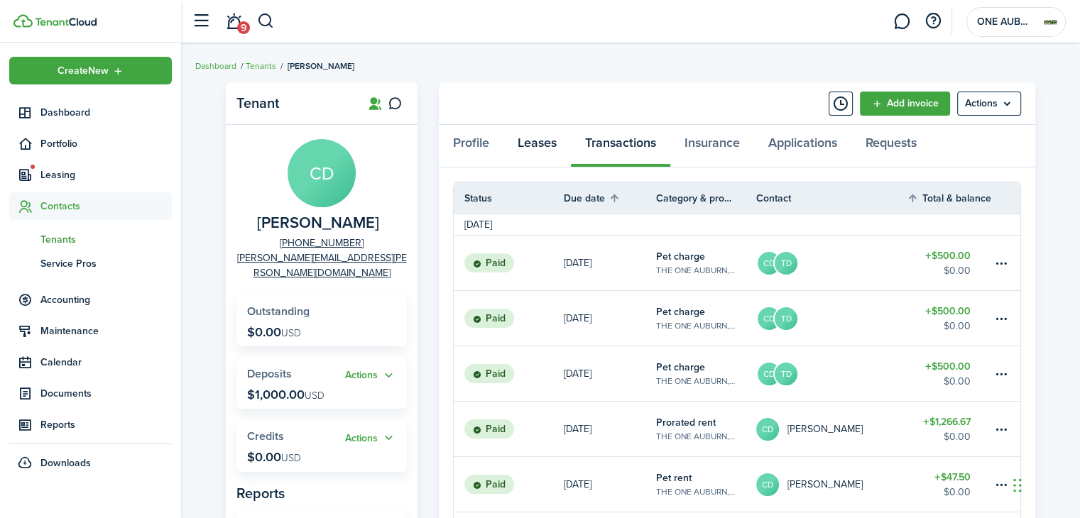
click at [537, 147] on link "Leases" at bounding box center [536, 146] width 67 height 43
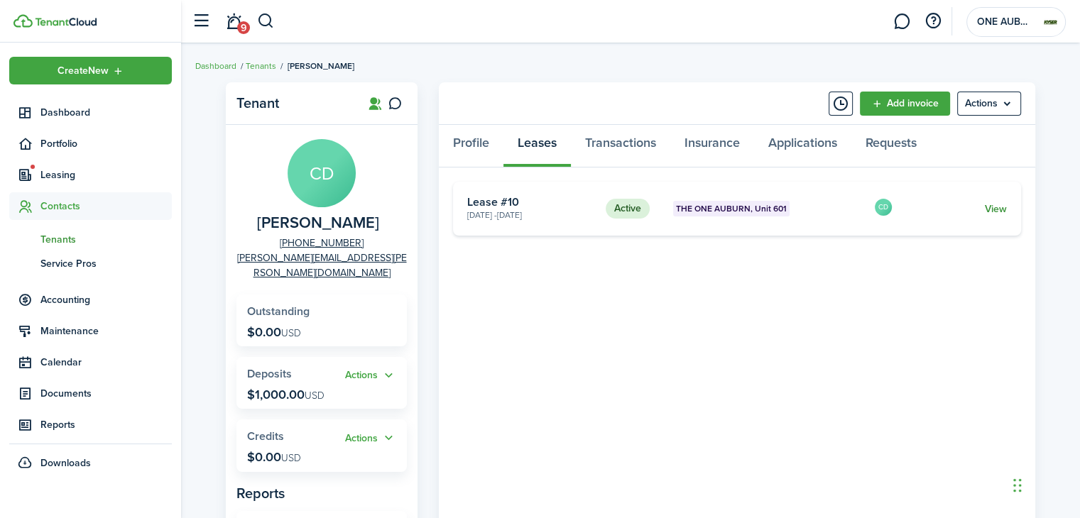
click at [1004, 207] on link "View" at bounding box center [996, 209] width 22 height 15
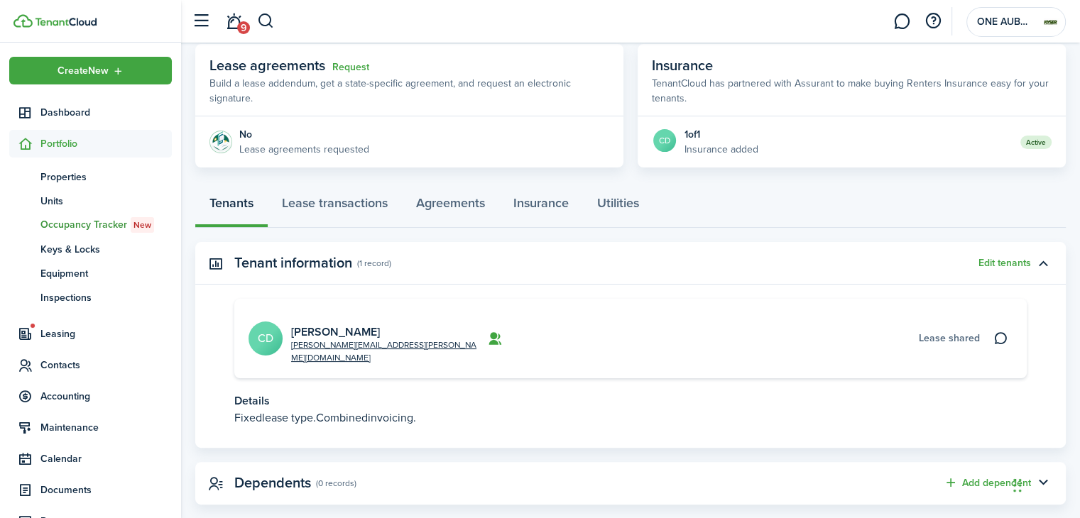
scroll to position [268, 0]
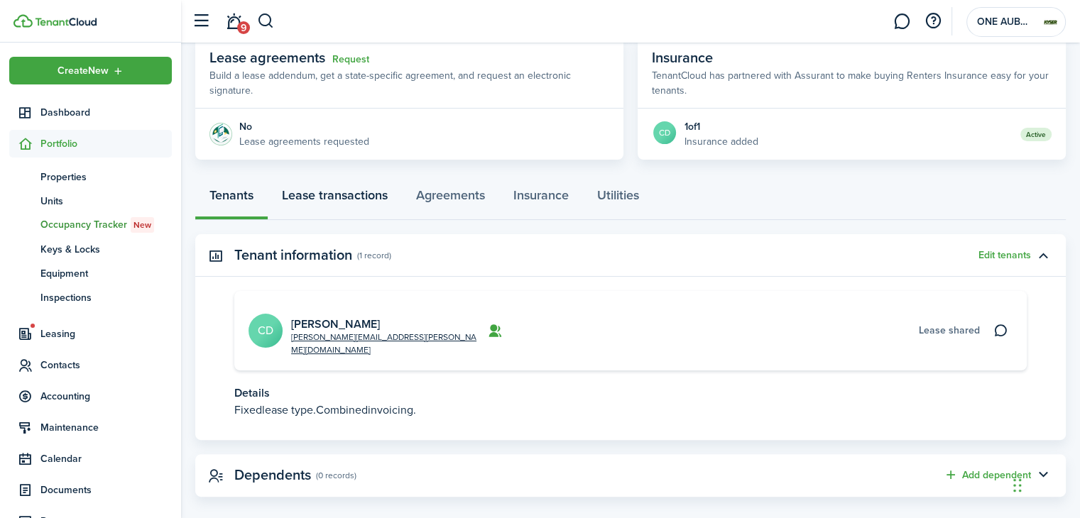
click at [362, 202] on link "Lease transactions" at bounding box center [335, 199] width 134 height 43
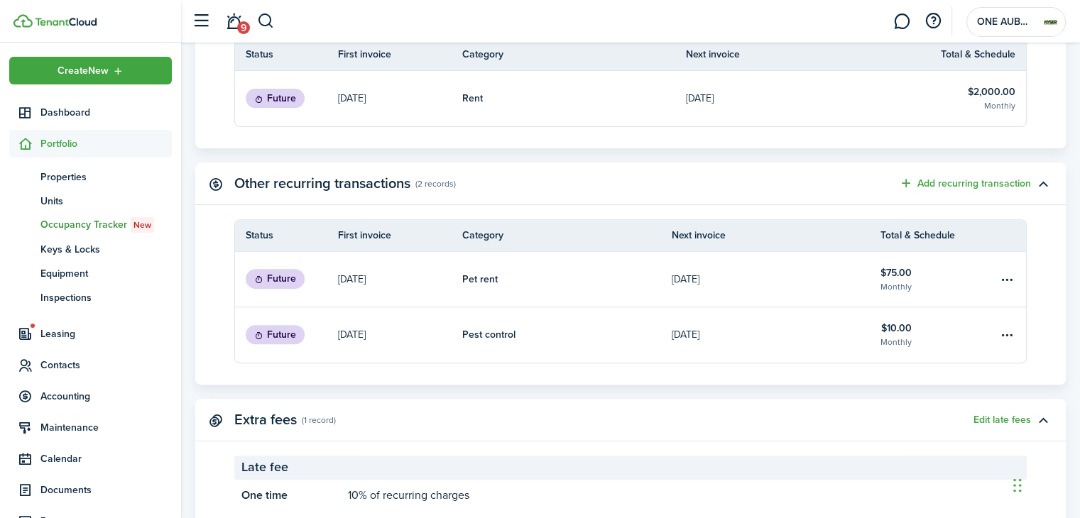
scroll to position [565, 0]
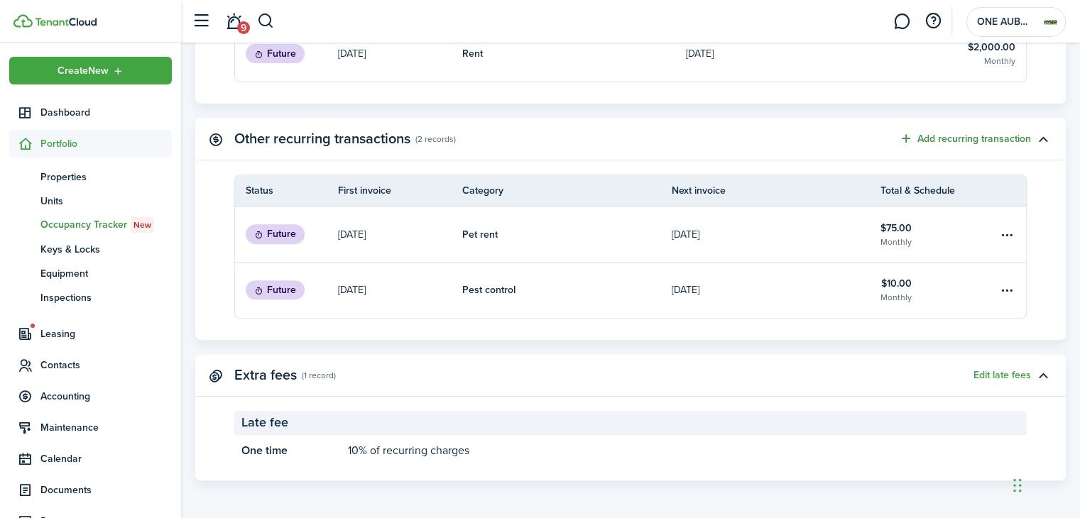
click at [976, 136] on button "Add recurring transaction" at bounding box center [965, 139] width 132 height 16
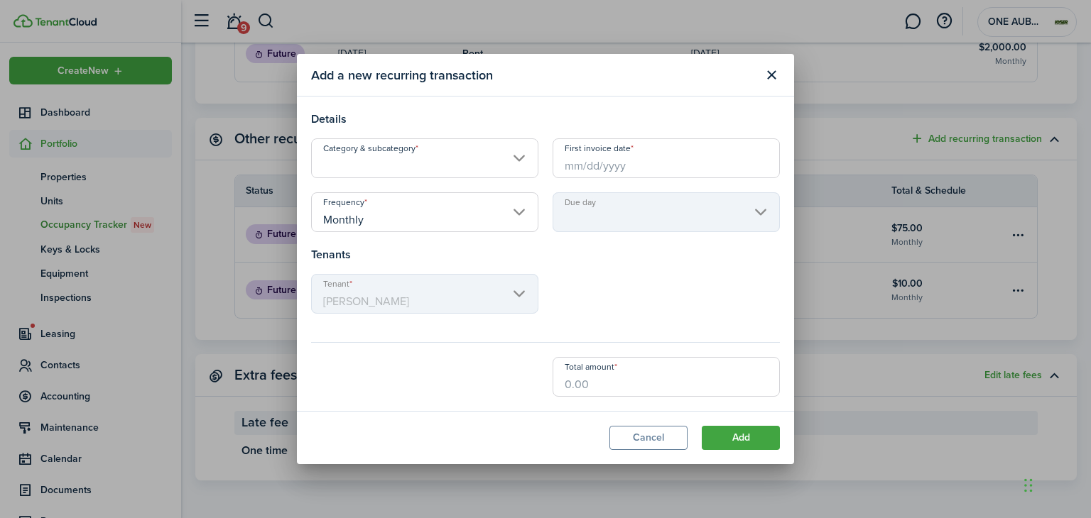
click at [344, 151] on input "Category & subcategory" at bounding box center [424, 158] width 227 height 40
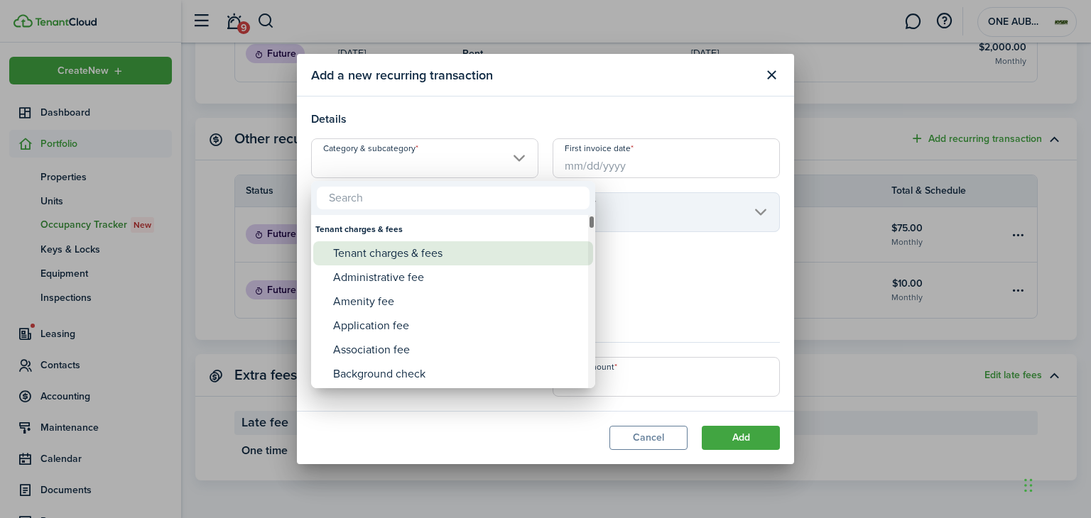
type input "a"
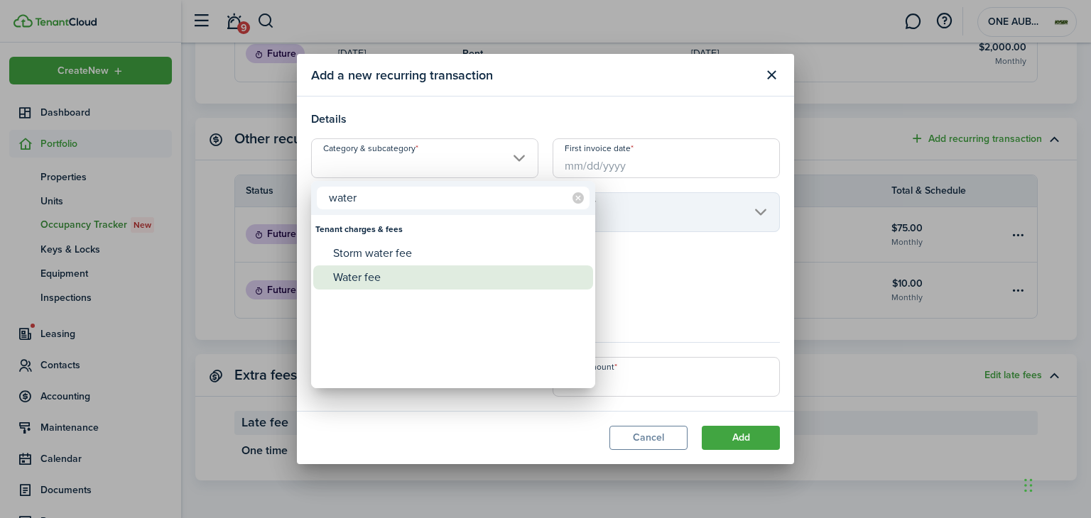
type input "water"
click at [386, 276] on div "Water fee" at bounding box center [458, 278] width 251 height 24
type input "Tenant charges & fees / Water fee"
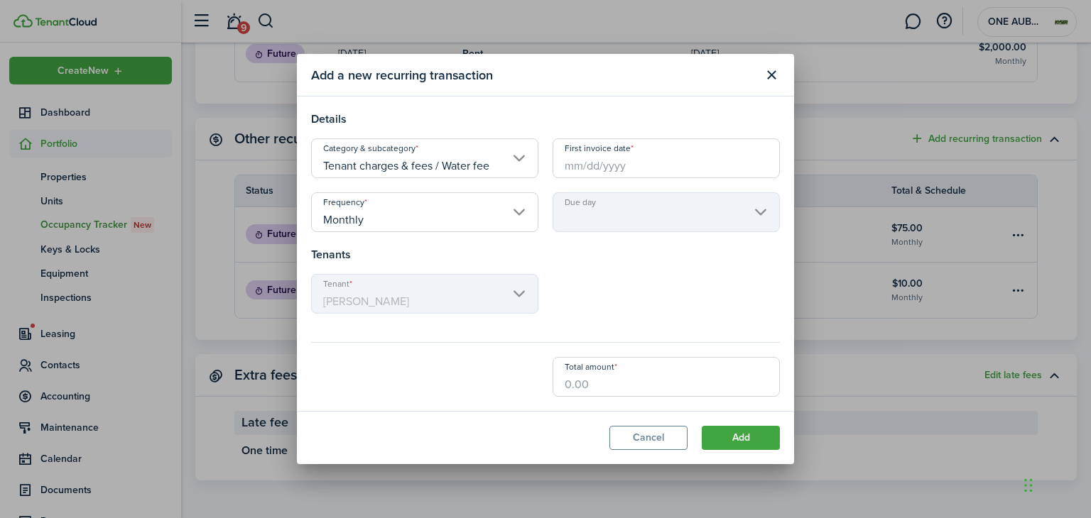
click at [605, 171] on input "First invoice date" at bounding box center [665, 158] width 227 height 40
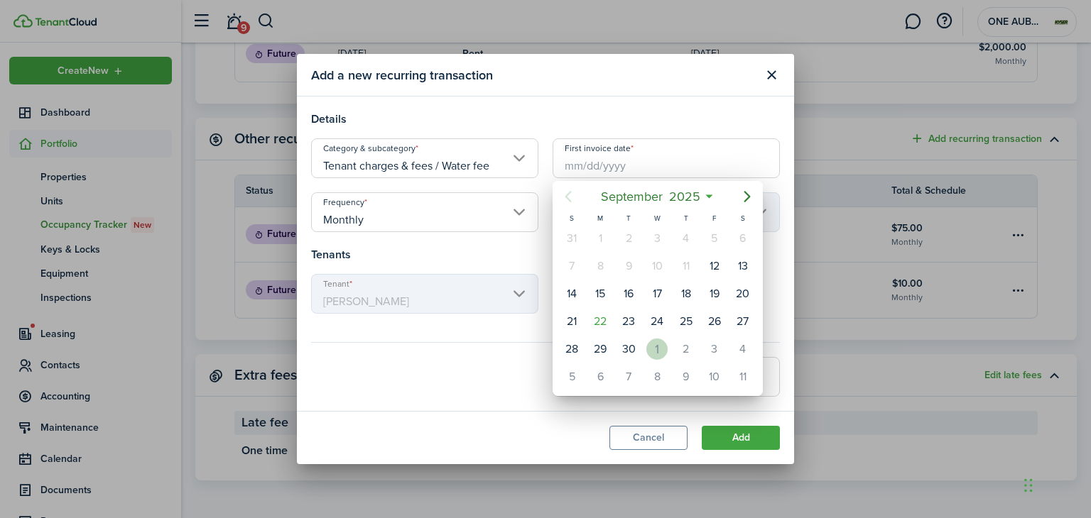
click at [659, 340] on div "1" at bounding box center [656, 349] width 21 height 21
type input "[DATE]"
type input "1st"
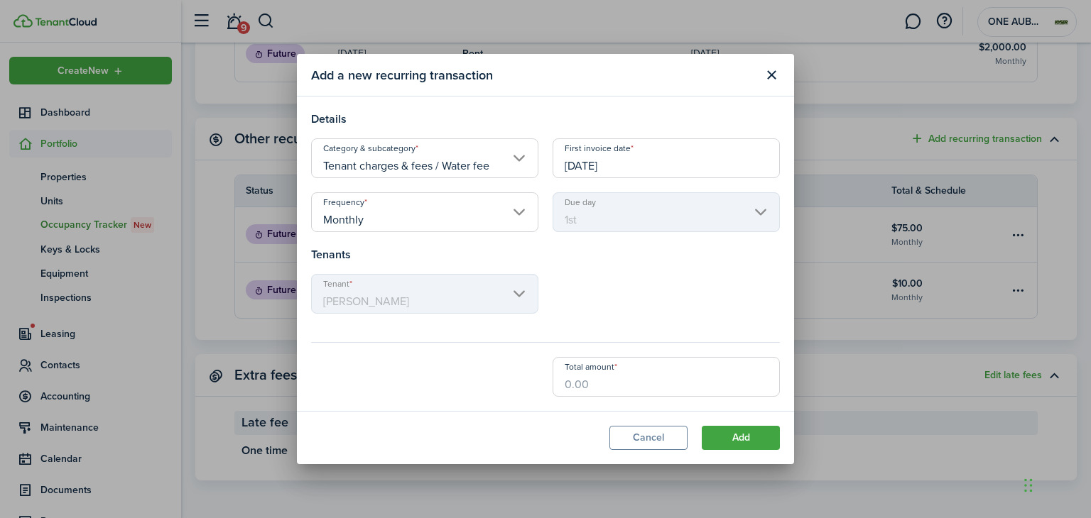
click at [587, 376] on input "Total amount" at bounding box center [665, 377] width 227 height 40
type input "$31.19"
click at [645, 293] on div "Tenant [PERSON_NAME]" at bounding box center [545, 301] width 483 height 54
click at [735, 442] on button "Add" at bounding box center [741, 438] width 78 height 24
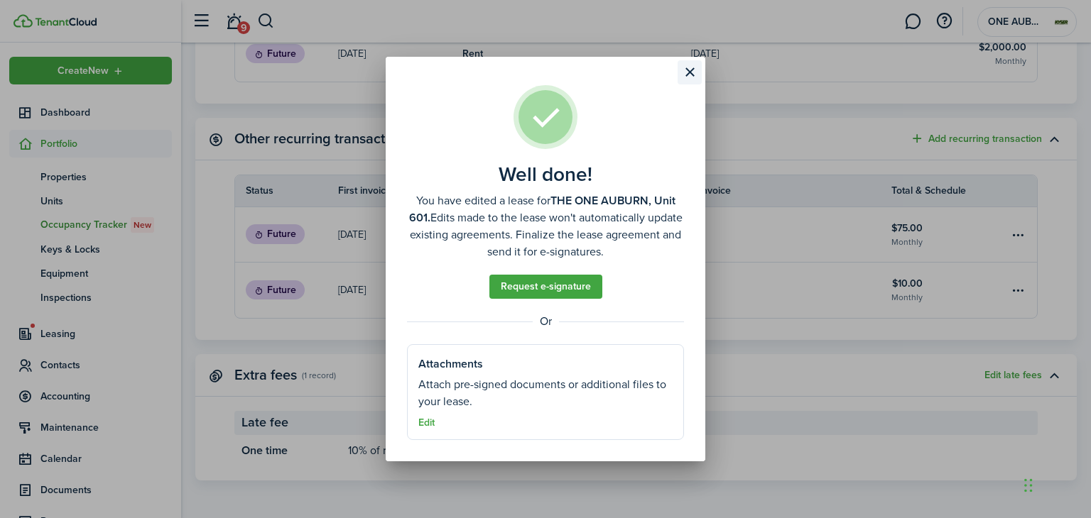
click at [685, 77] on button "Close modal" at bounding box center [689, 72] width 24 height 24
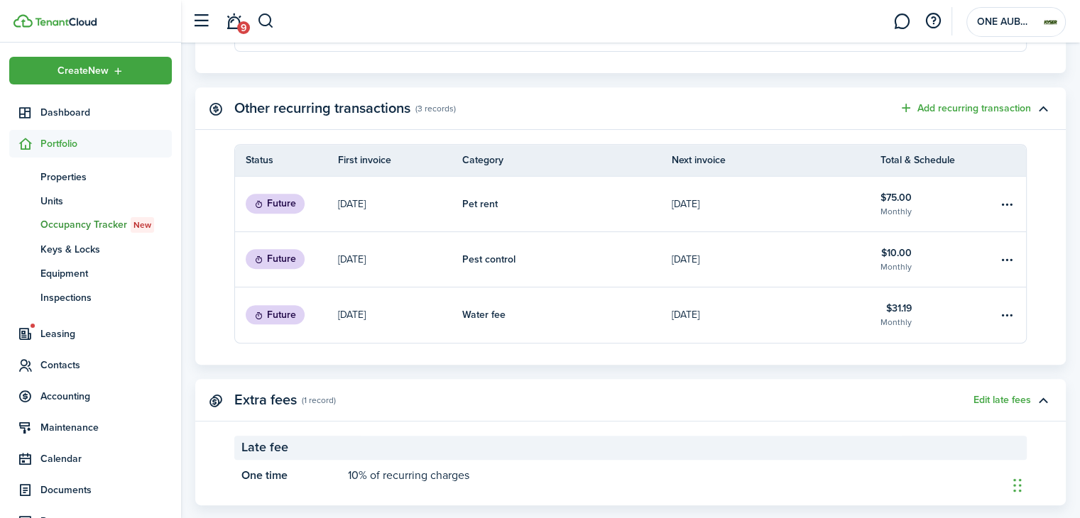
scroll to position [621, 0]
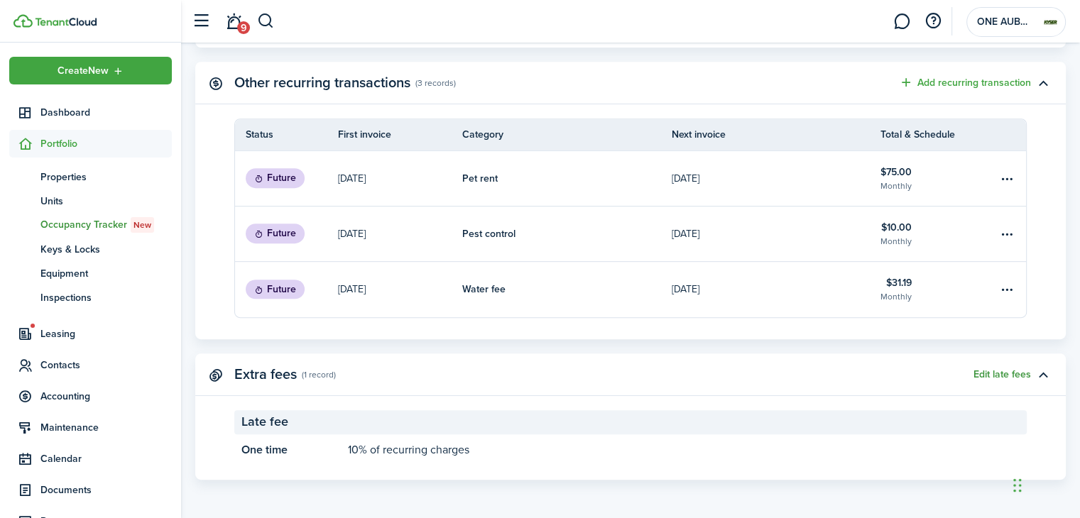
click at [991, 369] on button "Edit late fees" at bounding box center [1003, 374] width 58 height 11
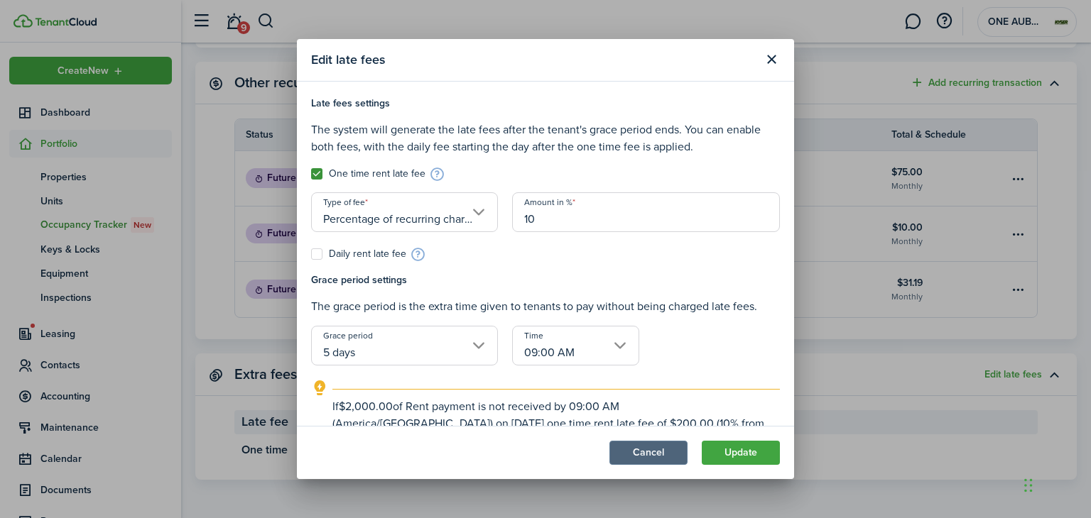
click at [645, 449] on button "Cancel" at bounding box center [648, 453] width 78 height 24
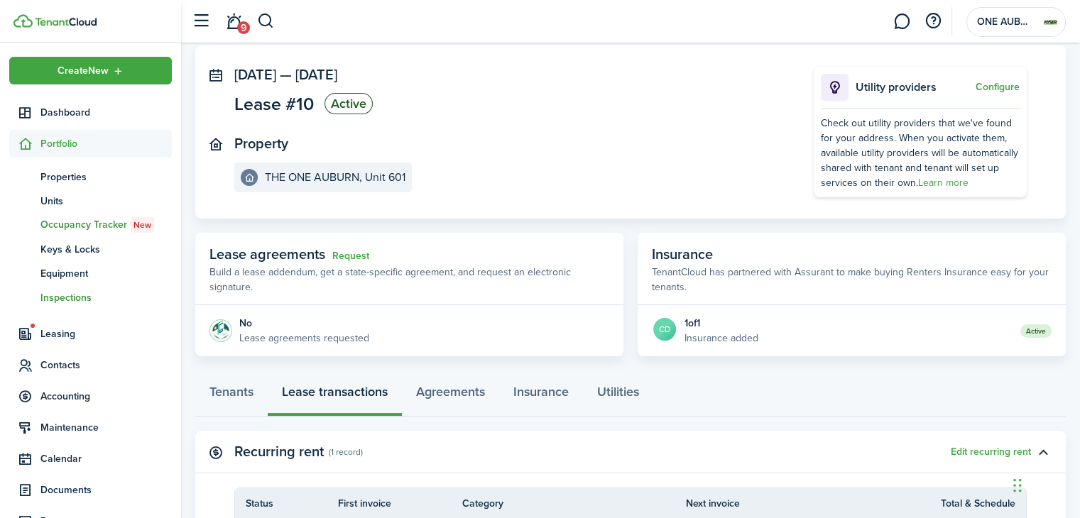
scroll to position [0, 0]
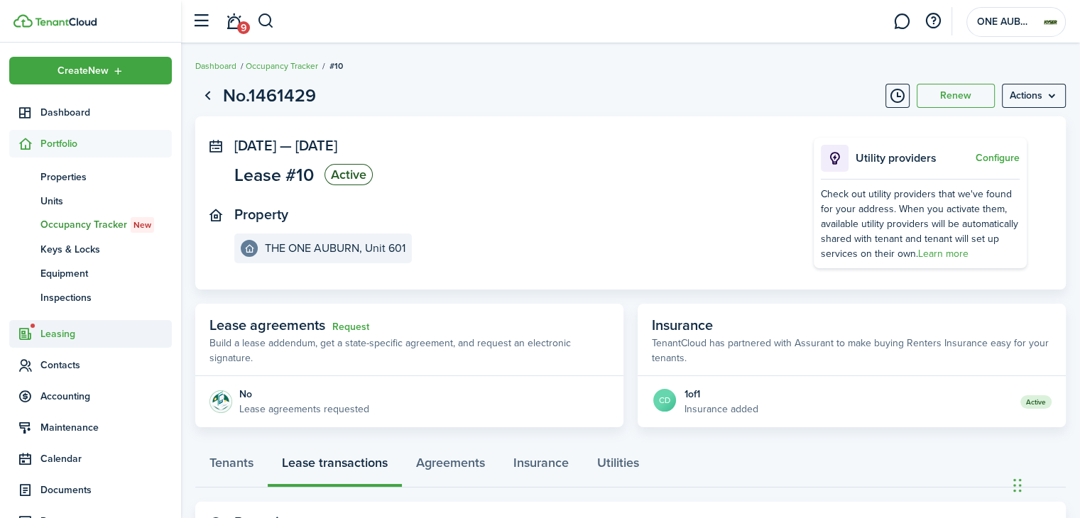
click at [82, 342] on span "Leasing" at bounding box center [90, 334] width 163 height 28
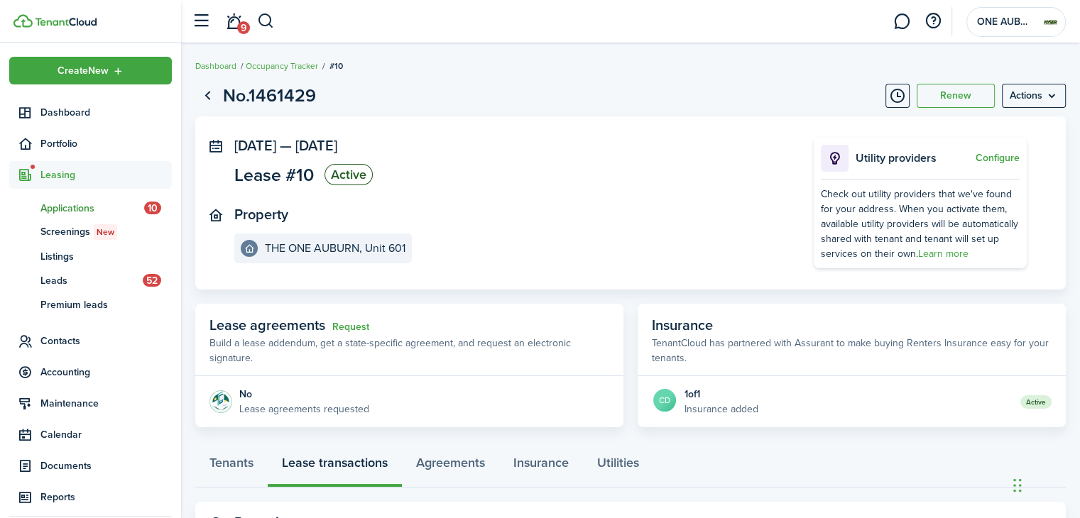
click at [70, 207] on span "Applications" at bounding box center [92, 208] width 104 height 15
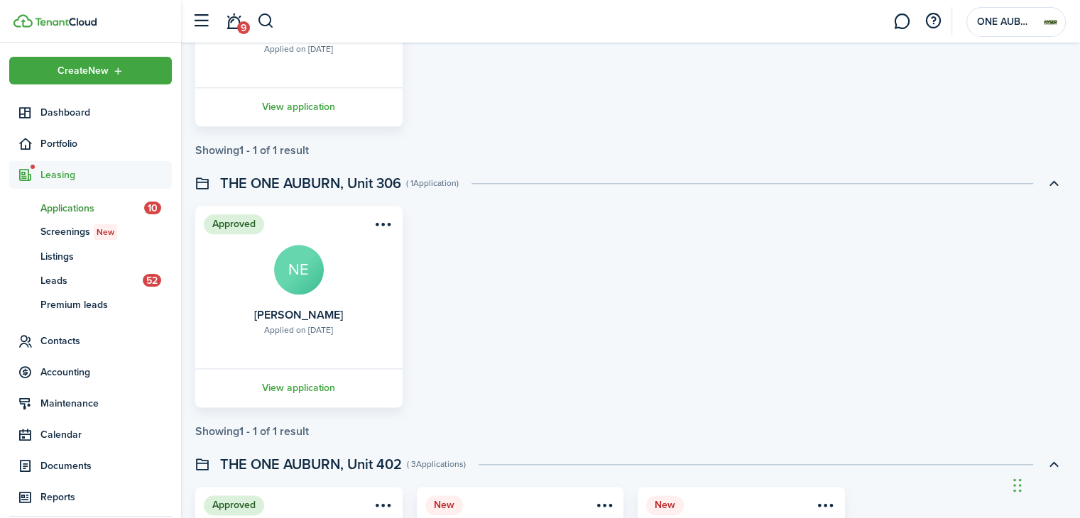
scroll to position [1414, 0]
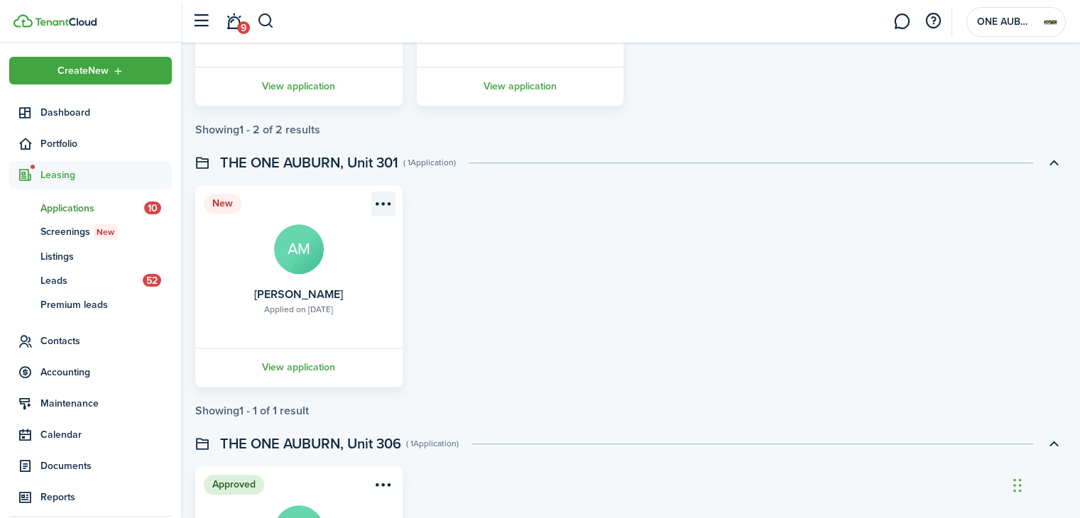
click at [392, 197] on menu-btn-icon "Open menu" at bounding box center [383, 204] width 24 height 24
click at [429, 296] on div "New Applied on [DATE] [PERSON_NAME] AM View application" at bounding box center [630, 286] width 885 height 202
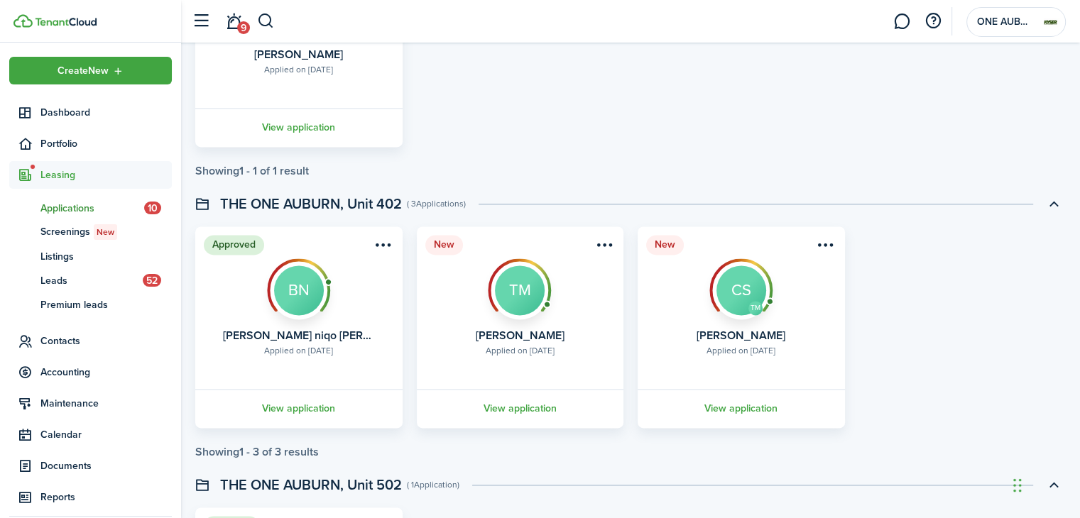
scroll to position [2196, 0]
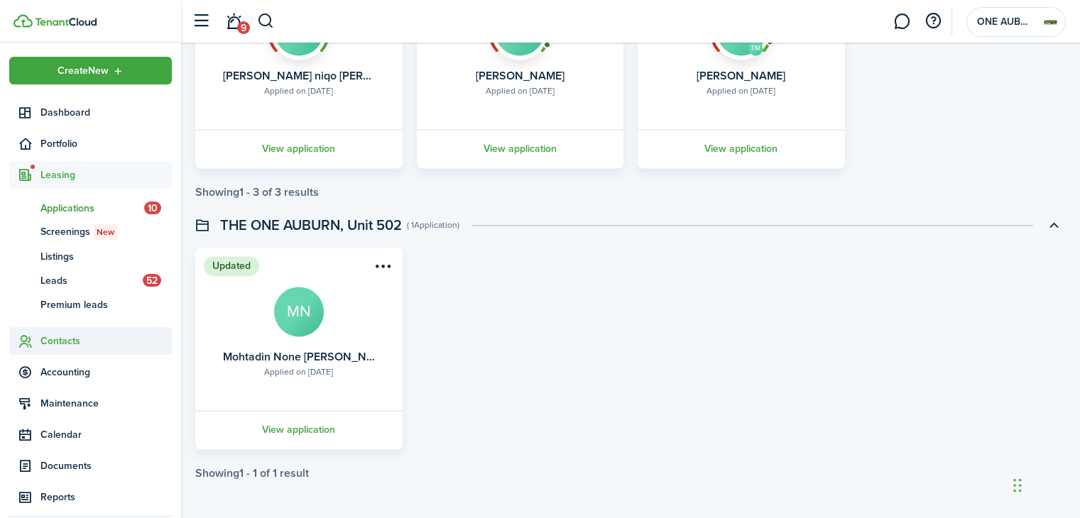
click at [78, 336] on span "Contacts" at bounding box center [105, 341] width 131 height 15
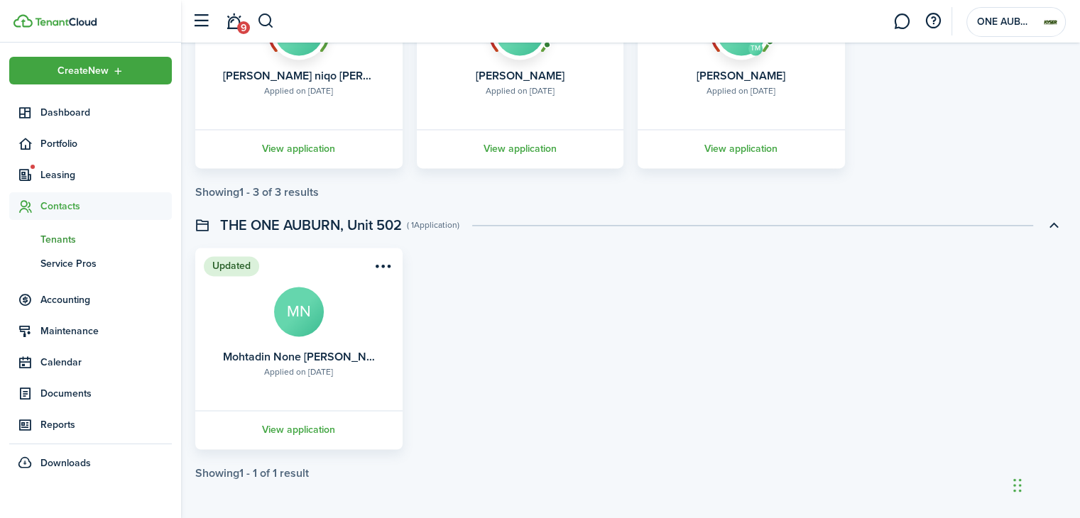
click at [67, 234] on span "Tenants" at bounding box center [105, 239] width 131 height 15
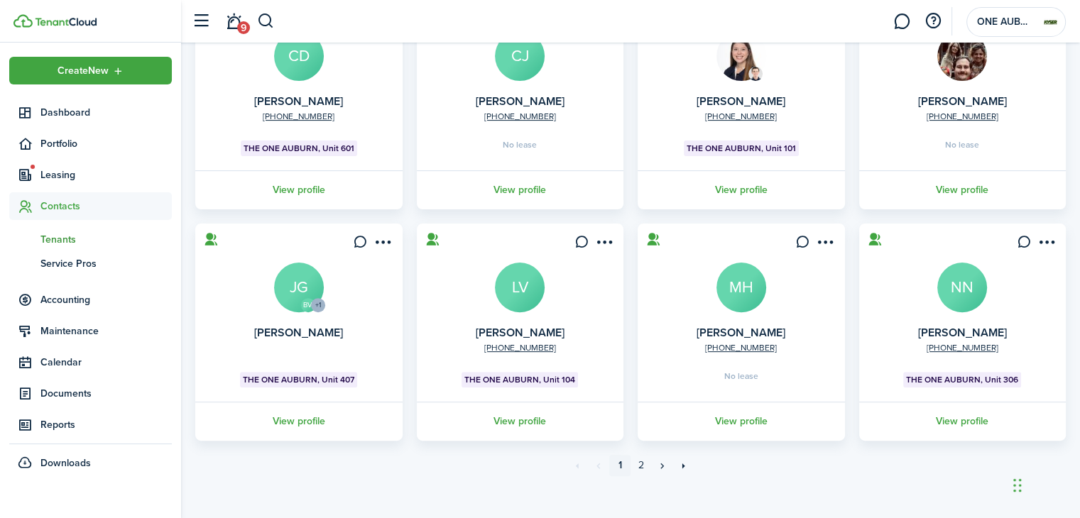
scroll to position [410, 0]
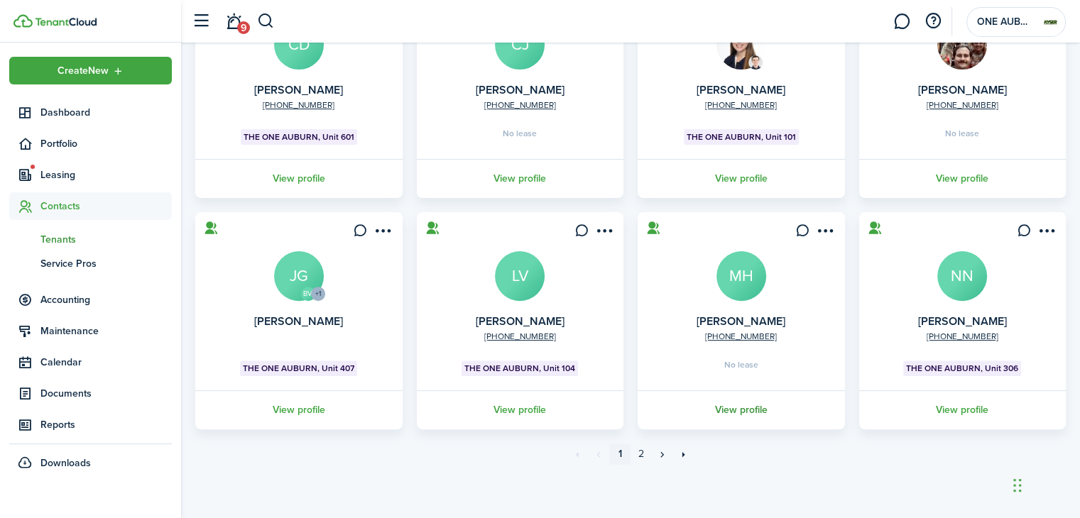
click at [739, 407] on link "View profile" at bounding box center [742, 410] width 212 height 39
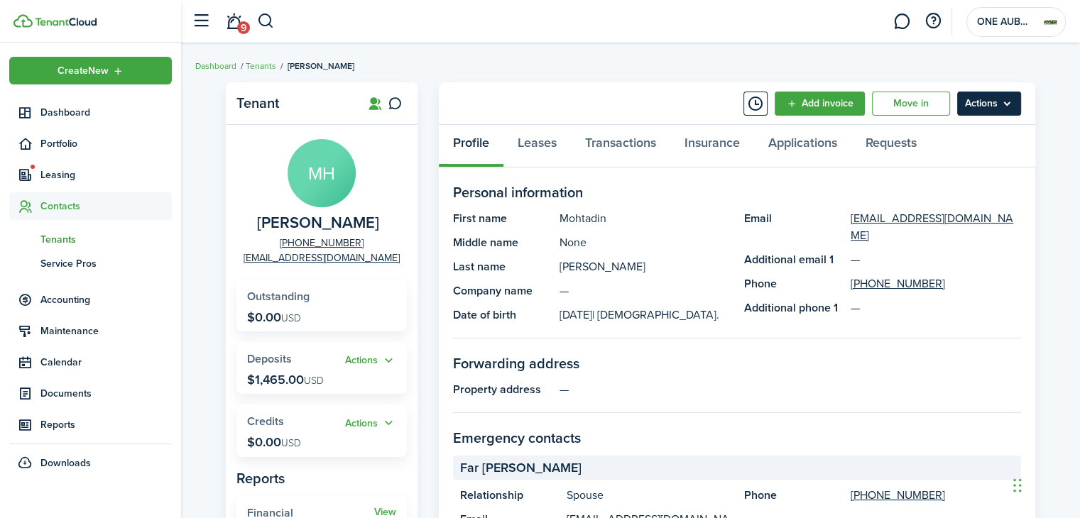
click at [966, 109] on menu-btn "Actions" at bounding box center [989, 104] width 64 height 24
click at [652, 84] on panel-main-header "Add invoice Move in Actions" at bounding box center [737, 103] width 596 height 43
click at [241, 32] on span "9" at bounding box center [243, 27] width 13 height 13
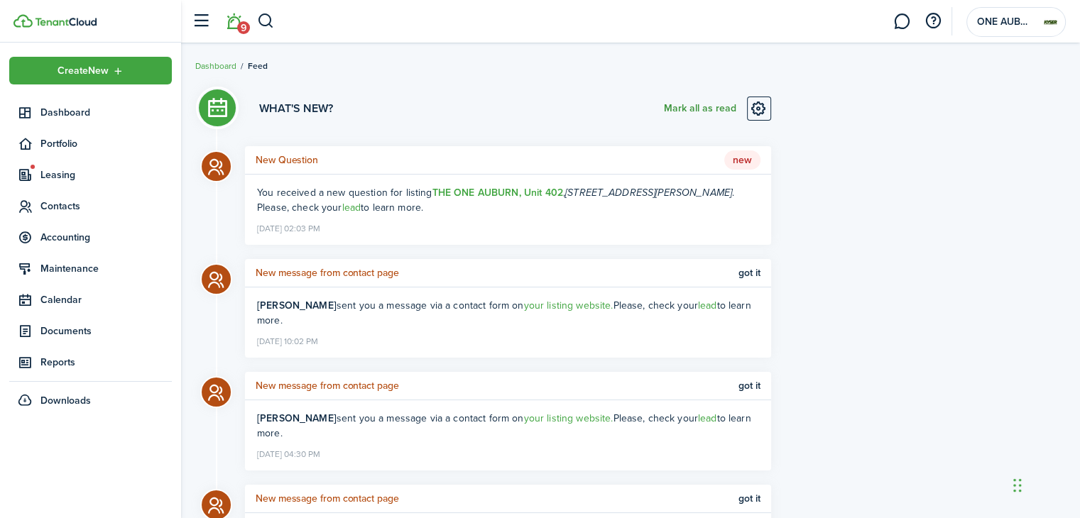
click at [706, 106] on button "Mark all as read" at bounding box center [700, 109] width 72 height 24
click at [898, 26] on link at bounding box center [901, 22] width 27 height 36
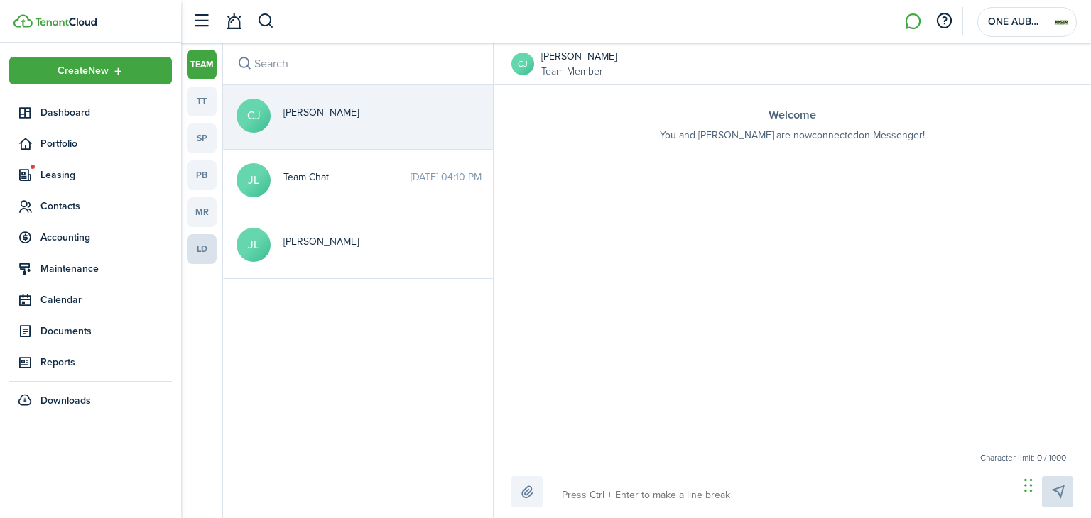
click at [209, 250] on link "ld" at bounding box center [202, 249] width 30 height 30
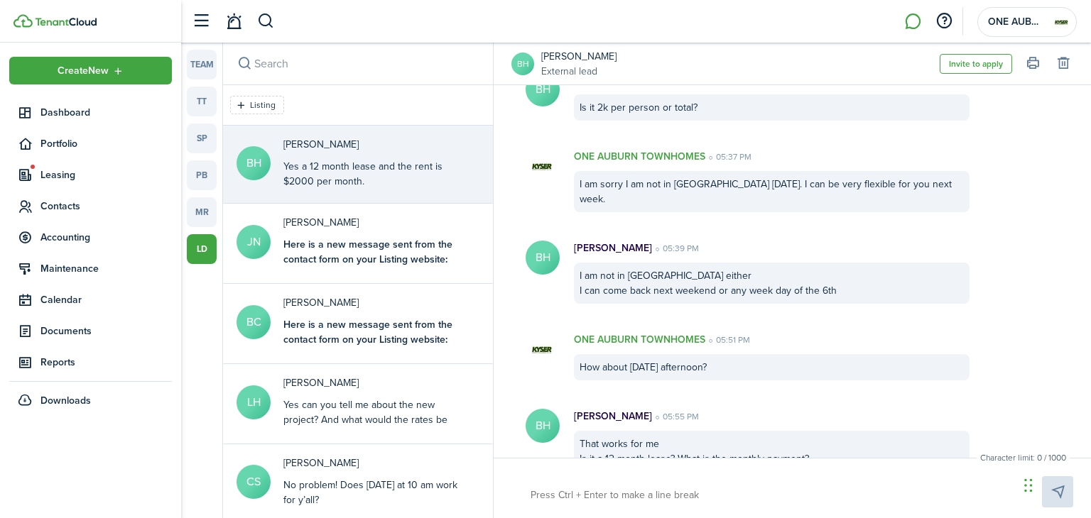
scroll to position [645, 0]
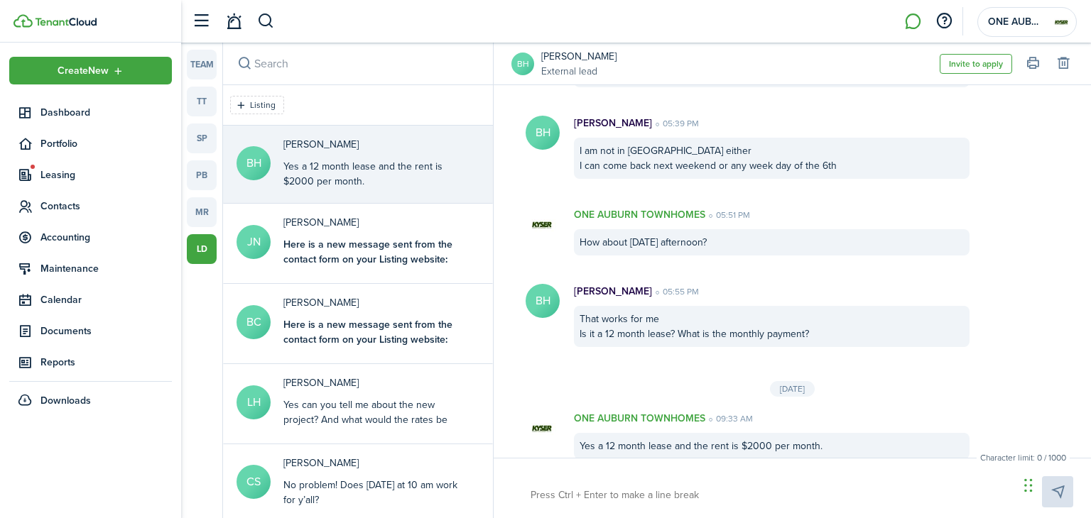
click at [764, 193] on messenger-list-item-base "ONE AUBURN TOWNHOMES 05:51 PM How about [DATE] afternoon? Seen" at bounding box center [792, 231] width 597 height 77
click at [792, 193] on messenger-list-item-base "ONE AUBURN TOWNHOMES 05:51 PM How about [DATE] afternoon? Seen" at bounding box center [792, 231] width 597 height 77
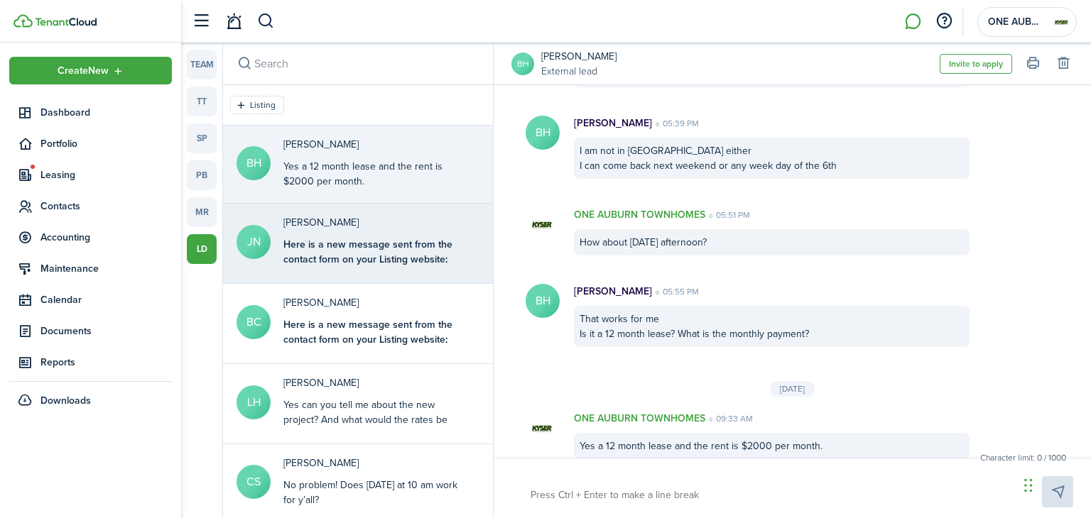
click at [406, 259] on b "Here is a new message sent from the contact form on your Listing website:" at bounding box center [367, 252] width 169 height 30
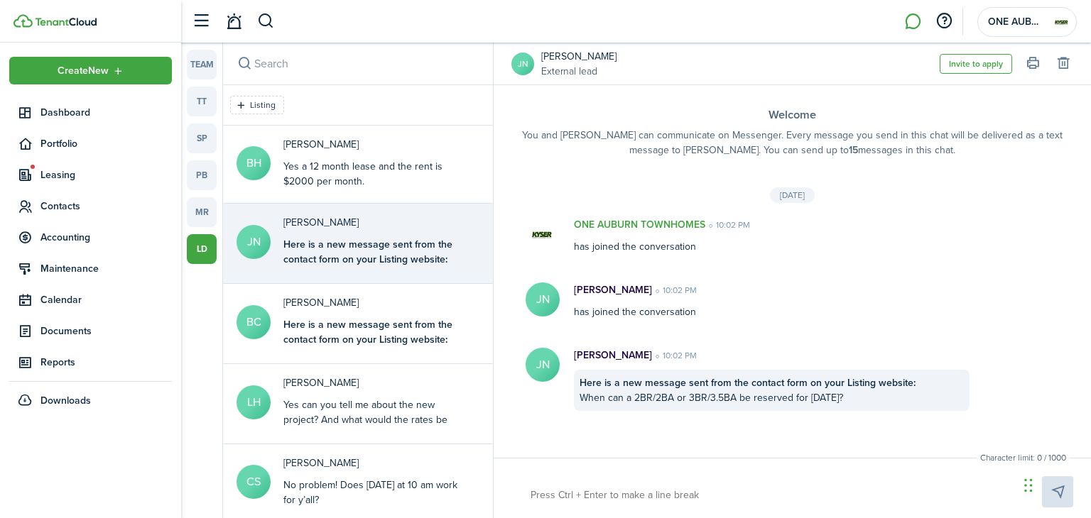
click at [630, 498] on textarea at bounding box center [769, 496] width 488 height 24
type textarea "J"
type textarea "Ju"
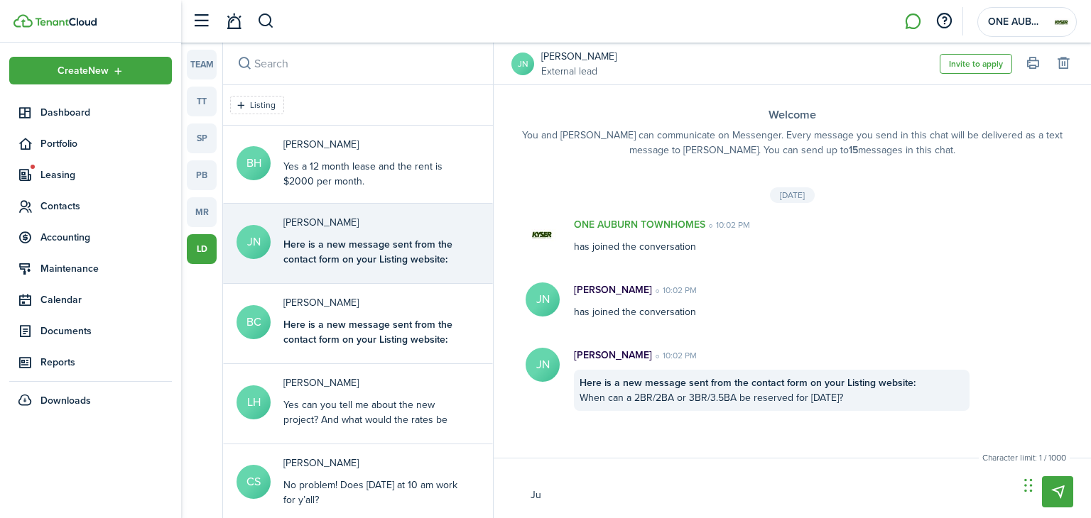
type textarea "[DATE]"
type textarea "Juli"
type textarea "[PERSON_NAME]"
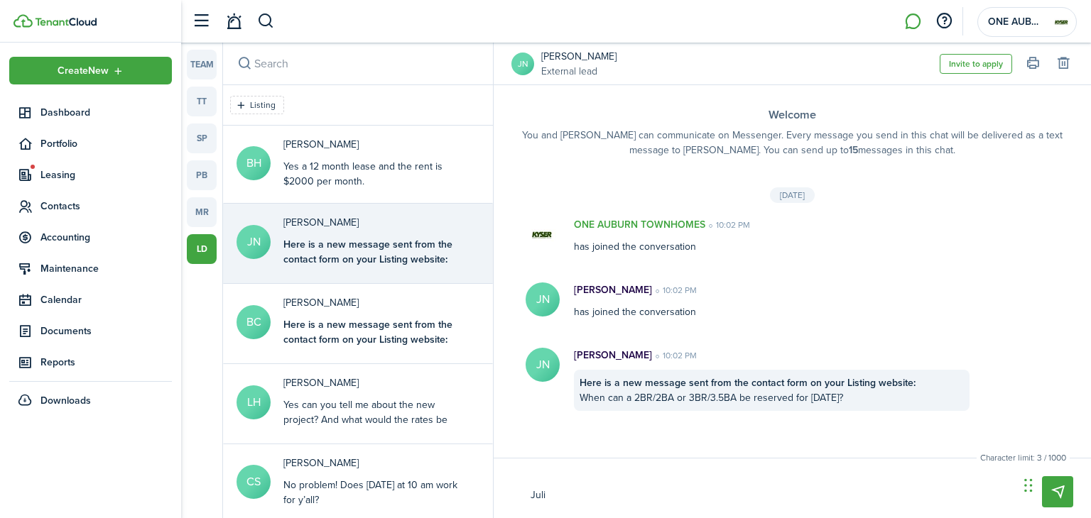
type textarea "[PERSON_NAME]"
type textarea "[PERSON_NAME]."
type textarea "[PERSON_NAME]"
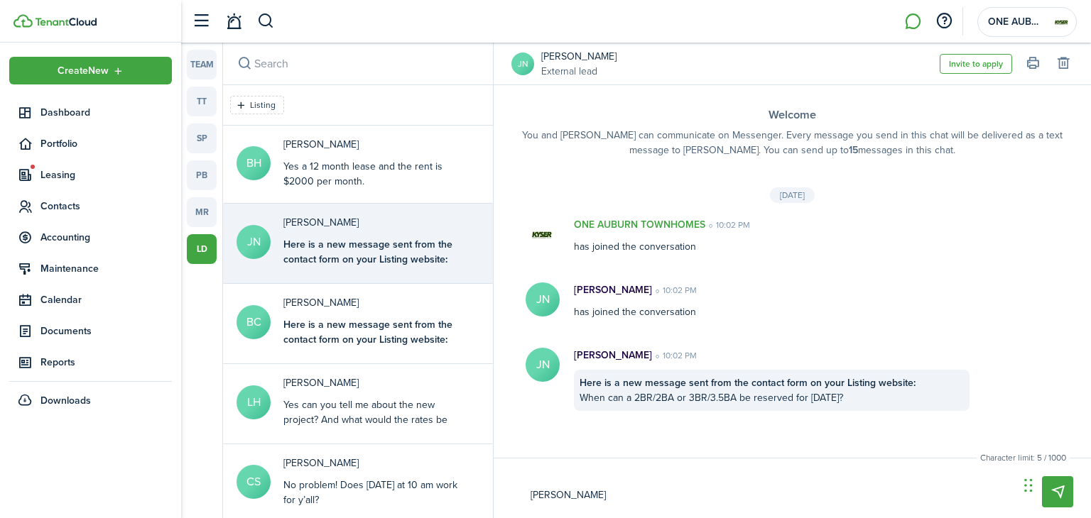
type textarea "[PERSON_NAME],"
type textarea "[PERSON_NAME]"
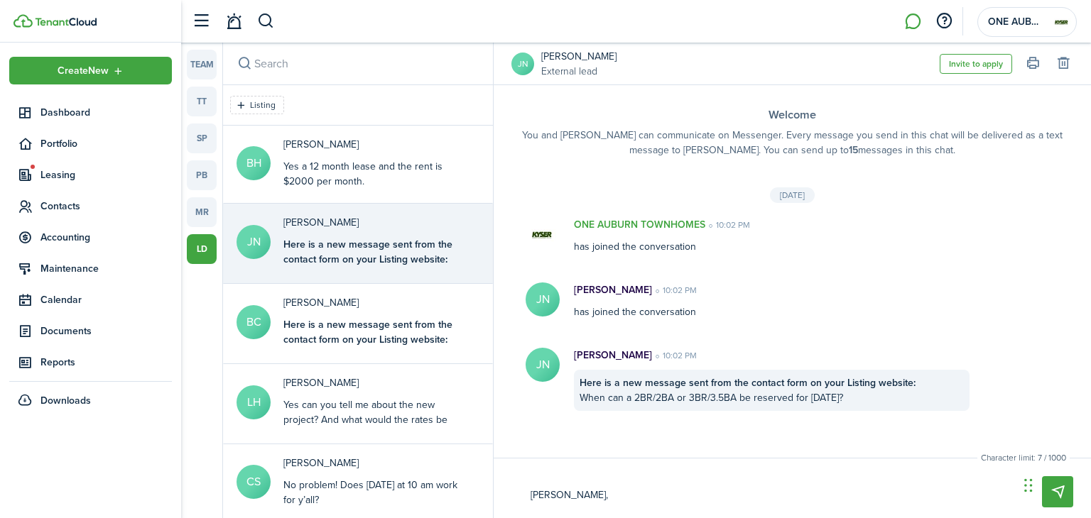
type textarea "[PERSON_NAME]"
type textarea "[PERSON_NAME], I a"
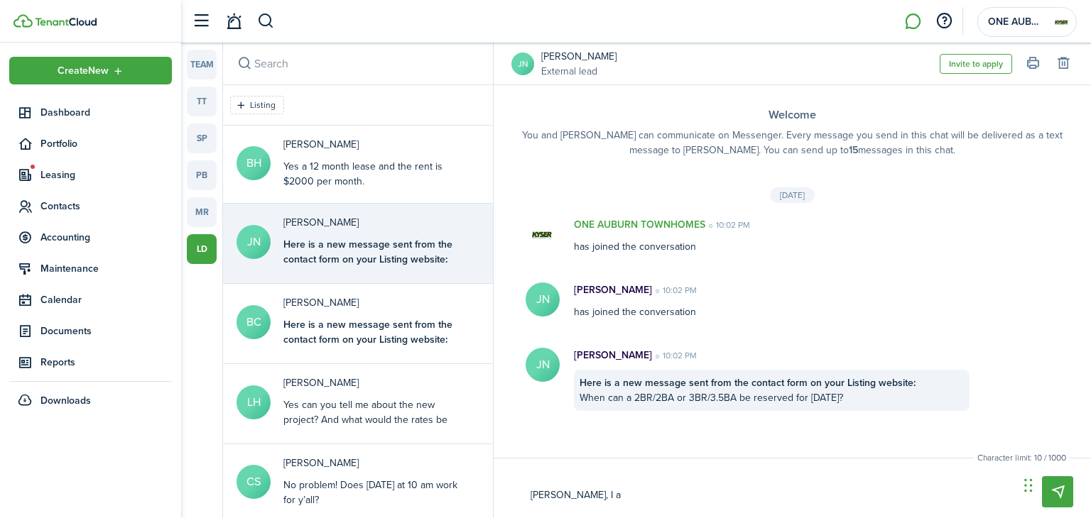
type textarea "[PERSON_NAME], I ap"
type textarea "[PERSON_NAME], I apo"
type textarea "[PERSON_NAME], I apol"
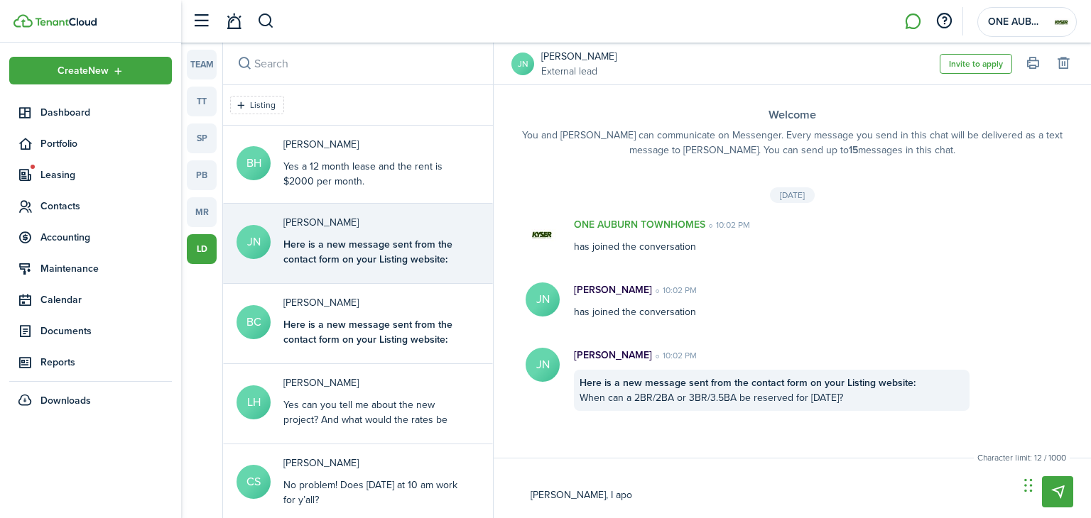
type textarea "[PERSON_NAME], I apol"
type textarea "[PERSON_NAME], I apolo"
type textarea "[PERSON_NAME], I apolog"
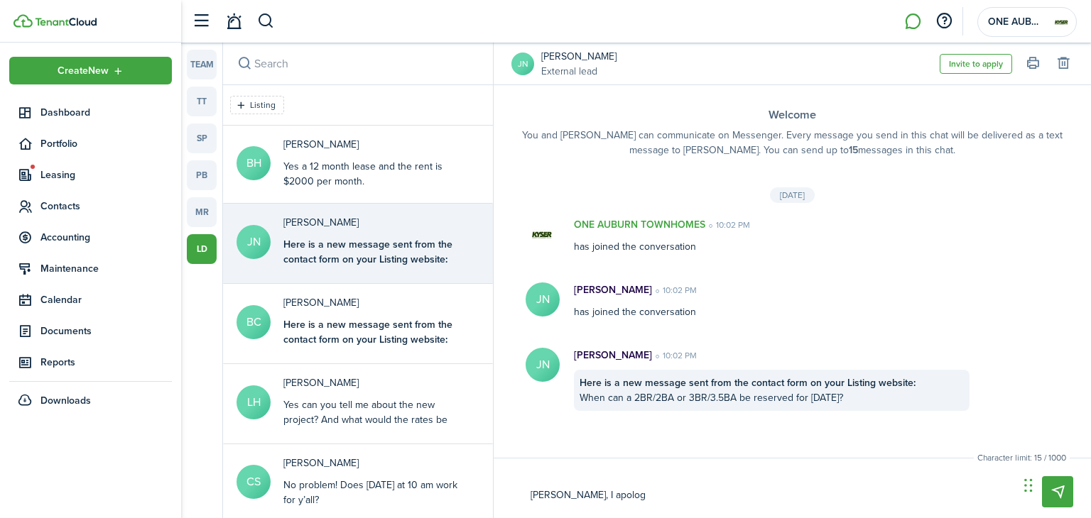
type textarea "[PERSON_NAME], I apologi"
type textarea "[PERSON_NAME], I apologiz"
type textarea "[PERSON_NAME], I apologize"
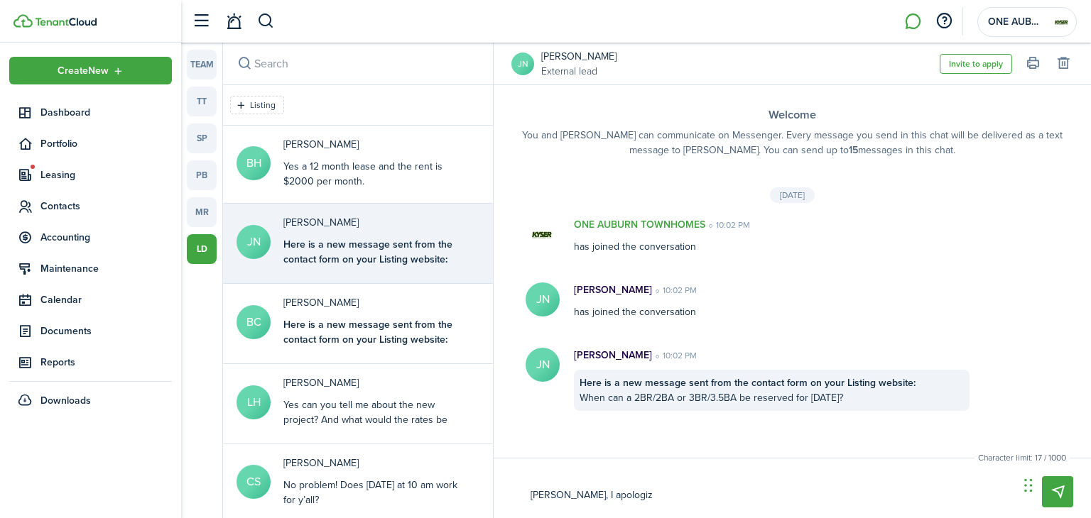
type textarea "[PERSON_NAME], I apologize"
type textarea "[PERSON_NAME], I apologizef"
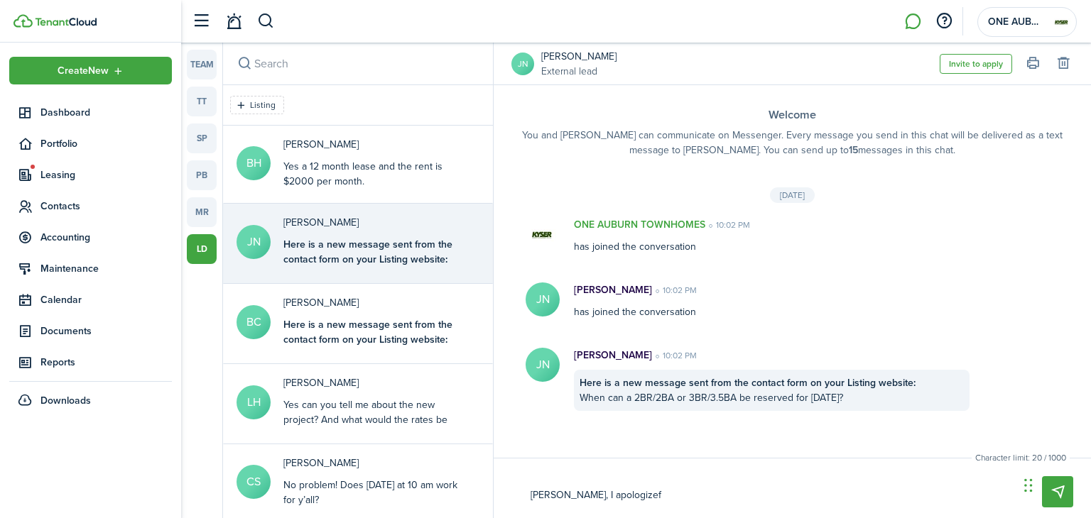
type textarea "[PERSON_NAME], I apologizef o"
type textarea "[PERSON_NAME], I apologizef or"
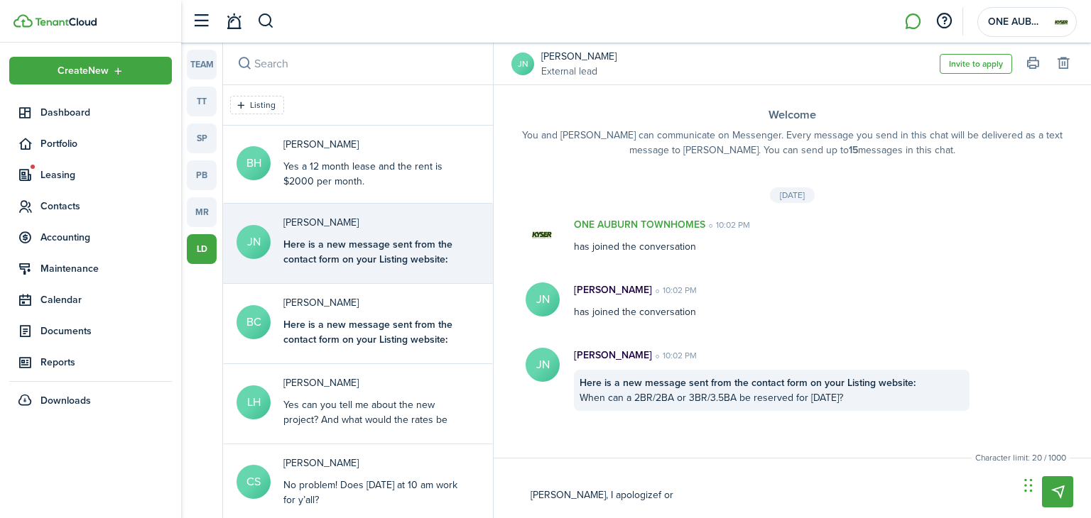
type textarea "[PERSON_NAME], I apologizef or"
type textarea "[PERSON_NAME], I apologizef or t"
type textarea "[PERSON_NAME], I apologizef or th"
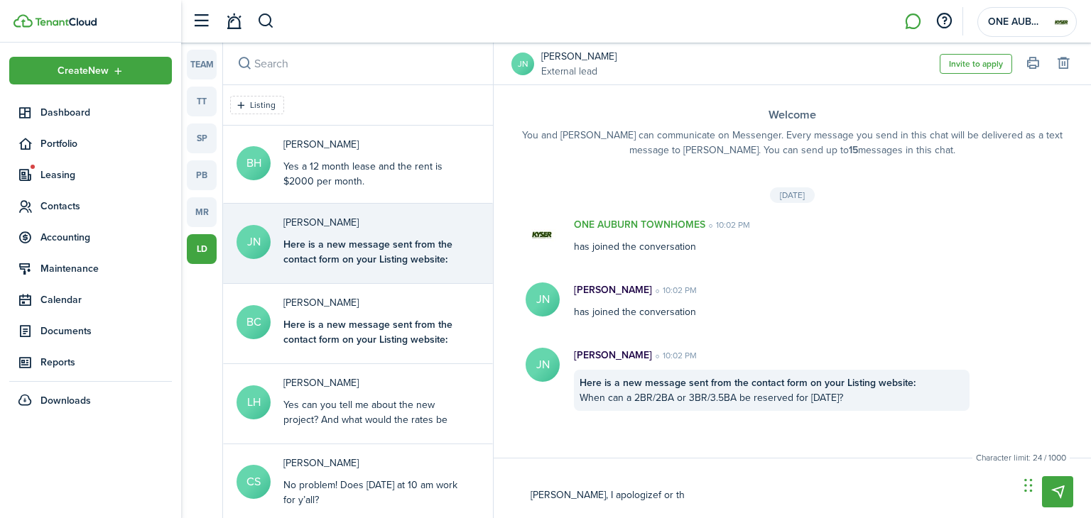
type textarea "[PERSON_NAME], I apologizef or the"
type textarea "[PERSON_NAME], I apologizef or the l"
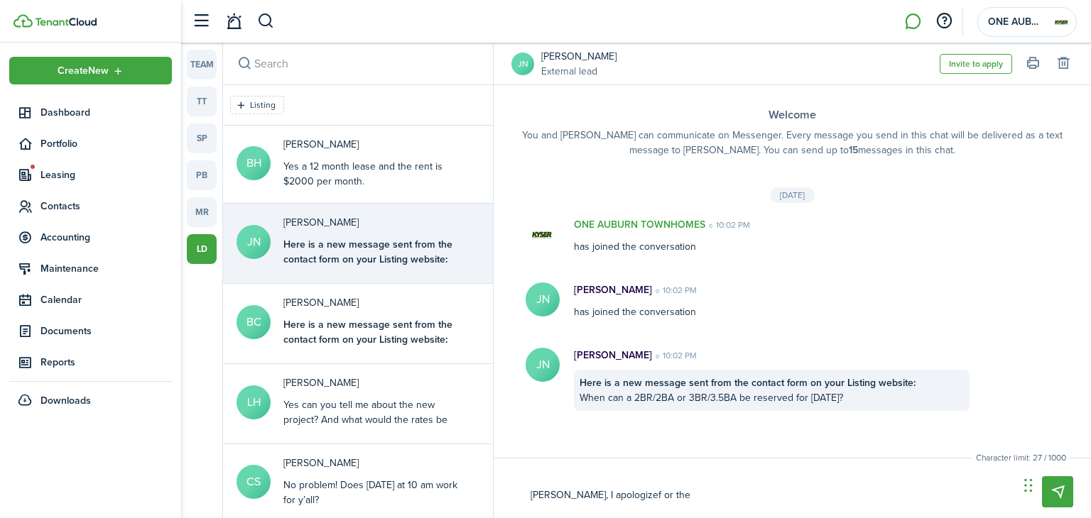
type textarea "[PERSON_NAME], I apologizef or the l"
type textarea "[PERSON_NAME], I apologizef or the la"
type textarea "[PERSON_NAME], I apologizef or the lat"
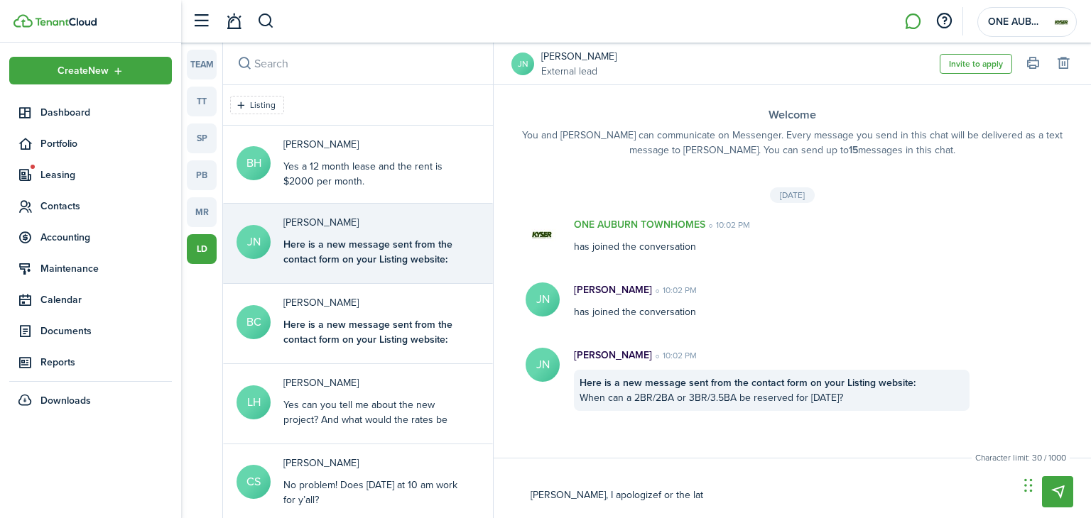
type textarea "[PERSON_NAME], I apologizef or the late"
type textarea "[PERSON_NAME], I apologizef or the late r"
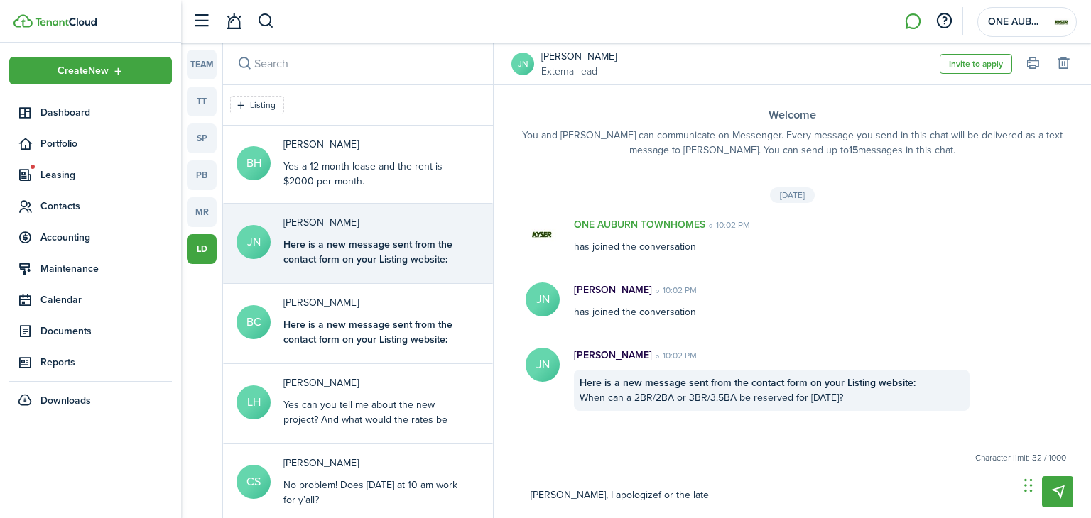
type textarea "[PERSON_NAME], I apologizef or the late r"
type textarea "[PERSON_NAME], I apologizef or the late re"
type textarea "[PERSON_NAME], I apologizef or the late rep"
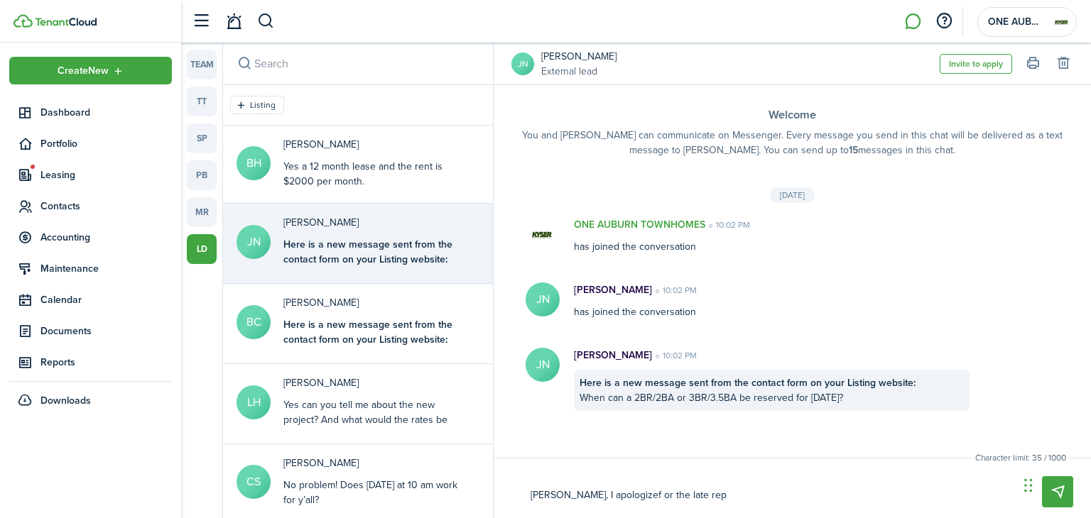
type textarea "[PERSON_NAME], I apologizef or the late repl"
type textarea "[PERSON_NAME], I apologizef or the late reply"
type textarea "[PERSON_NAME], I apologizef or the late reply!"
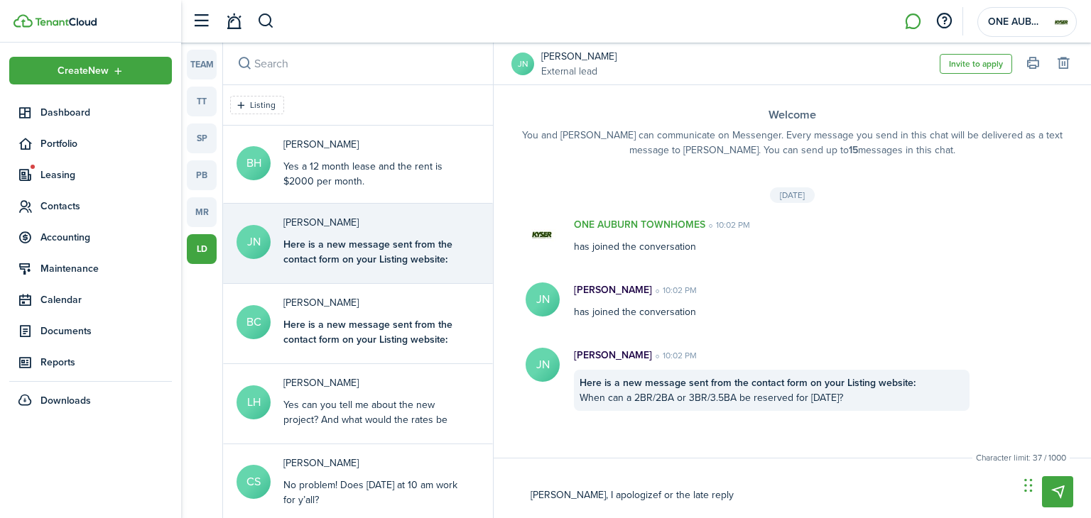
type textarea "[PERSON_NAME], I apologizef or the late reply!"
type textarea "[PERSON_NAME], I apologize or the late reply!"
click at [696, 489] on textarea "[PERSON_NAME], I apologize or the late reply!" at bounding box center [769, 496] width 488 height 24
type textarea "[PERSON_NAME], I apologize or the late reply!"
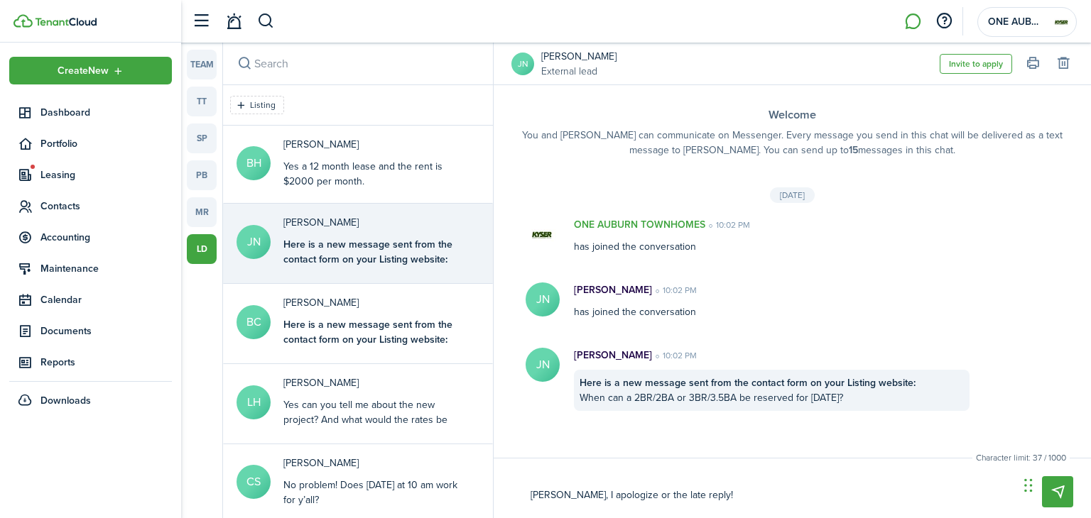
type textarea "[PERSON_NAME], I apologize or the late reply!"
type textarea "[PERSON_NAME], I apologize or the late reply! W"
type textarea "[PERSON_NAME], I apologize or the late reply! We"
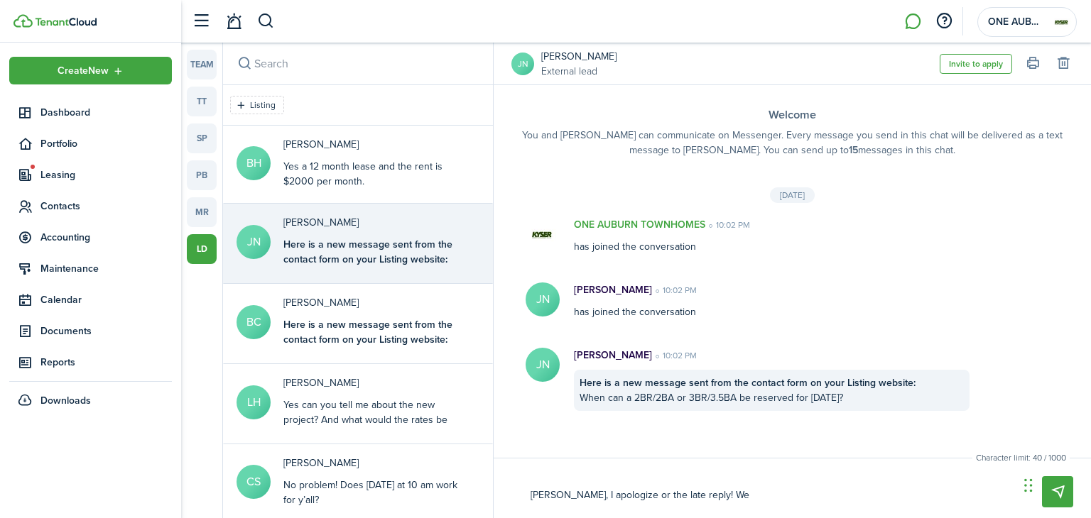
type textarea "[PERSON_NAME], I apologize or the late reply! We"
type textarea "[PERSON_NAME], I apologize or the late reply! W"
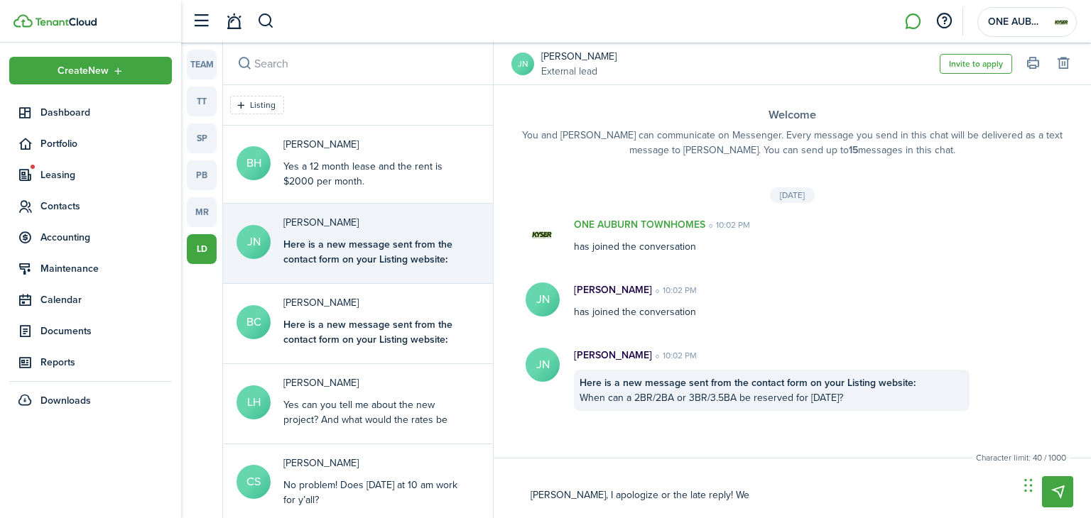
type textarea "[PERSON_NAME], I apologize or the late reply! W"
type textarea "[PERSON_NAME], I apologize or the late reply!"
type textarea "[PERSON_NAME], I apologize or the late reply! A"
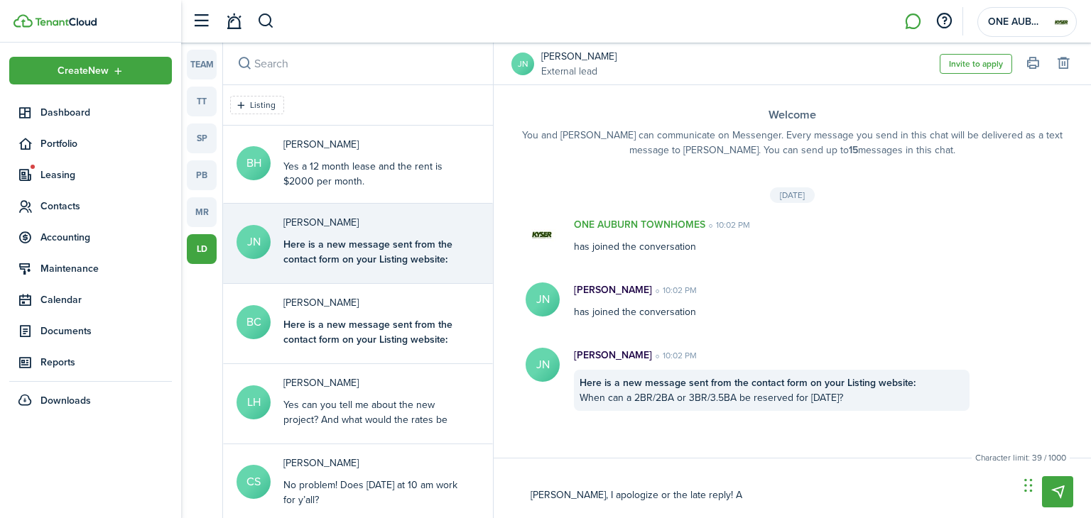
type textarea "[PERSON_NAME], I apologize or the late reply! Ar"
type textarea "[PERSON_NAME], I apologize or the late reply! Are"
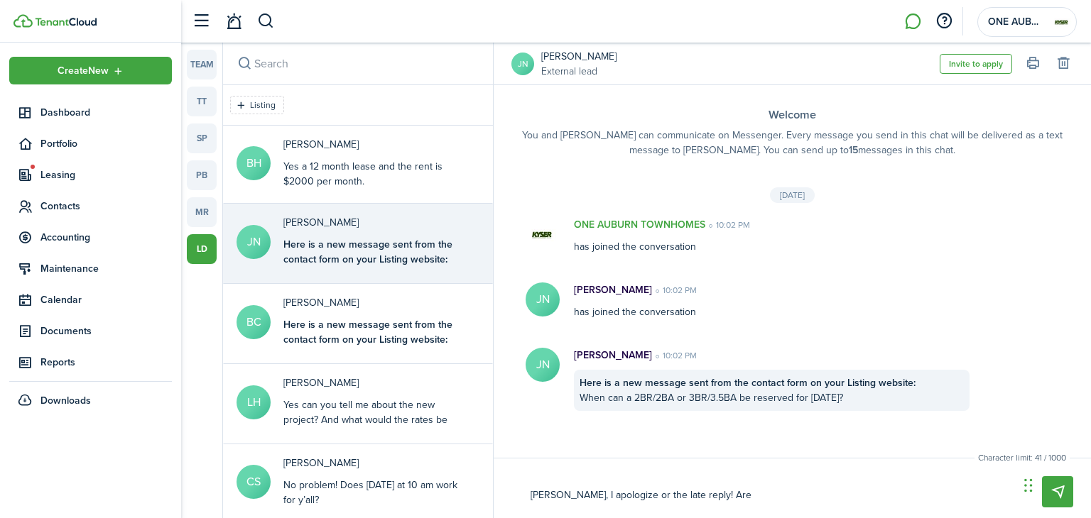
type textarea "[PERSON_NAME], I apologize or the late reply! Are"
type textarea "[PERSON_NAME], I apologize or the late reply! Are y"
type textarea "[PERSON_NAME], I apologize or the late reply! Are yo"
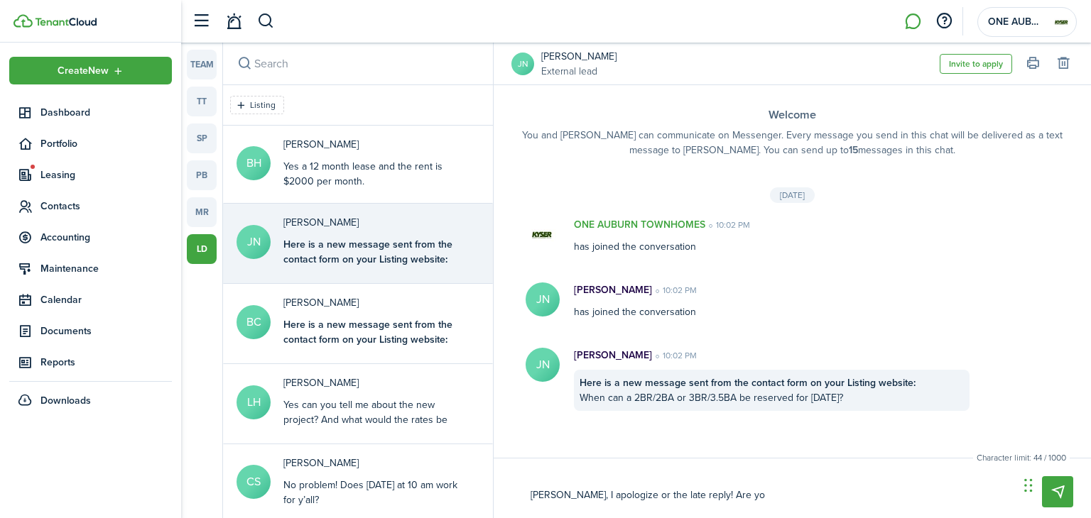
type textarea "[PERSON_NAME], I apologize or the late reply! Are you"
type textarea "[PERSON_NAME], I apologize or the late reply! Are you a"
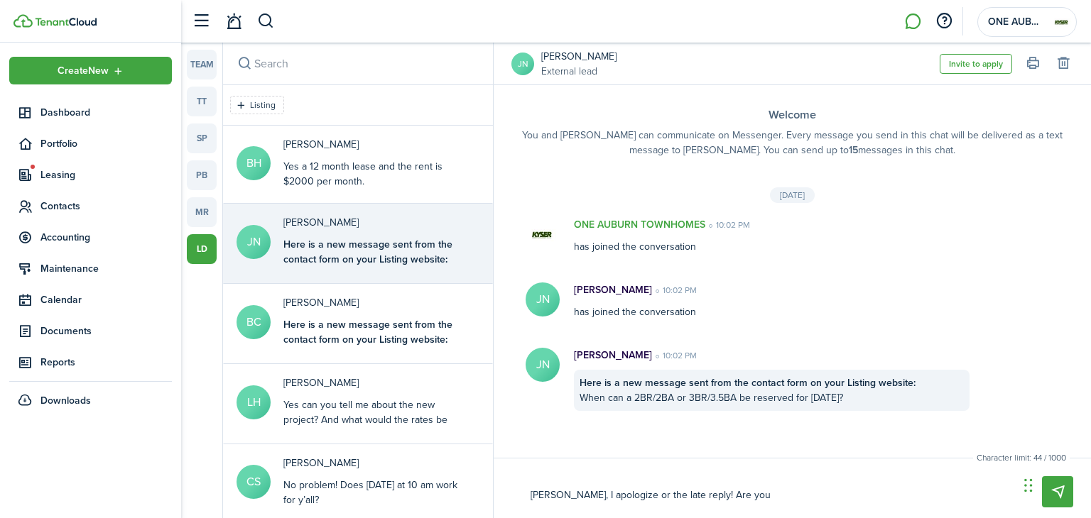
type textarea "[PERSON_NAME], I apologize or the late reply! Are you a"
type textarea "[PERSON_NAME], I apologize or the late reply! Are you ac"
type textarea "[PERSON_NAME], I apologize or the late reply! Are you aca"
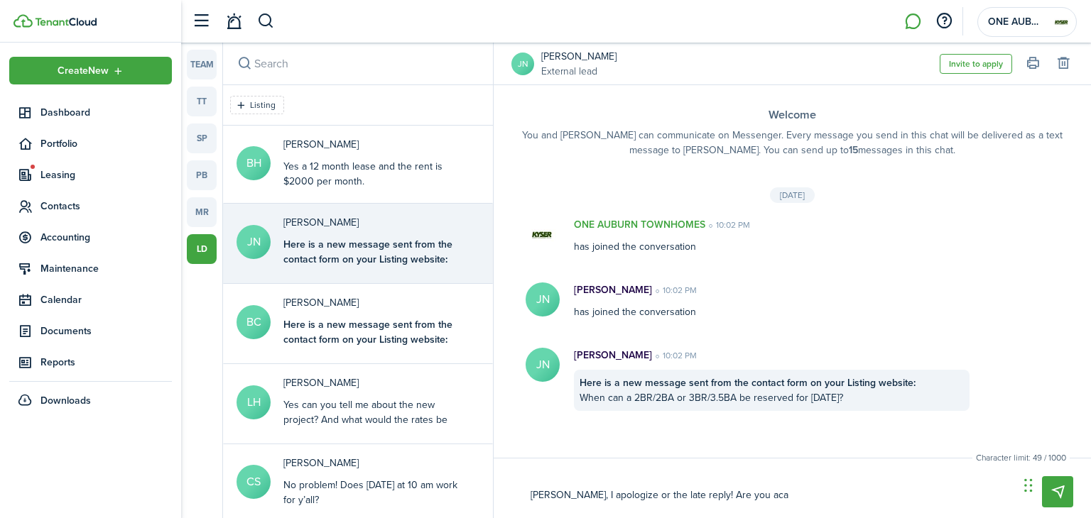
type textarea "[PERSON_NAME], I apologize or the late reply! Are you ac"
type textarea "[PERSON_NAME], I apologize or the late reply! Are you a"
type textarea "[PERSON_NAME], I apologize or the late reply! Are you av"
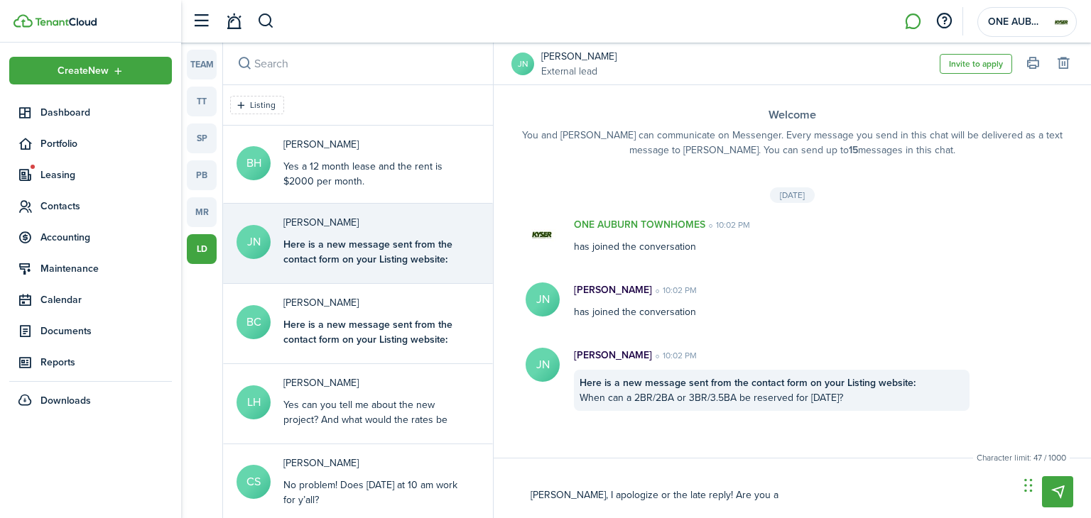
type textarea "[PERSON_NAME], I apologize or the late reply! Are you av"
type textarea "[PERSON_NAME], I apologize or the late reply! Are you ava"
type textarea "[PERSON_NAME], I apologize or the late reply! Are you avai"
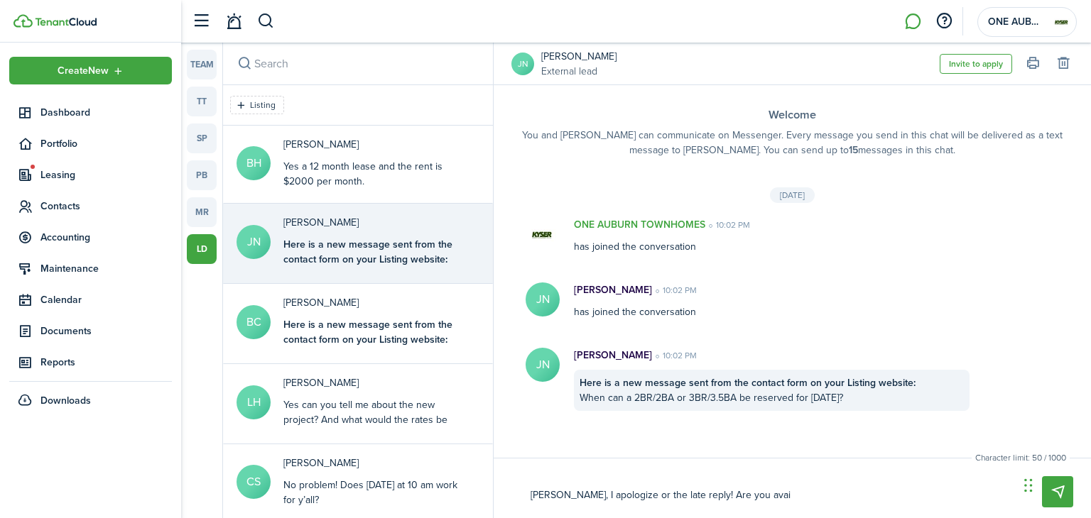
type textarea "[PERSON_NAME], I apologize or the late reply! Are you avail"
type textarea "[PERSON_NAME], I apologize or the late reply! Are you availb"
type textarea "[PERSON_NAME], I apologize or the late reply! Are you availbl"
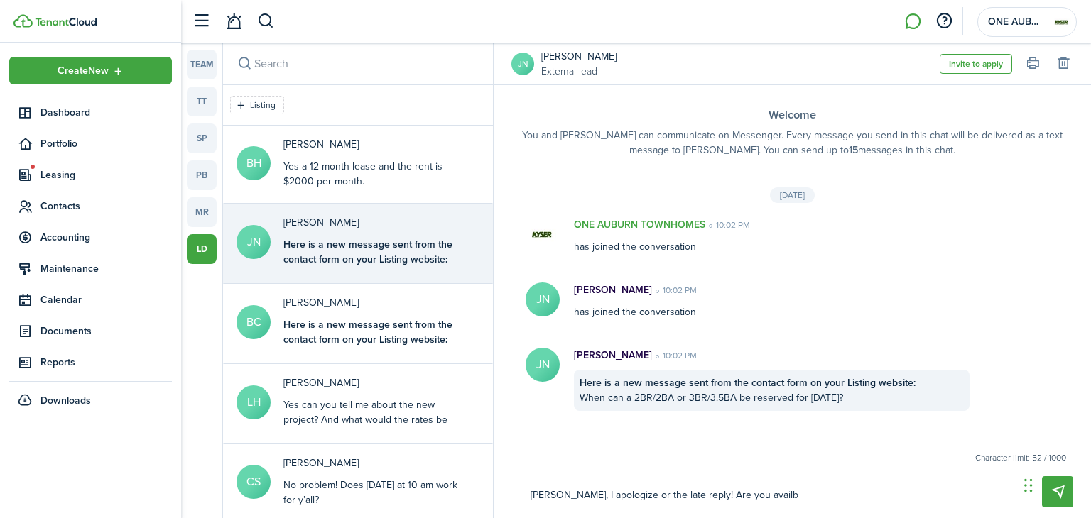
type textarea "[PERSON_NAME], I apologize or the late reply! Are you availbl"
type textarea "[PERSON_NAME], I apologize or the late reply! Are you availble"
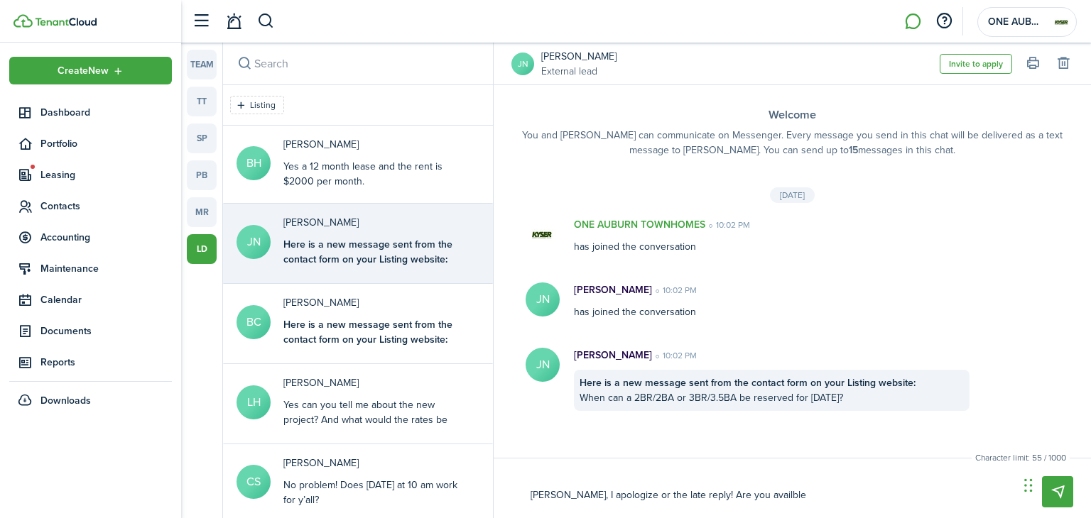
type textarea "[PERSON_NAME], I apologize or the late reply! Are you available"
type textarea "[PERSON_NAME], I apologize or the late reply! Are you available f"
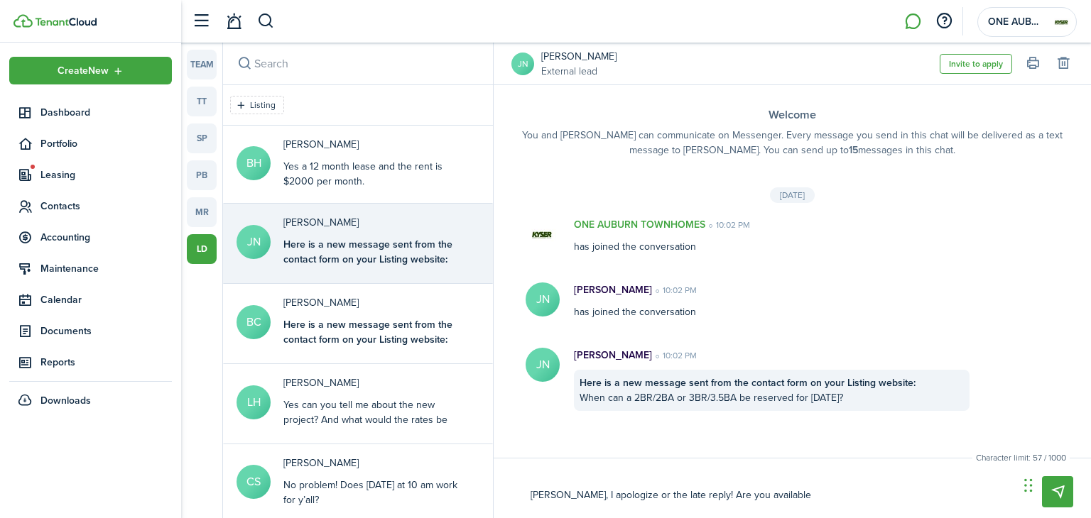
type textarea "[PERSON_NAME], I apologize or the late reply! Are you available f"
type textarea "[PERSON_NAME], I apologize or the late reply! Are you available for"
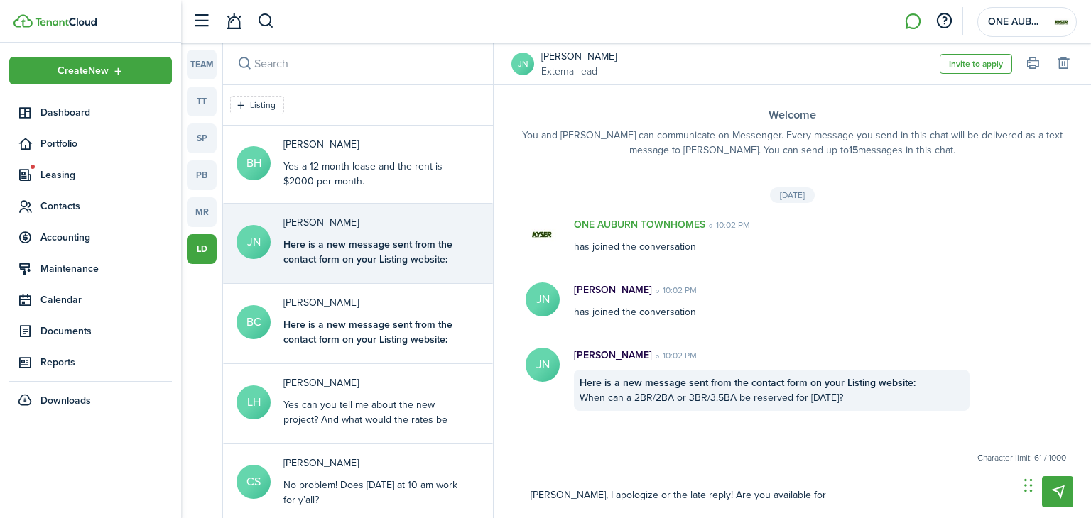
type textarea "[PERSON_NAME], I apologize or the late reply! Are you available for a"
type textarea "[PERSON_NAME], I apologize or the late reply! Are you available for a p"
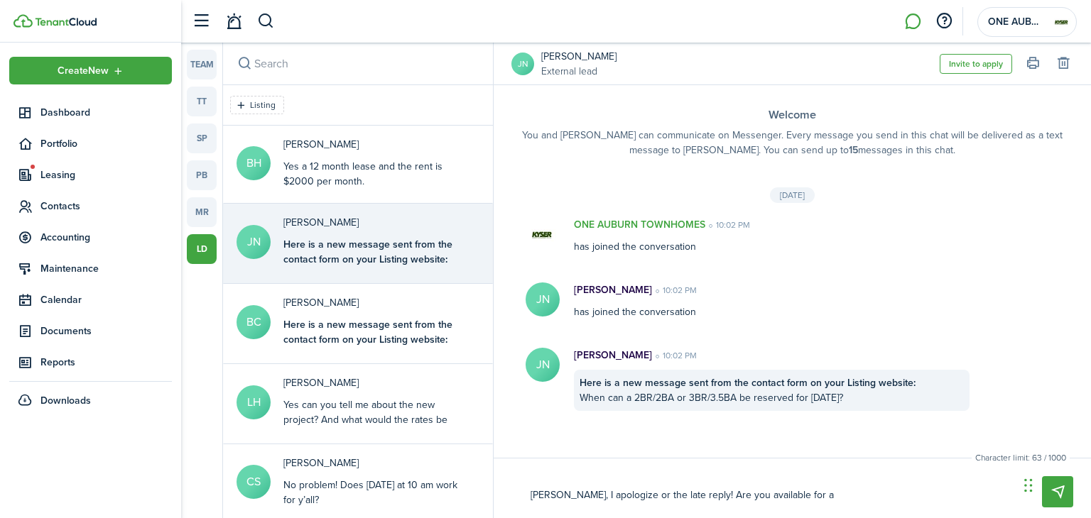
type textarea "[PERSON_NAME], I apologize or the late reply! Are you available for a p"
type textarea "[PERSON_NAME], I apologize or the late reply! Are you available for a ph"
type textarea "[PERSON_NAME], I apologize or the late reply! Are you available for a pho"
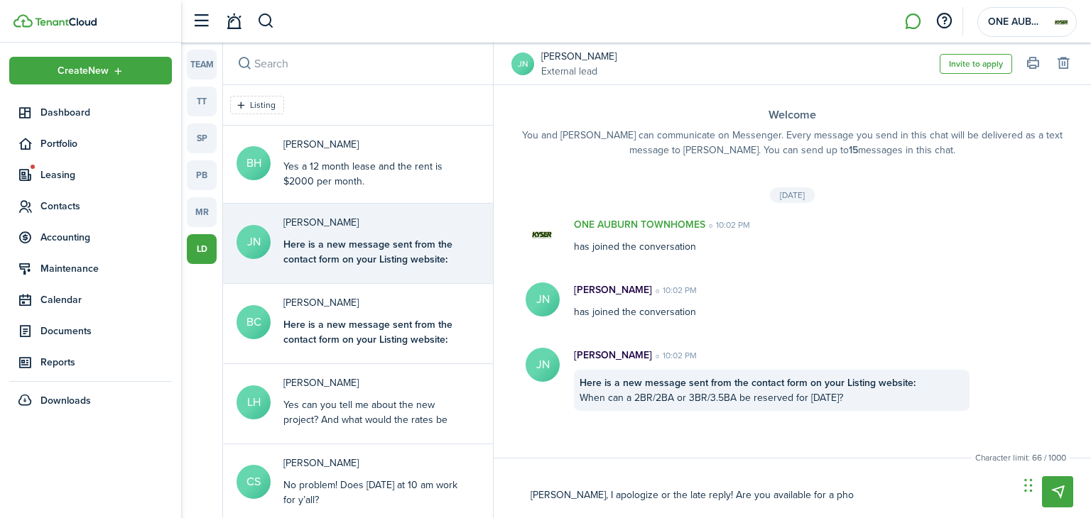
type textarea "[PERSON_NAME], I apologize or the late reply! Are you available for a phon"
type textarea "[PERSON_NAME], I apologize or the late reply! Are you available for a phone"
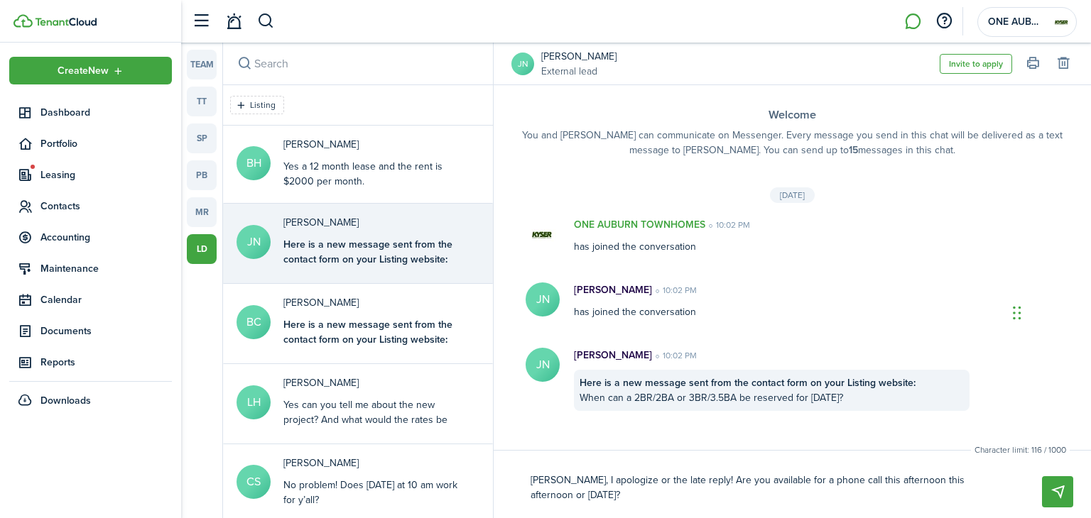
drag, startPoint x: 1027, startPoint y: 483, endPoint x: 1016, endPoint y: 307, distance: 176.5
click at [1016, 307] on div "Chat Widget" at bounding box center [1043, 312] width 71 height 68
click at [904, 481] on textarea "[PERSON_NAME], I apologize or the late reply! Are you available for a phone cal…" at bounding box center [769, 488] width 488 height 39
drag, startPoint x: 950, startPoint y: 479, endPoint x: 890, endPoint y: 485, distance: 60.6
click at [890, 485] on textarea "[PERSON_NAME], I apologize or the late reply! Are you available for a phone cal…" at bounding box center [769, 488] width 488 height 39
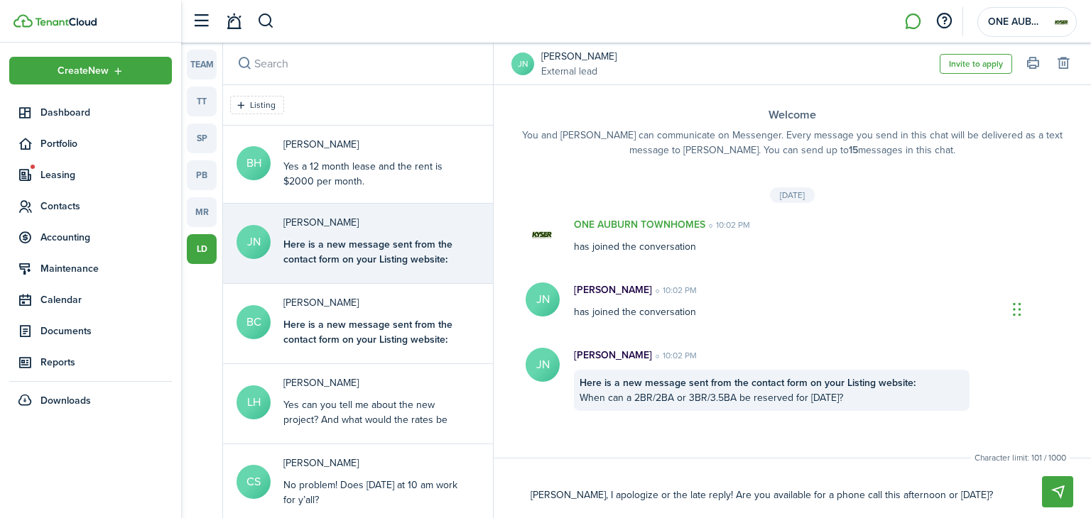
click at [949, 498] on textarea "[PERSON_NAME], I apologize or the late reply! Are you available for a phone cal…" at bounding box center [769, 496] width 488 height 24
drag, startPoint x: 1016, startPoint y: 311, endPoint x: 1032, endPoint y: 128, distance: 183.9
click at [1032, 128] on div "Chat Widget" at bounding box center [1055, 125] width 71 height 68
click at [942, 495] on textarea "[PERSON_NAME], I apologize or the late reply! Are you available for a phone cal…" at bounding box center [769, 496] width 488 height 24
click at [1001, 492] on textarea "[PERSON_NAME], I apologize or the late reply! Are you available for a phone cal…" at bounding box center [769, 496] width 488 height 24
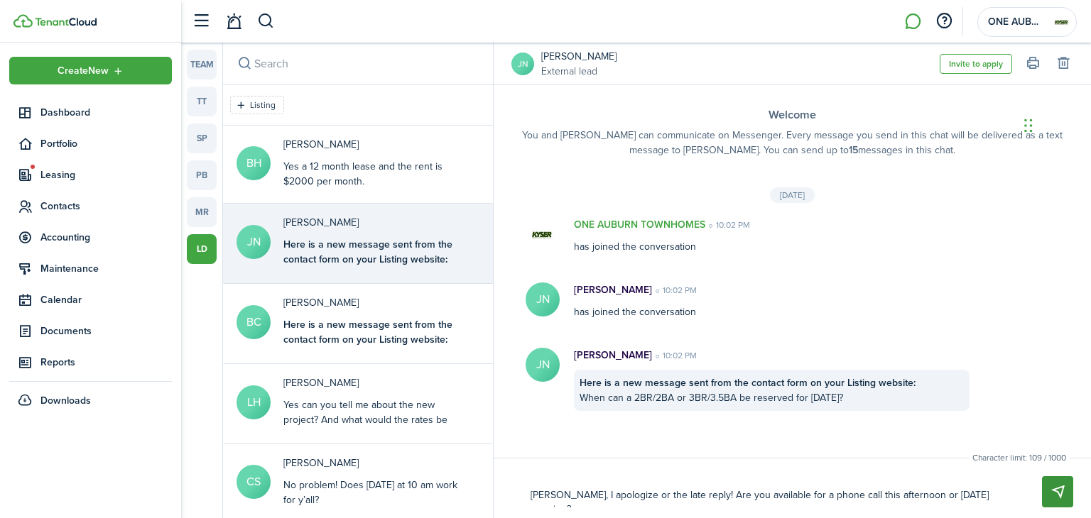
click at [1053, 486] on button "Send" at bounding box center [1057, 491] width 31 height 31
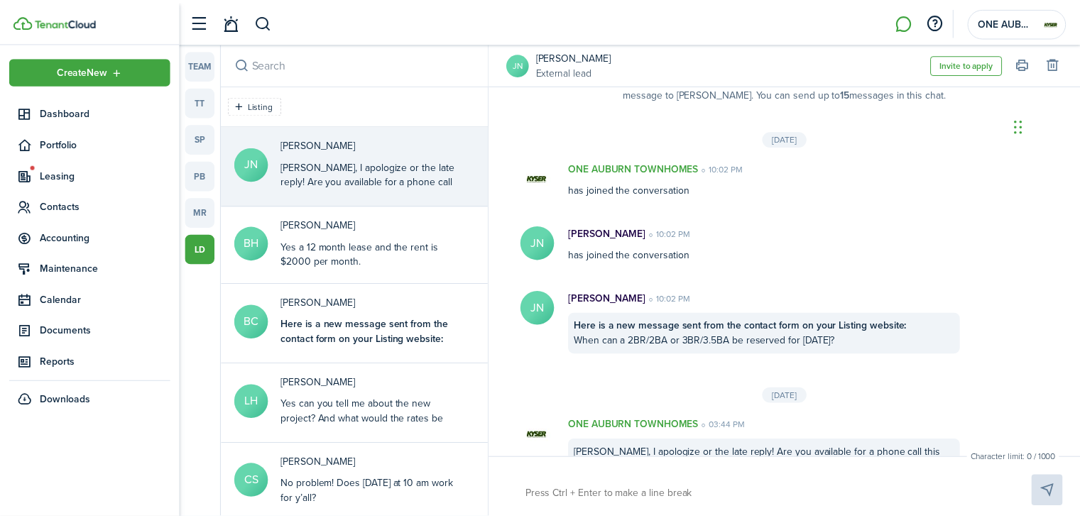
scroll to position [94, 0]
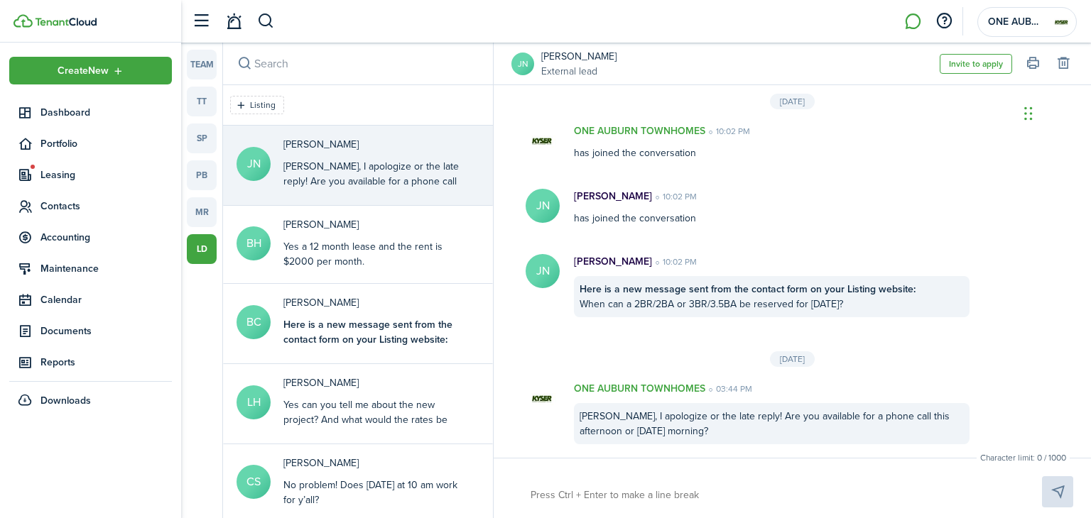
drag, startPoint x: 1027, startPoint y: 129, endPoint x: 1027, endPoint y: 114, distance: 14.9
click at [1027, 114] on div "Chat Widget" at bounding box center [1055, 112] width 71 height 68
click at [68, 181] on span "Leasing" at bounding box center [105, 175] width 131 height 15
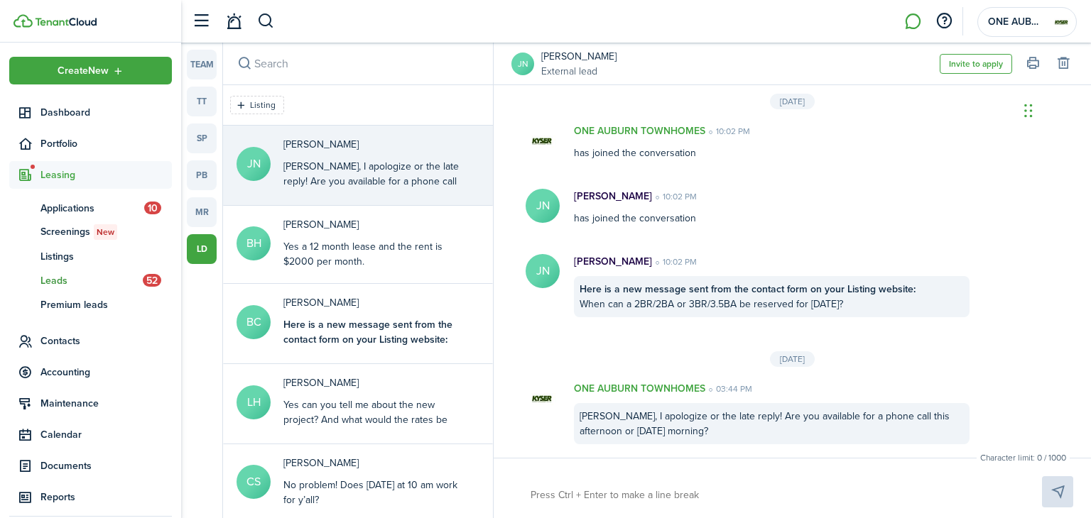
click at [60, 279] on span "Leads" at bounding box center [91, 280] width 102 height 15
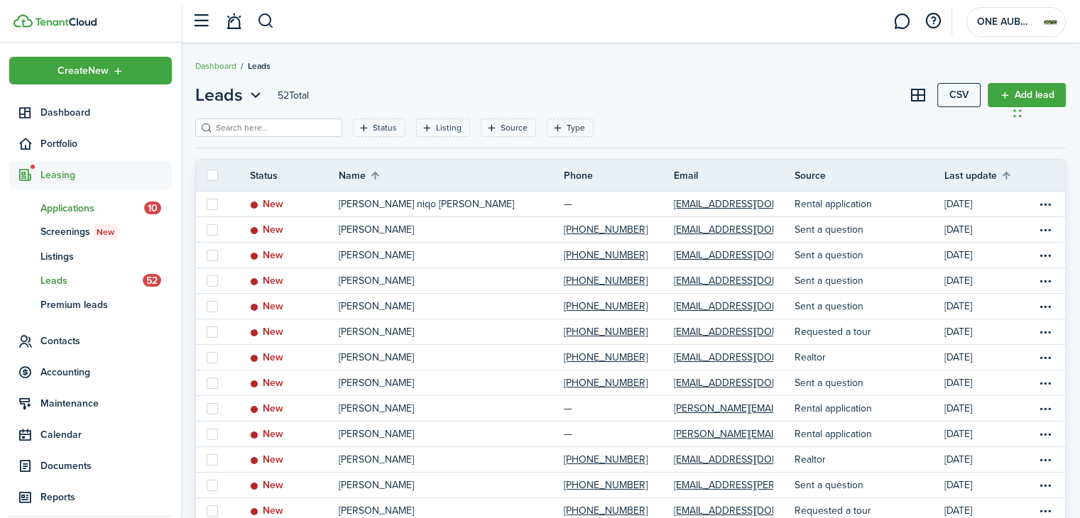
click at [68, 201] on span "Applications" at bounding box center [92, 208] width 104 height 15
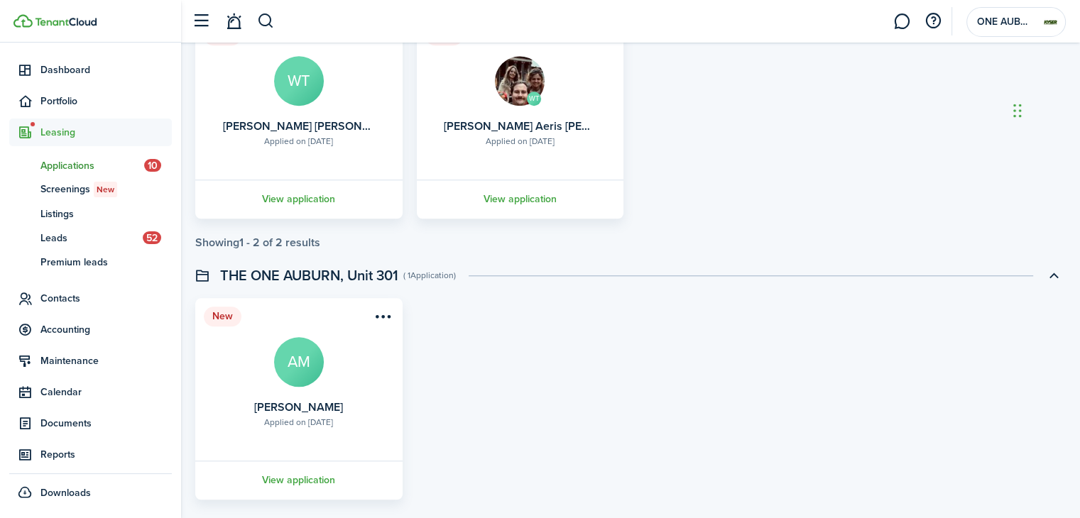
scroll to position [1041, 0]
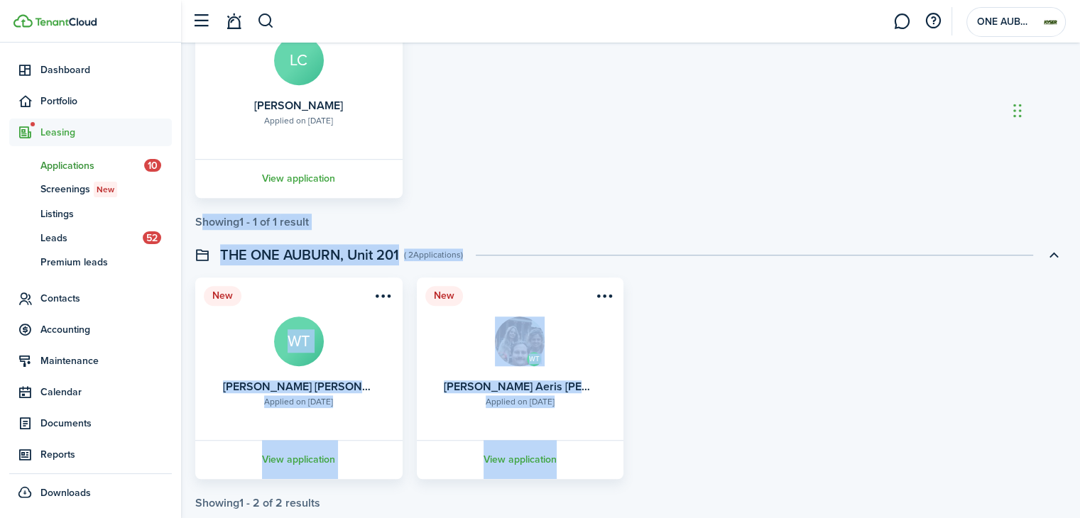
drag, startPoint x: 192, startPoint y: 214, endPoint x: 685, endPoint y: 404, distance: 527.6
click at [590, 467] on div "Applications New application Screen tenant Property & Units Status Screening st…" at bounding box center [630, 337] width 899 height 2593
click at [707, 389] on div "New Applied on [DATE] [PERSON_NAME] [PERSON_NAME] View application New WT Appli…" at bounding box center [630, 379] width 885 height 202
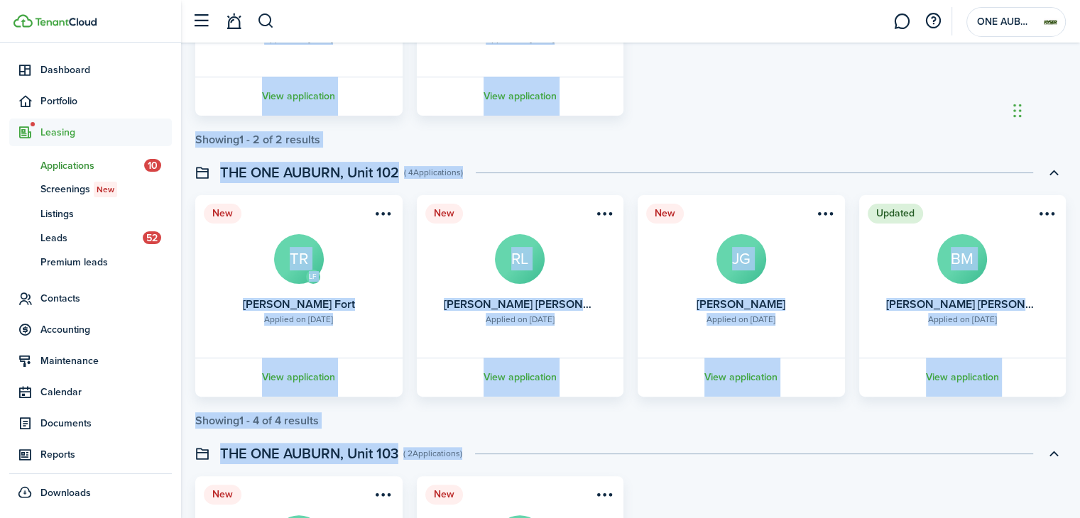
scroll to position [0, 0]
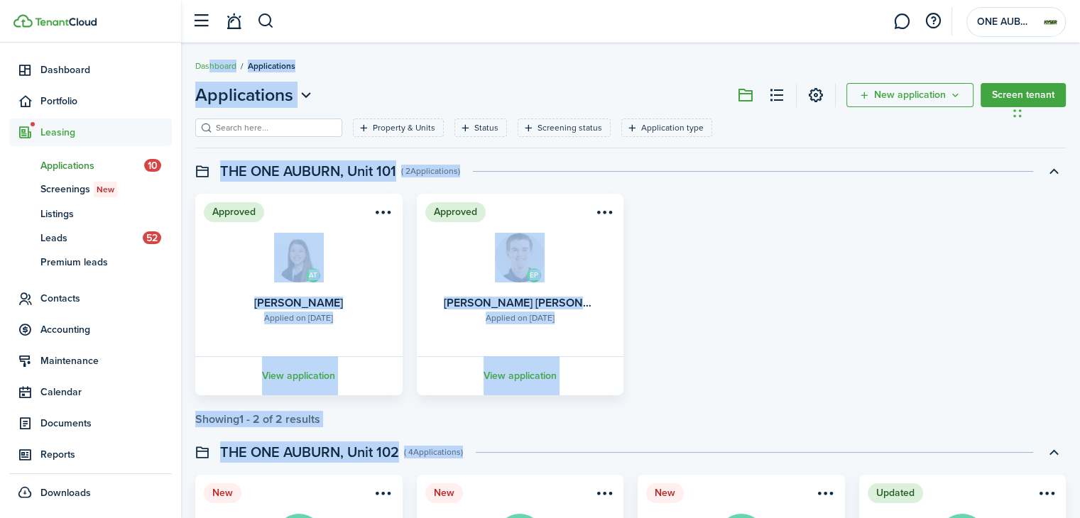
drag, startPoint x: 396, startPoint y: 496, endPoint x: 206, endPoint y: 72, distance: 464.0
click at [823, 224] on div "Approved AT Applied on [DATE] [PERSON_NAME] View application Approved EP Applie…" at bounding box center [630, 295] width 885 height 202
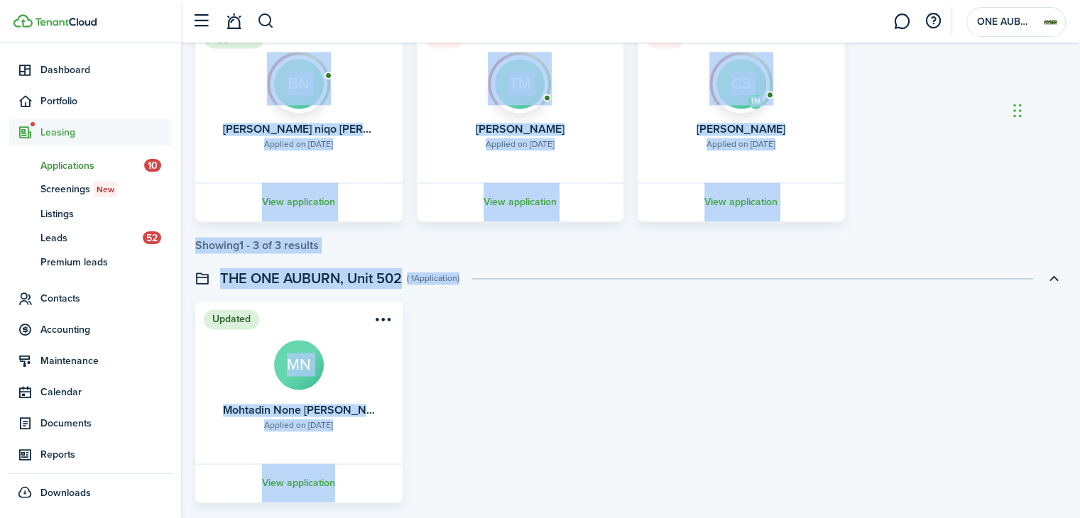
scroll to position [2196, 0]
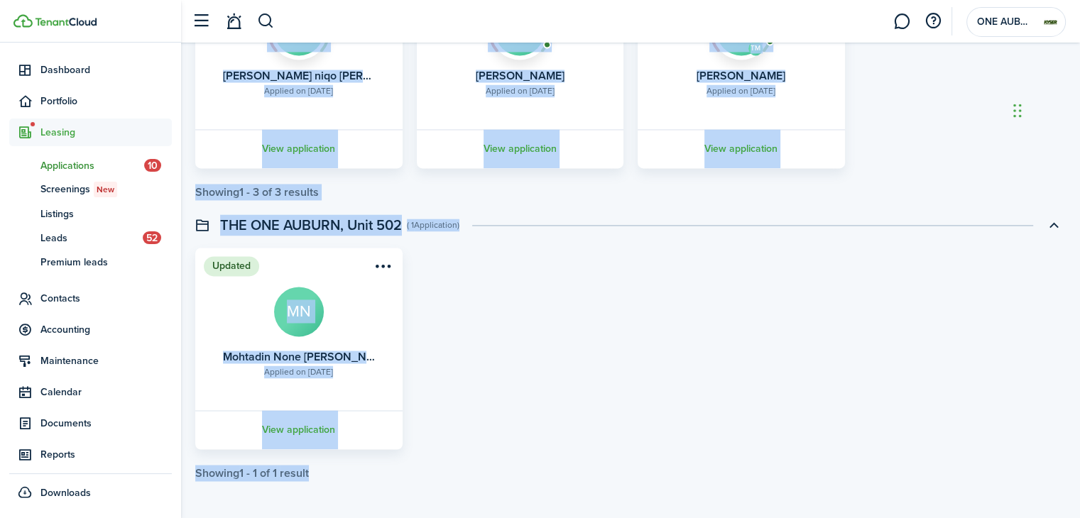
drag, startPoint x: 186, startPoint y: 56, endPoint x: 483, endPoint y: 393, distance: 449.3
click at [479, 386] on div "Updated Applied on [DATE] Mohtadin None [PERSON_NAME] [GEOGRAPHIC_DATA] View ap…" at bounding box center [630, 349] width 885 height 202
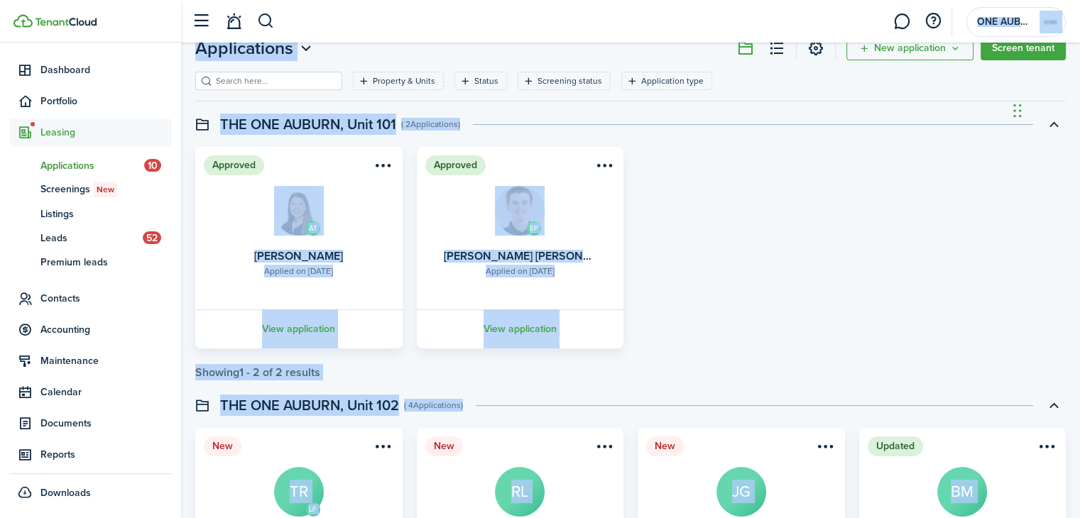
scroll to position [0, 0]
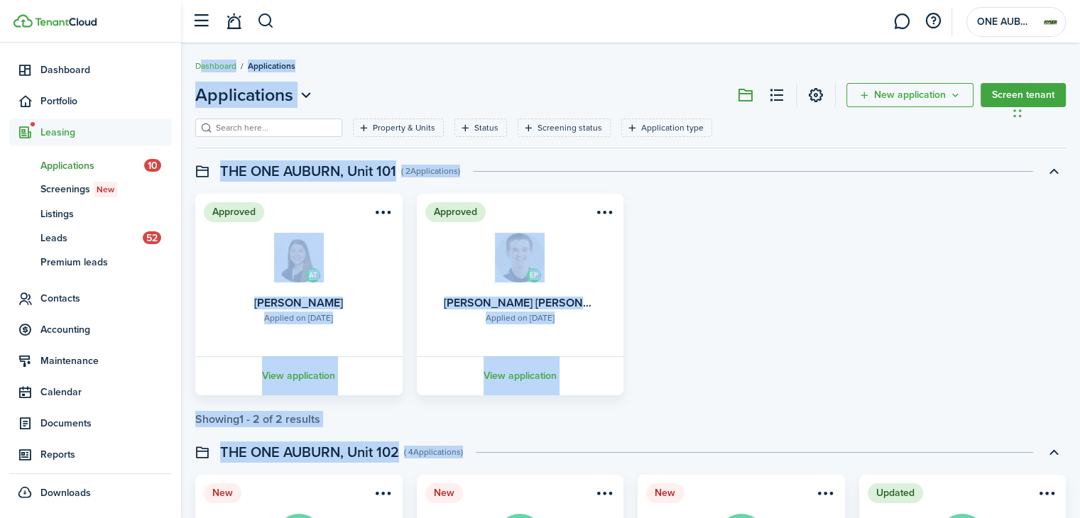
drag, startPoint x: 389, startPoint y: 486, endPoint x: 454, endPoint y: 125, distance: 367.2
click at [224, 0] on html "Create New Dashboard Portfolio Leasing ap Applications 10 sc Screenings New ls …" at bounding box center [540, 259] width 1080 height 518
click at [792, 310] on div "Approved AT Applied on [DATE] [PERSON_NAME] View application Approved EP Applie…" at bounding box center [630, 295] width 885 height 202
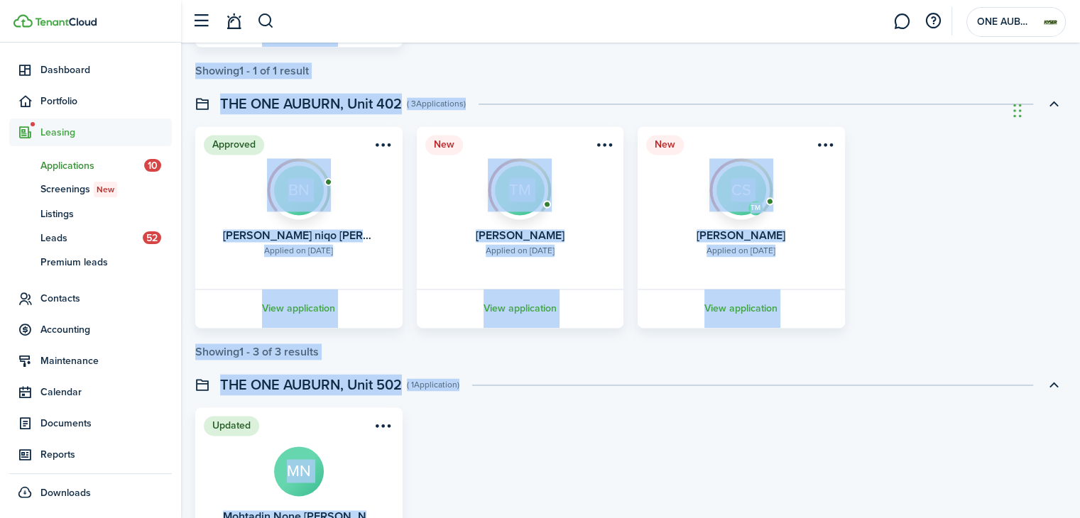
scroll to position [2196, 0]
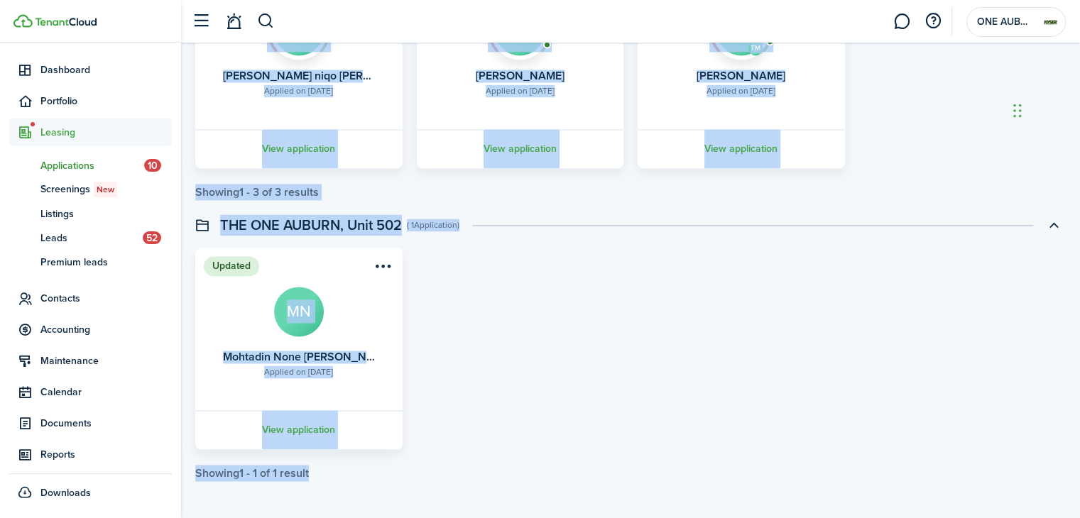
drag, startPoint x: 185, startPoint y: 59, endPoint x: 628, endPoint y: 461, distance: 598.7
click at [582, 428] on div "Updated Applied on [DATE] Mohtadin None [PERSON_NAME] [GEOGRAPHIC_DATA] View ap…" at bounding box center [630, 349] width 885 height 202
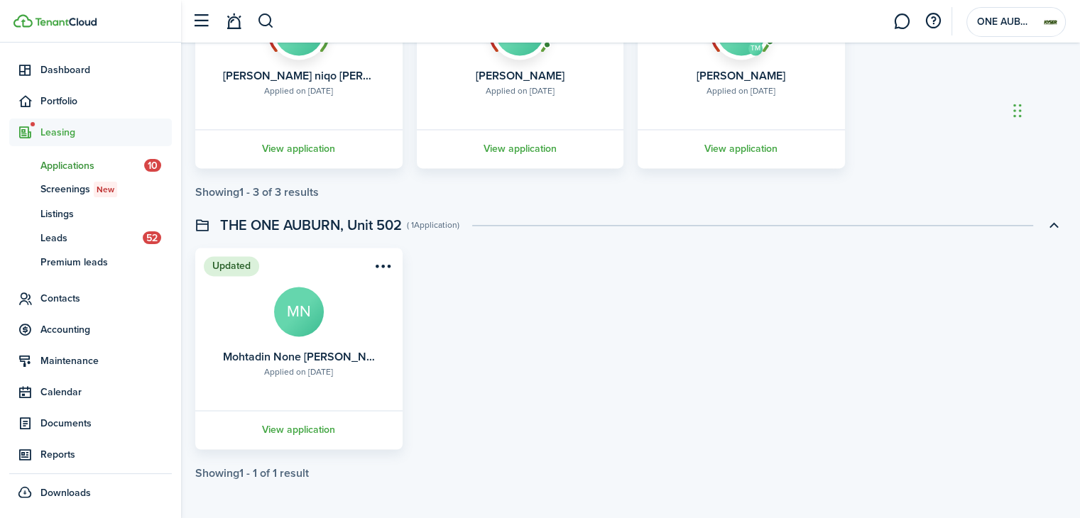
drag, startPoint x: 196, startPoint y: 190, endPoint x: 467, endPoint y: 227, distance: 273.8
click at [477, 244] on swimlane "THE ONE AUBURN, Unit 502 ( 1 Application ) Updated Applied on [DATE] Mohtadin N…" at bounding box center [630, 346] width 871 height 267
drag, startPoint x: 471, startPoint y: 227, endPoint x: 202, endPoint y: 189, distance: 271.8
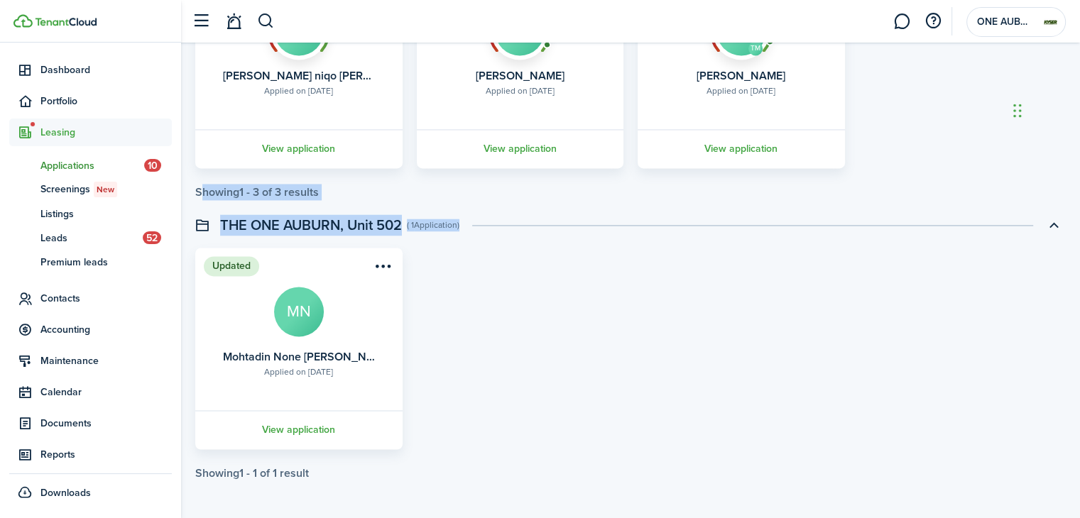
drag, startPoint x: 191, startPoint y: 188, endPoint x: 454, endPoint y: 212, distance: 264.5
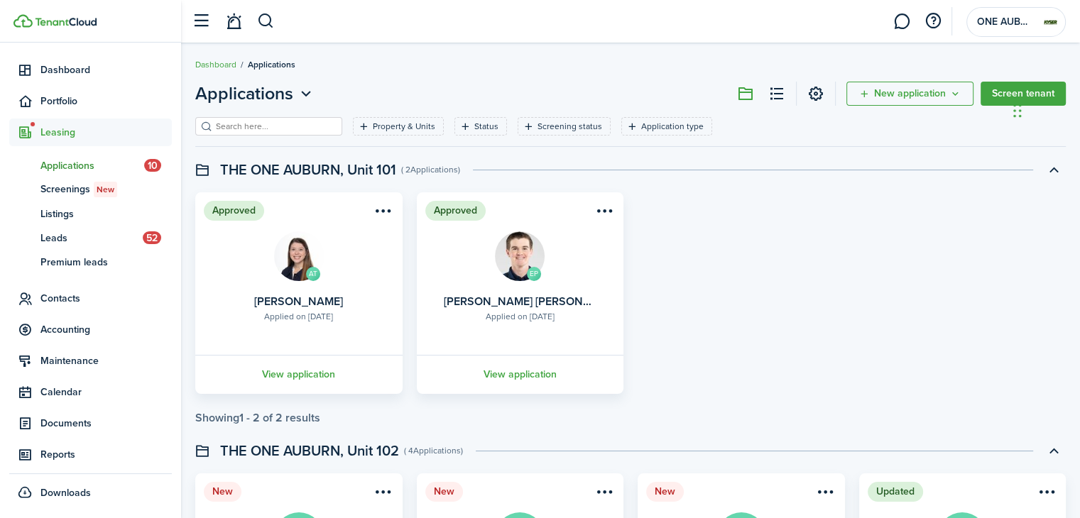
scroll to position [0, 0]
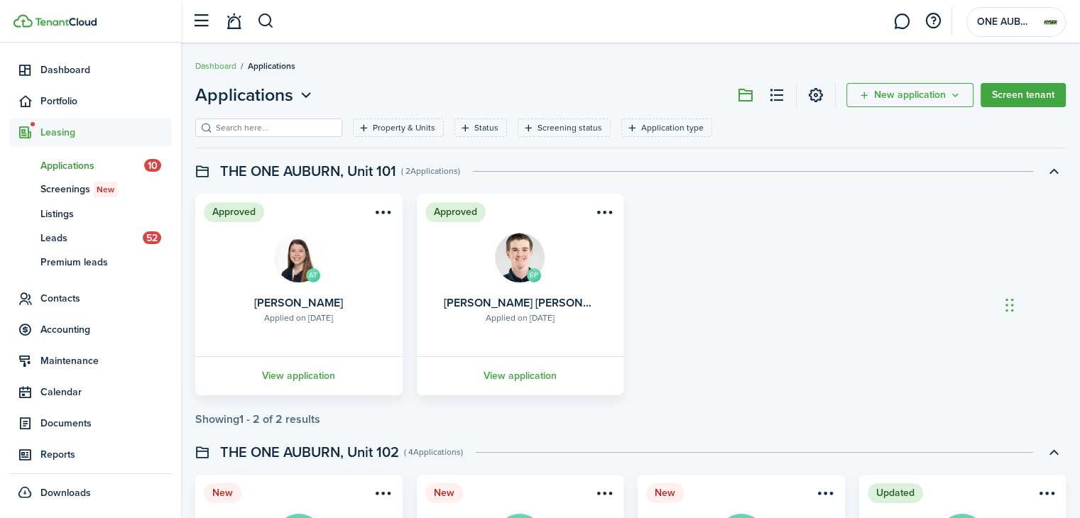
drag, startPoint x: 1016, startPoint y: 114, endPoint x: 1019, endPoint y: 310, distance: 195.3
click at [1019, 310] on div "Chat Widget" at bounding box center [1036, 304] width 71 height 68
click at [898, 26] on link at bounding box center [901, 22] width 27 height 36
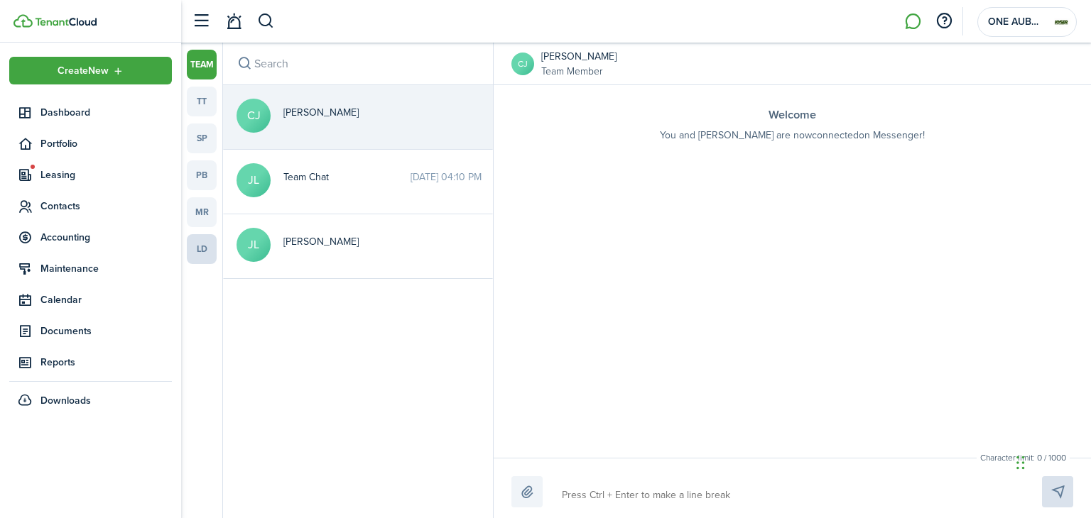
click at [199, 244] on link "ld" at bounding box center [202, 249] width 30 height 30
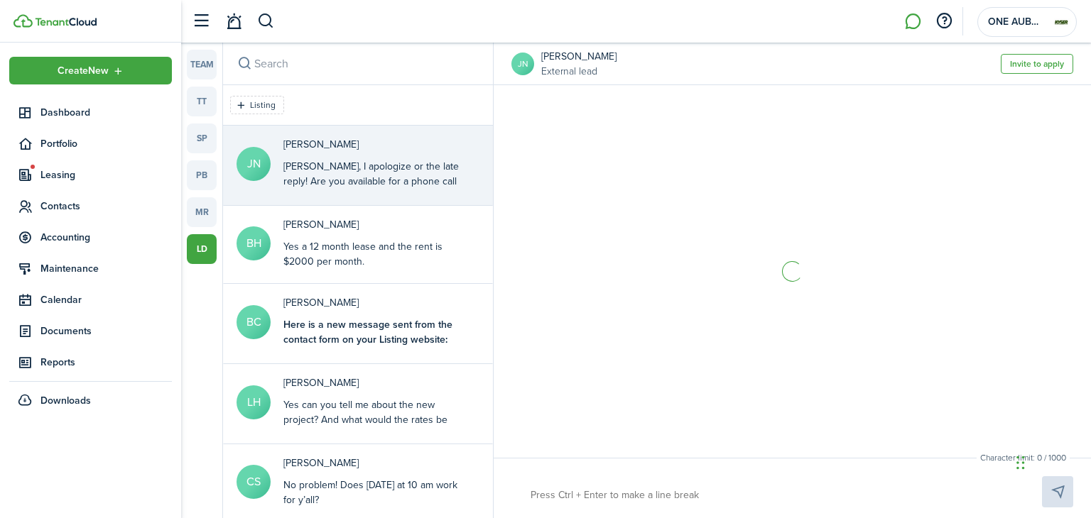
scroll to position [94, 0]
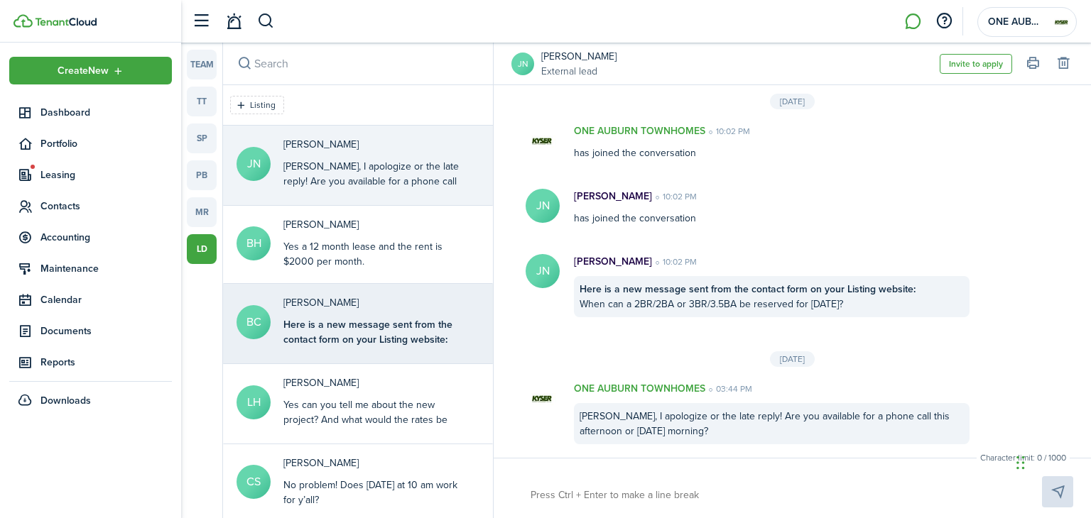
click at [386, 313] on div "[PERSON_NAME] Here is a new message sent from the contact form on your Listing …" at bounding box center [372, 322] width 178 height 54
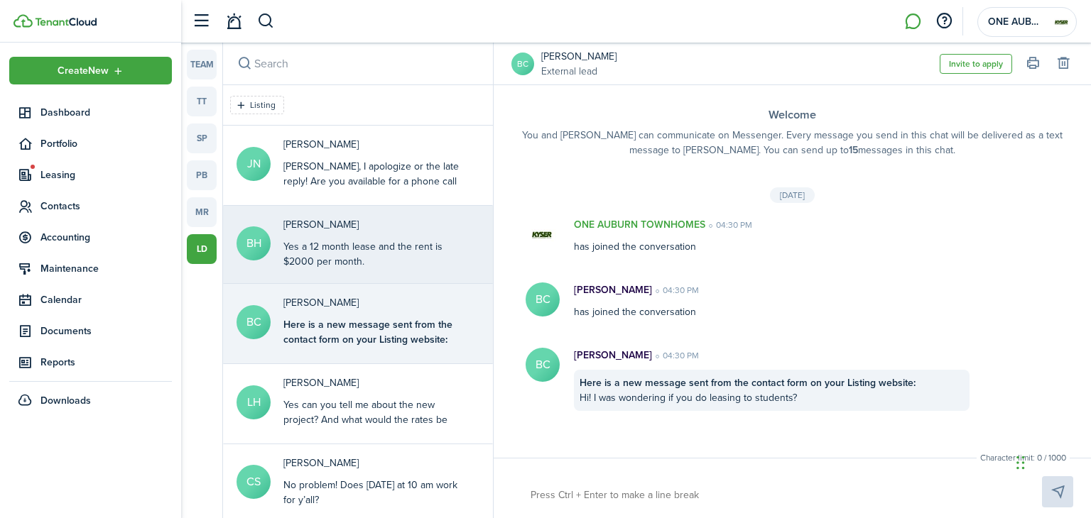
click at [366, 251] on div "Yes a 12 month lease and the rent is $2000 per month." at bounding box center [372, 254] width 178 height 30
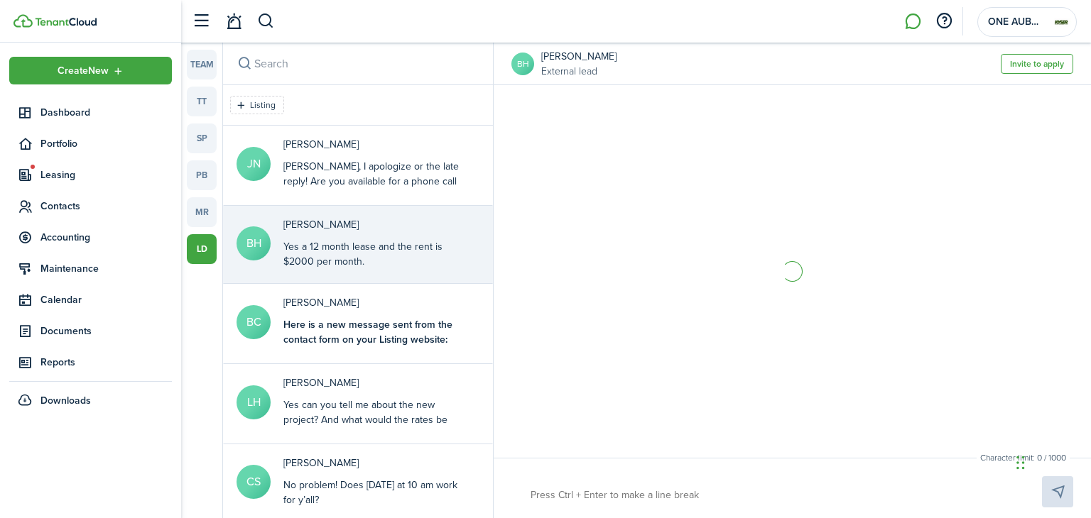
scroll to position [645, 0]
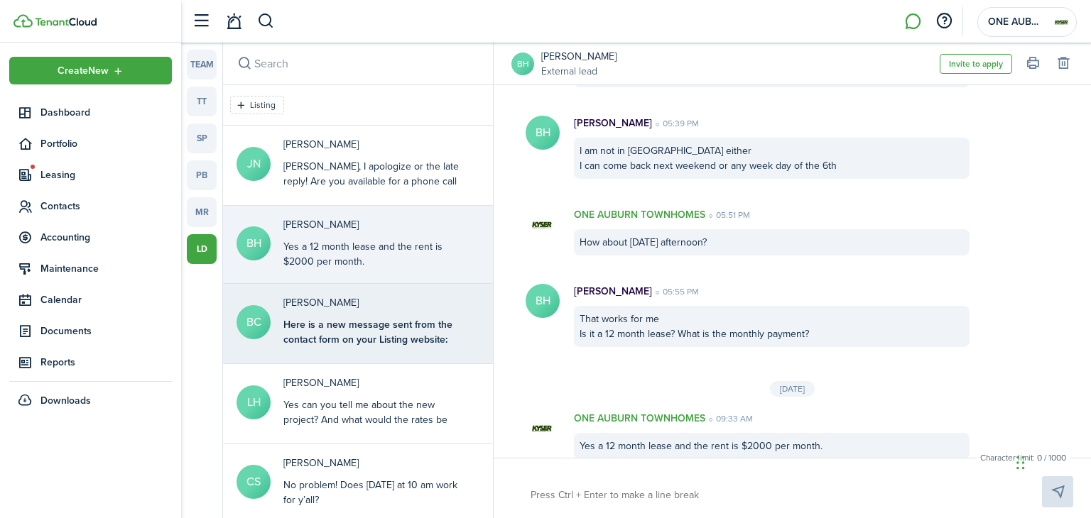
click at [342, 337] on b "Here is a new message sent from the contact form on your Listing website:" at bounding box center [367, 332] width 169 height 30
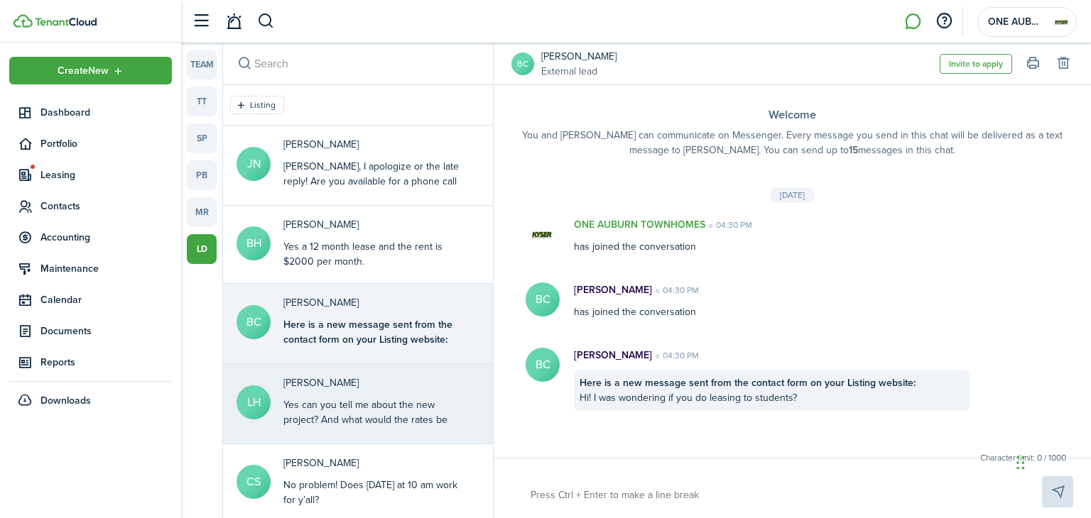
click at [335, 418] on div "Yes can you tell me about the new project? And what would the rates be for that…" at bounding box center [372, 420] width 178 height 45
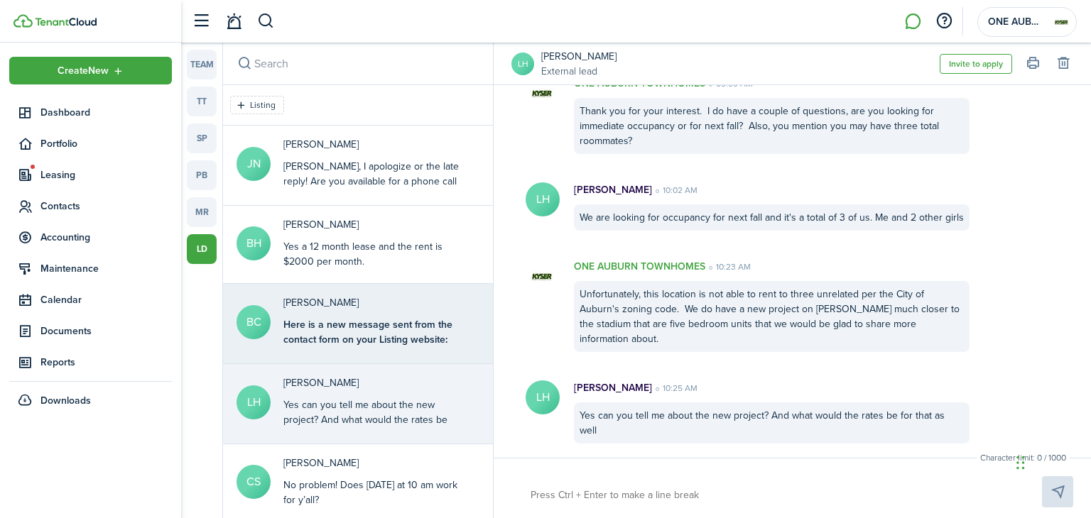
scroll to position [260, 0]
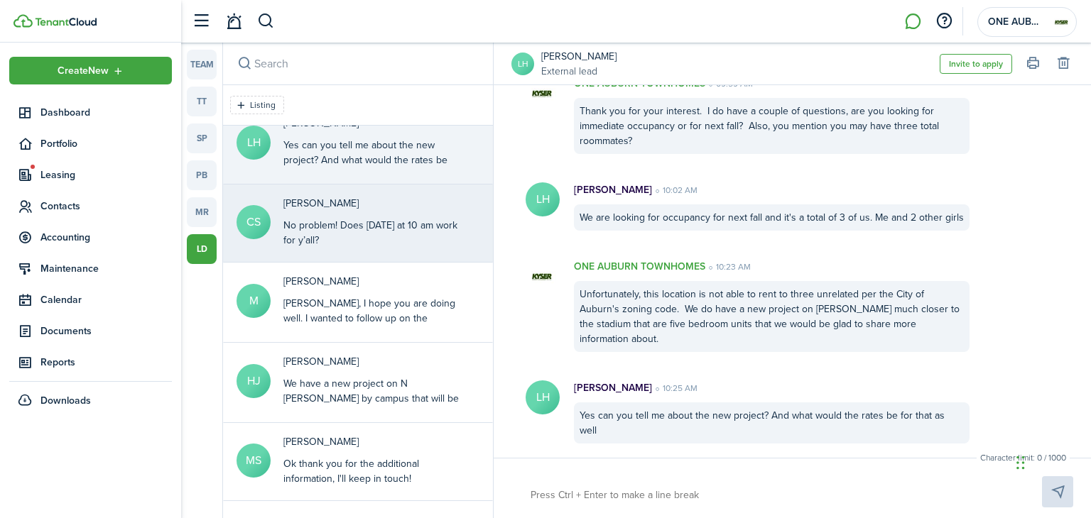
click at [317, 234] on div "No problem! Does [DATE] at 10 am work for y’all?" at bounding box center [372, 233] width 178 height 30
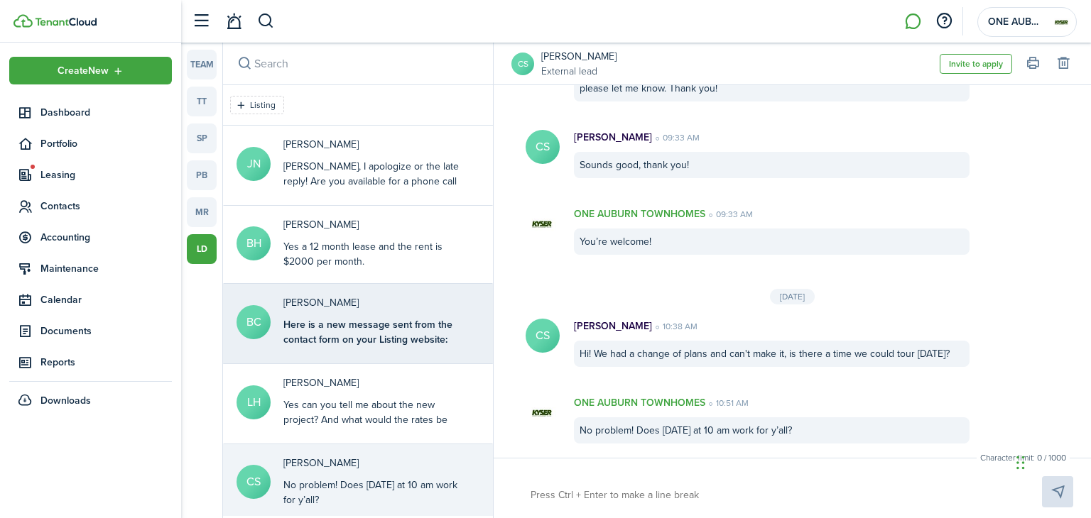
click at [327, 307] on p "[PERSON_NAME]" at bounding box center [372, 302] width 178 height 15
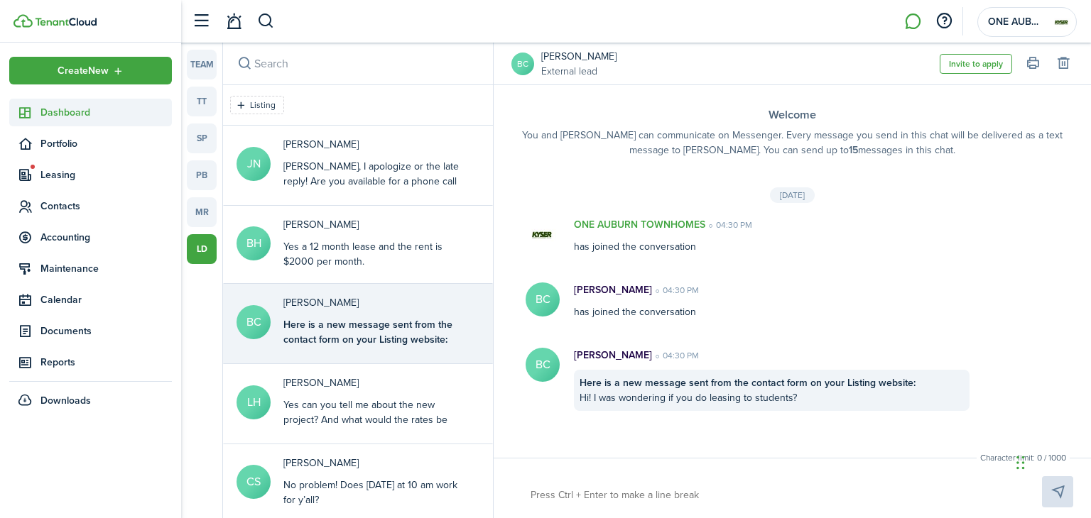
click at [73, 114] on span "Dashboard" at bounding box center [105, 112] width 131 height 15
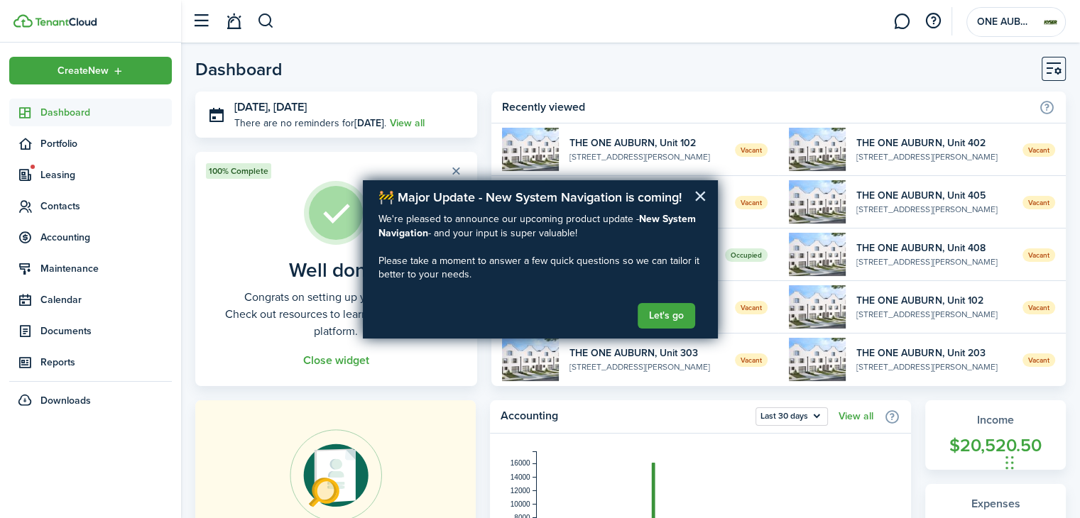
click at [699, 195] on button "×" at bounding box center [700, 196] width 13 height 23
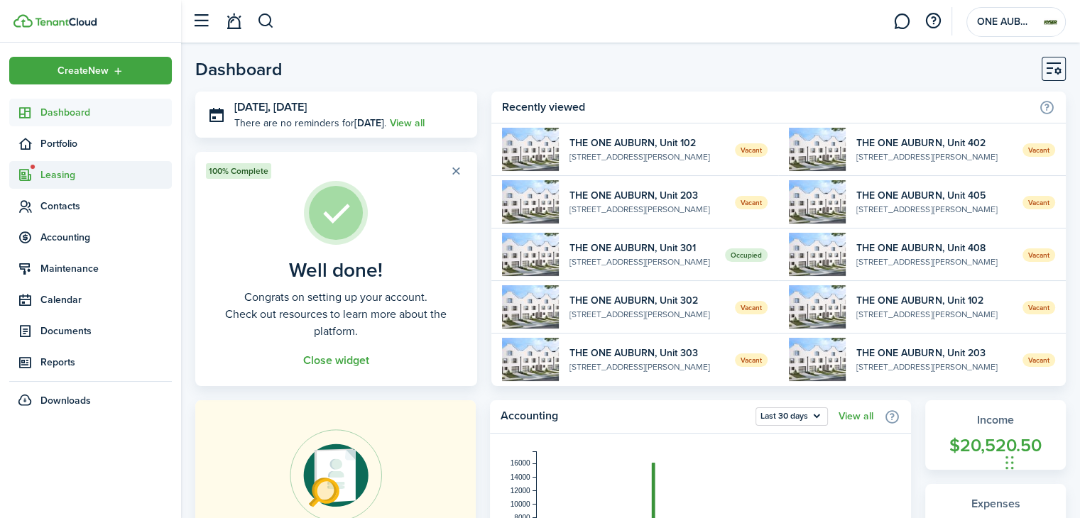
click at [51, 172] on span "Leasing" at bounding box center [105, 175] width 131 height 15
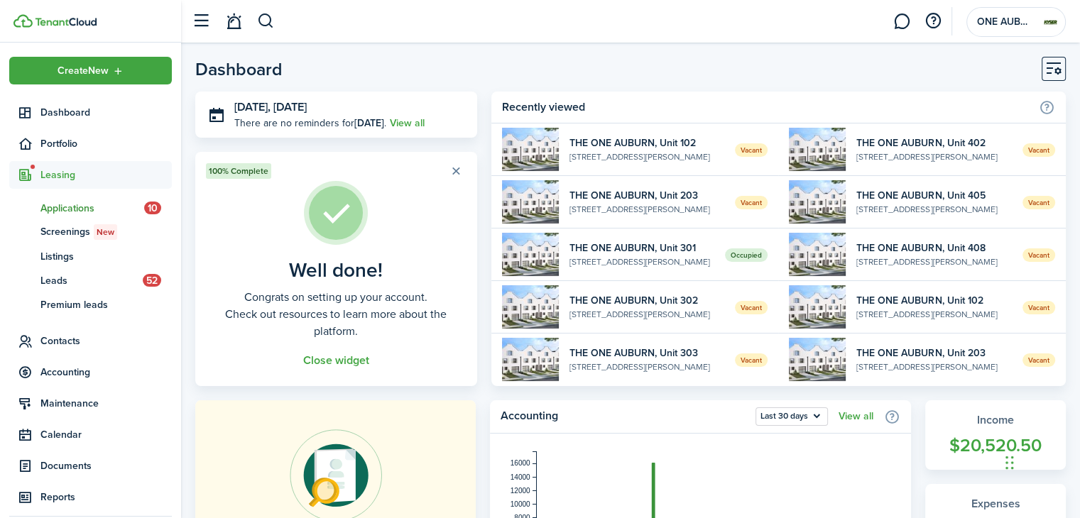
click at [72, 216] on link "ap Applications 10" at bounding box center [90, 208] width 163 height 24
